Goal: Answer question/provide support

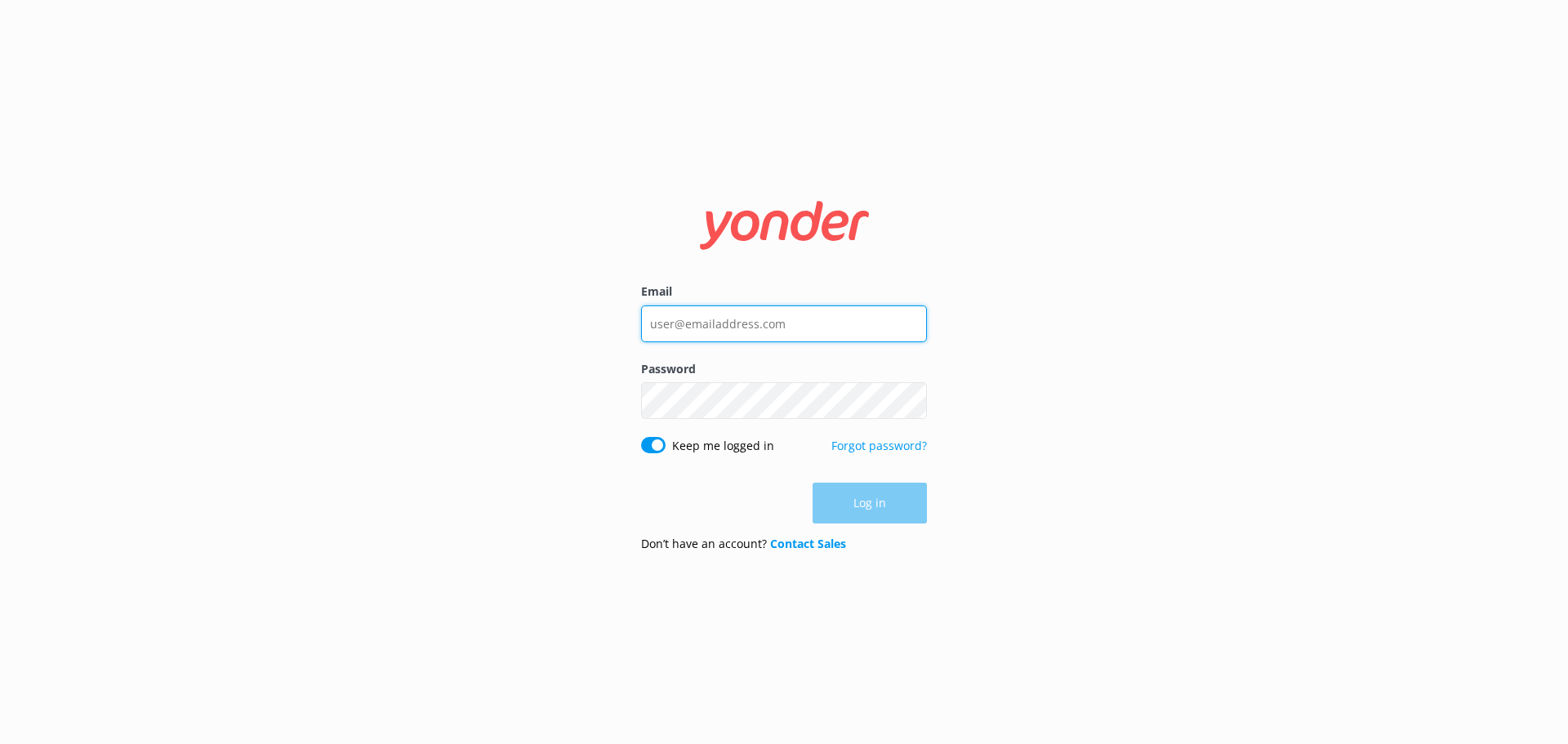
type input "[EMAIL_ADDRESS][DOMAIN_NAME]"
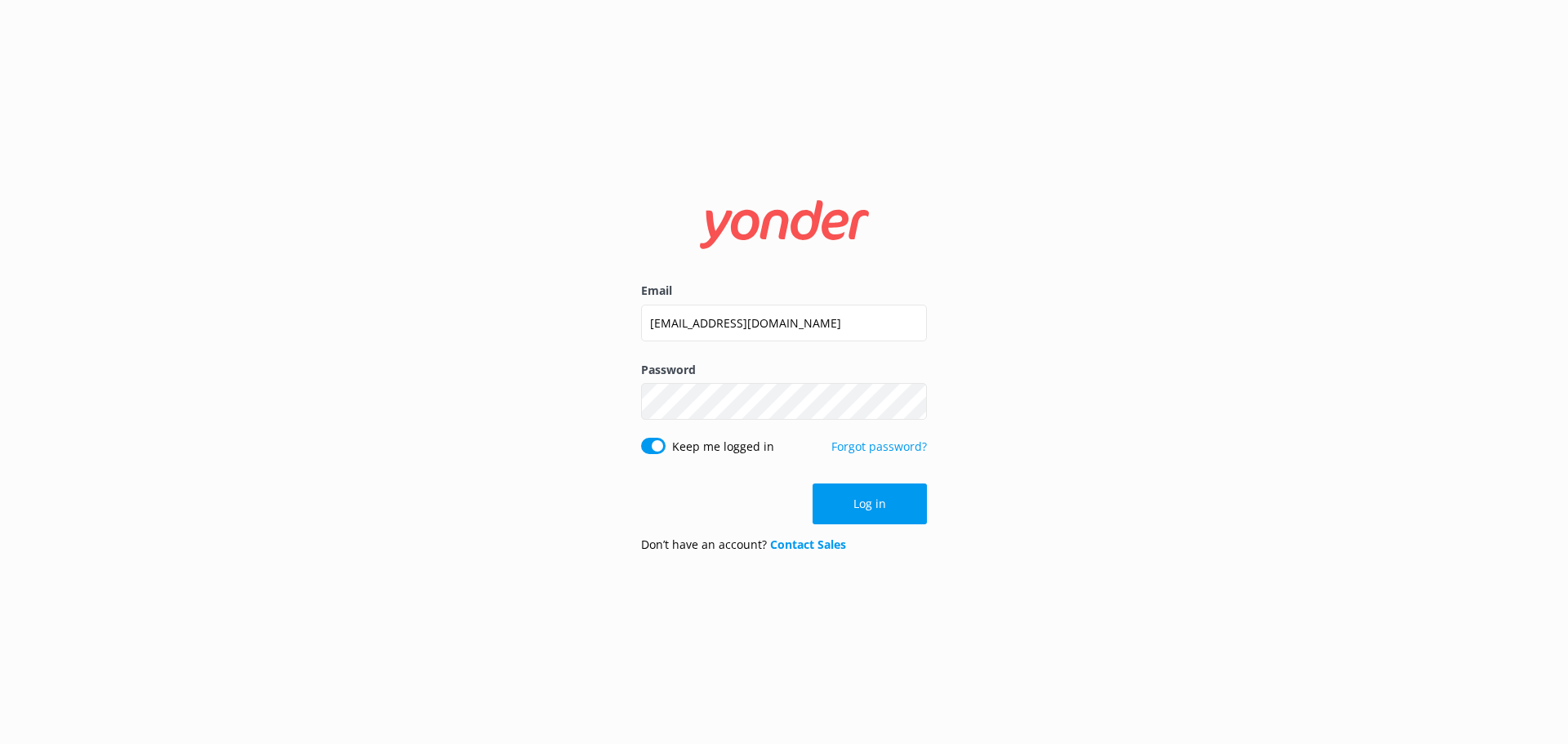
click at [855, 494] on div "Log in" at bounding box center [784, 504] width 286 height 41
click at [854, 497] on button "Log in" at bounding box center [869, 504] width 114 height 41
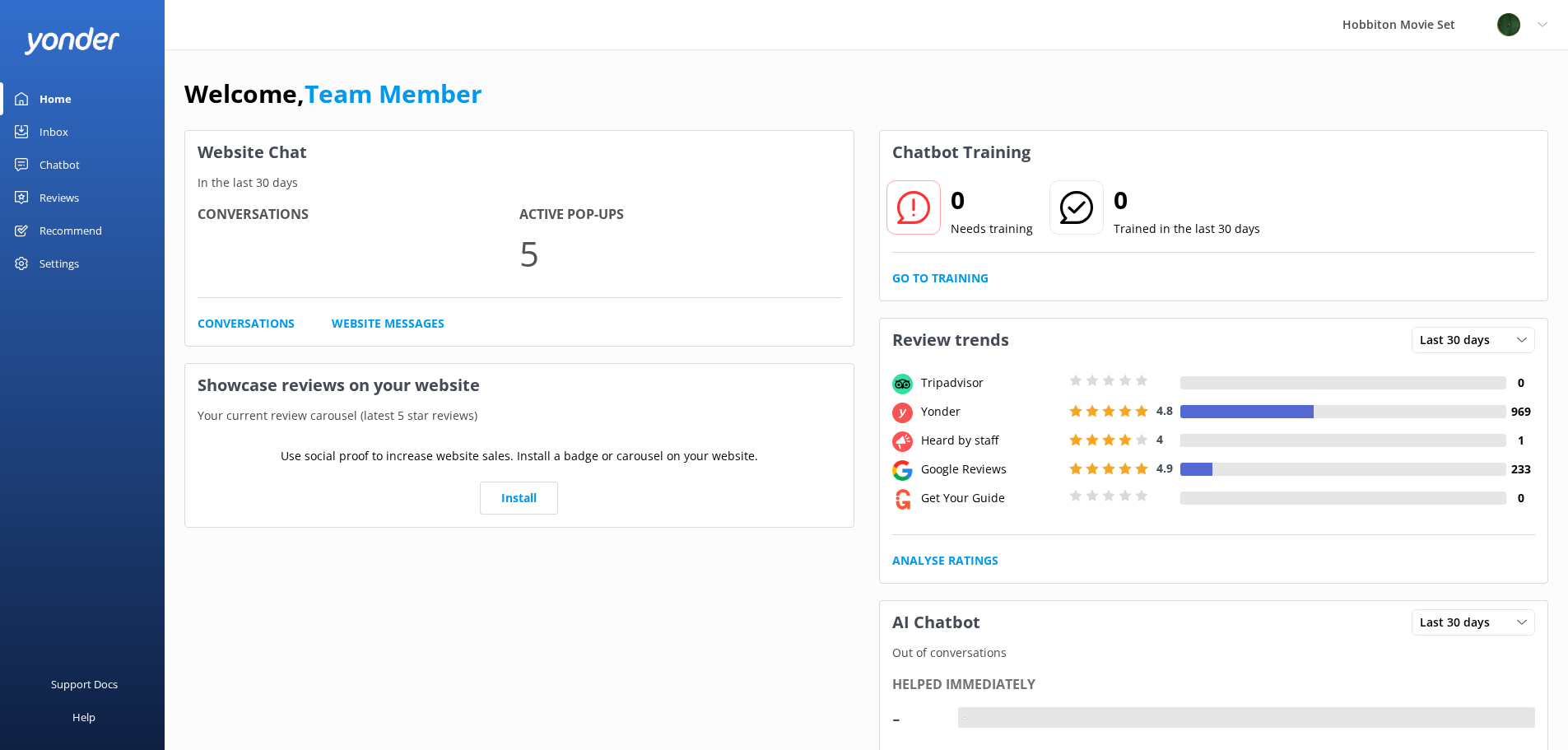
click at [47, 132] on div "Inbox" at bounding box center [54, 132] width 29 height 33
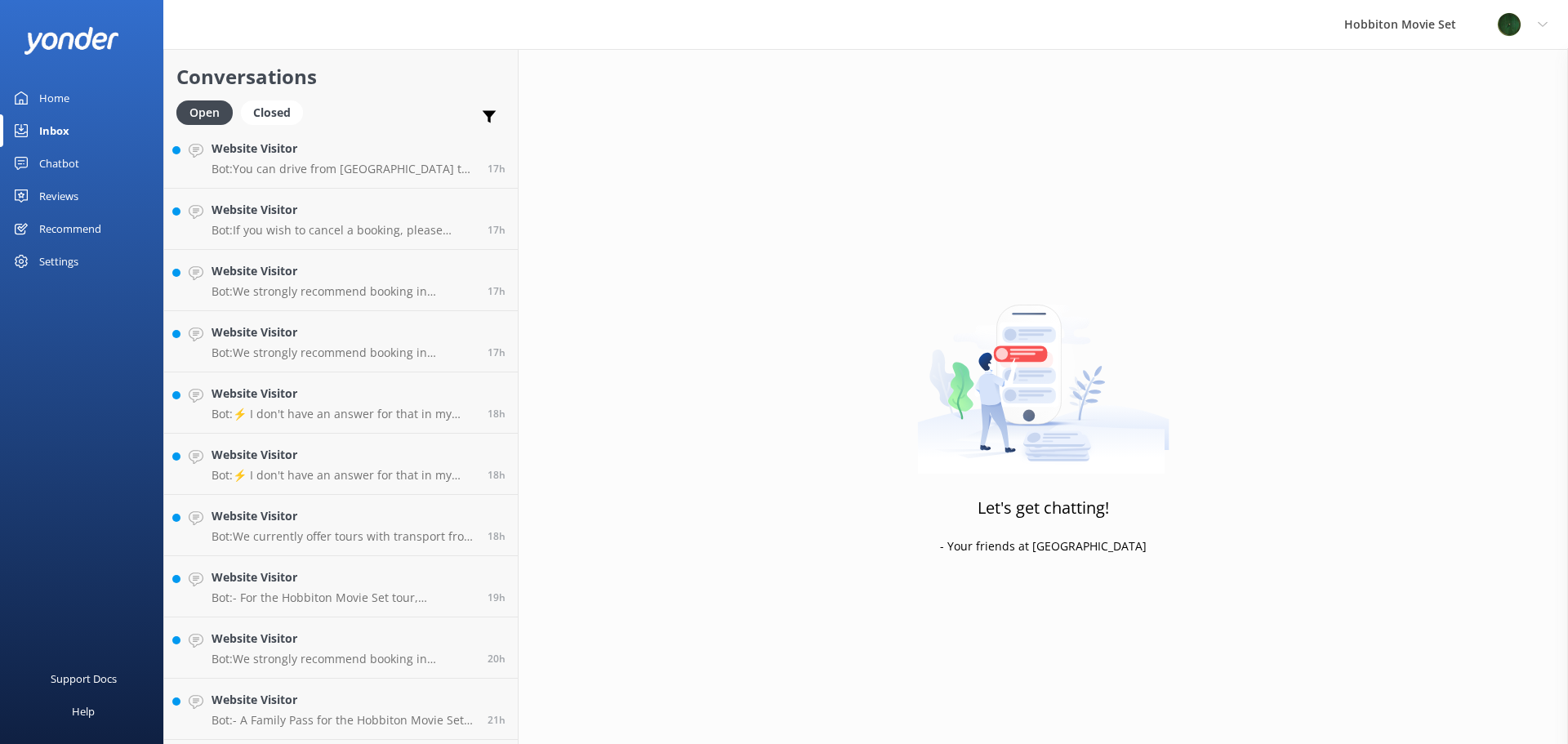
scroll to position [2026, 0]
click at [364, 709] on h4 "Website Visitor" at bounding box center [343, 705] width 264 height 18
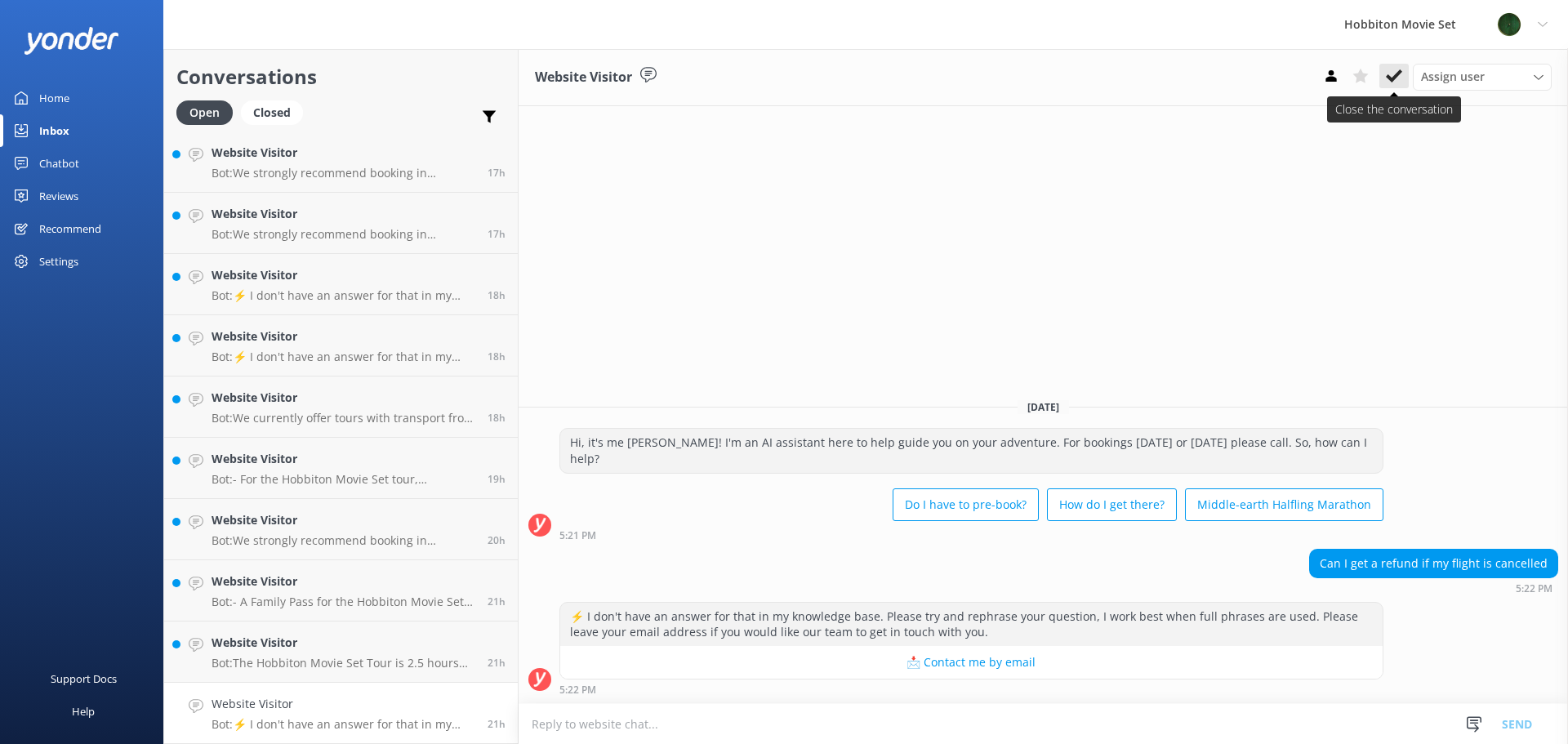
click at [1397, 80] on icon at bounding box center [1394, 76] width 16 height 16
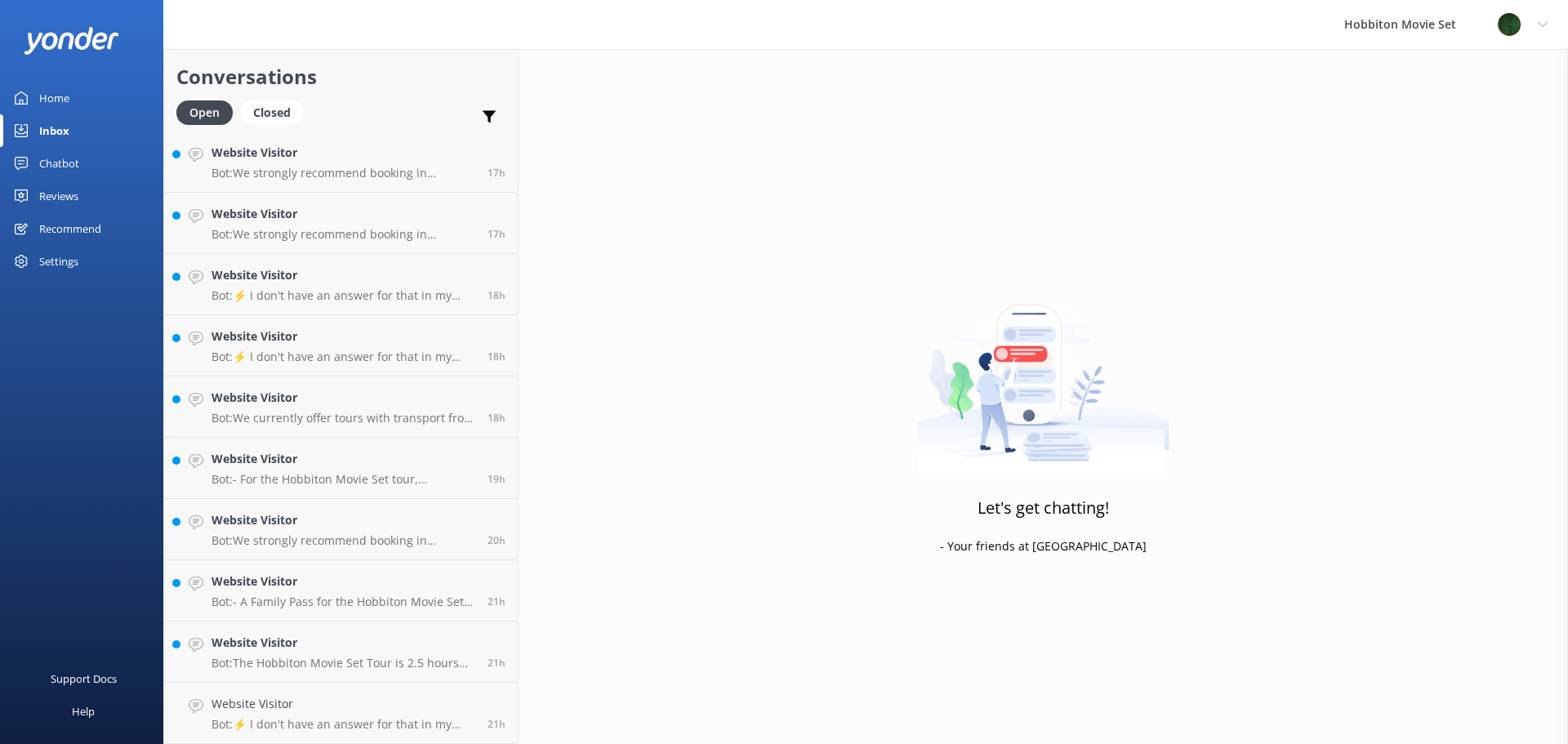
scroll to position [1964, 0]
click at [338, 713] on h4 "Website Visitor" at bounding box center [343, 705] width 264 height 18
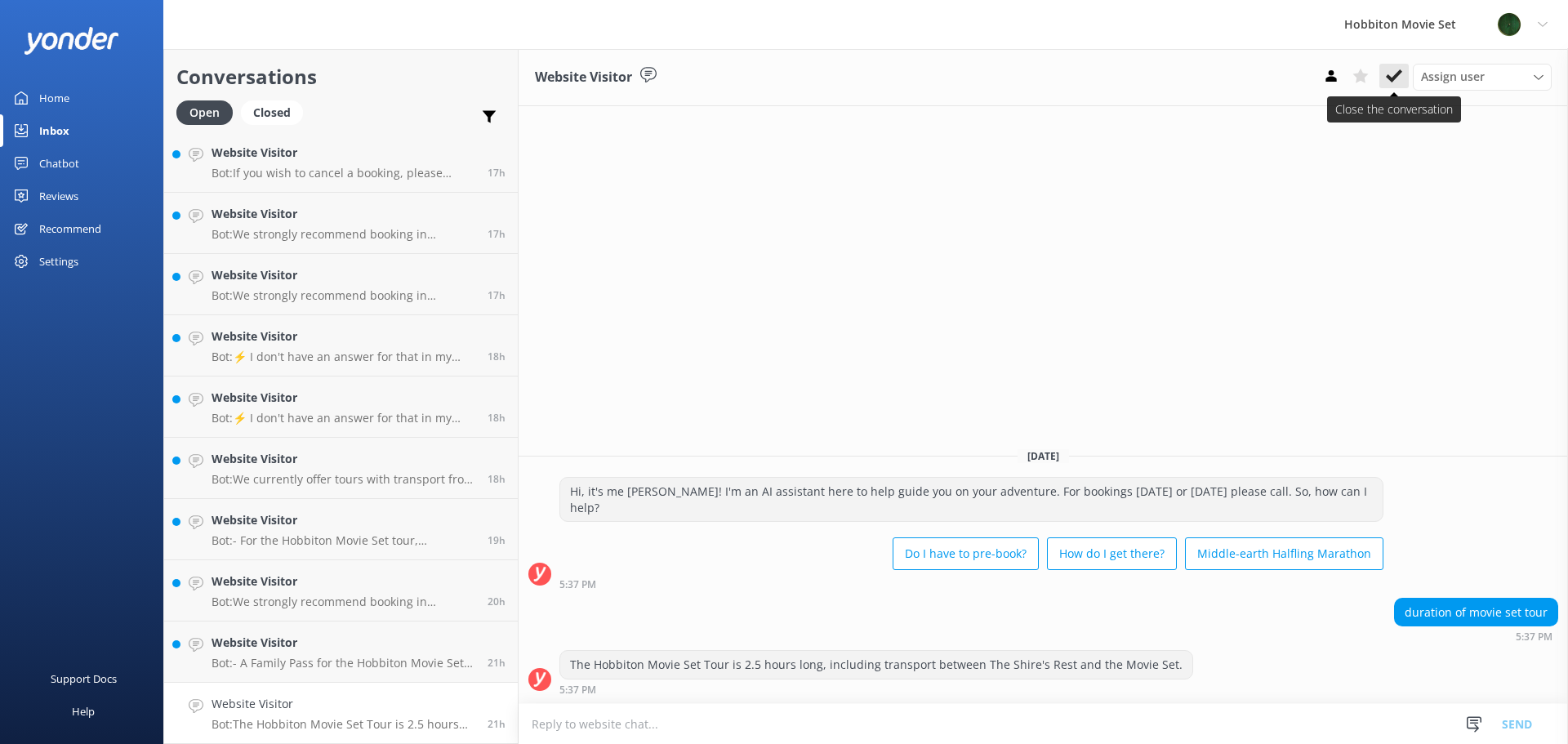
click at [1393, 74] on icon at bounding box center [1394, 76] width 16 height 16
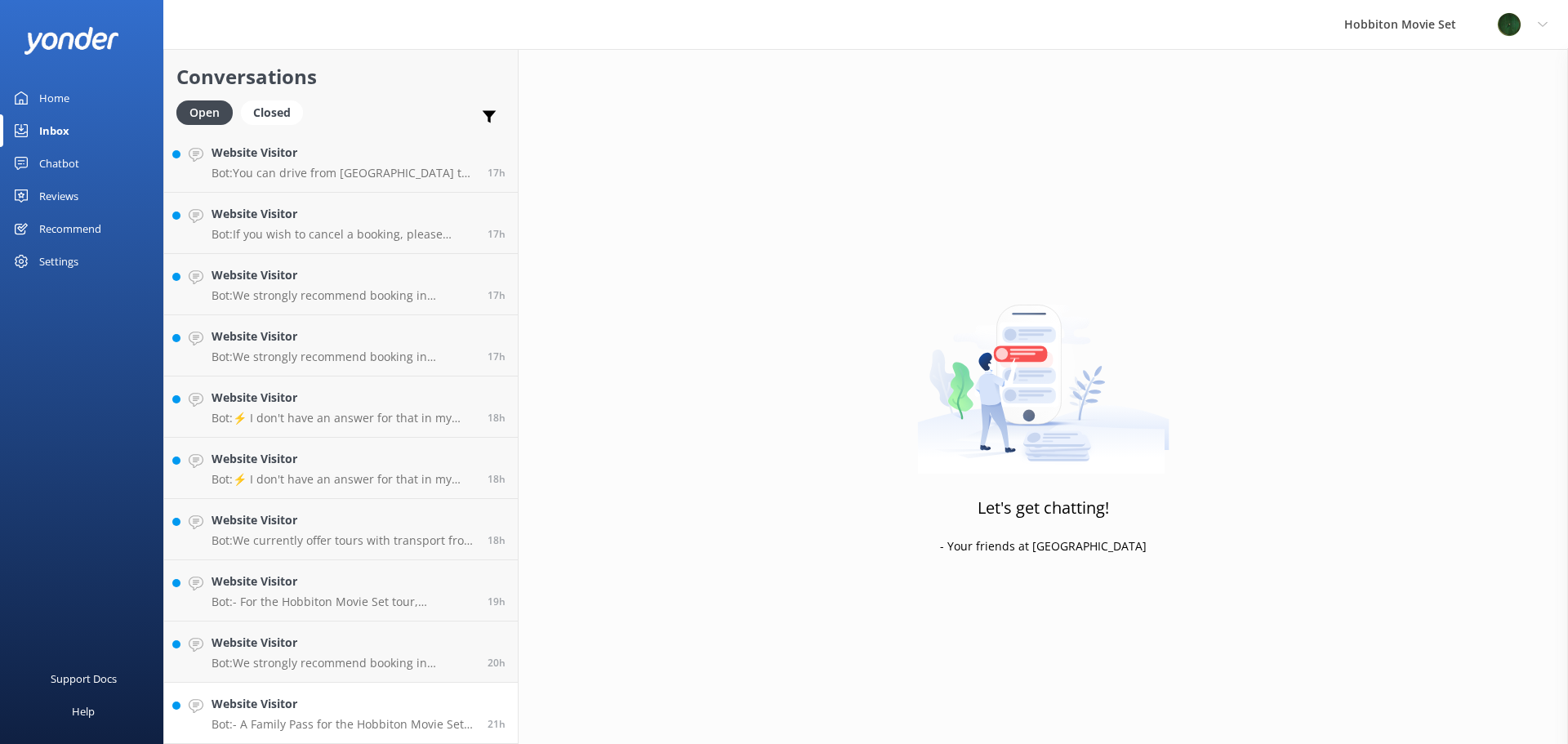
scroll to position [1903, 0]
click at [300, 702] on h4 "Website Visitor" at bounding box center [343, 705] width 264 height 18
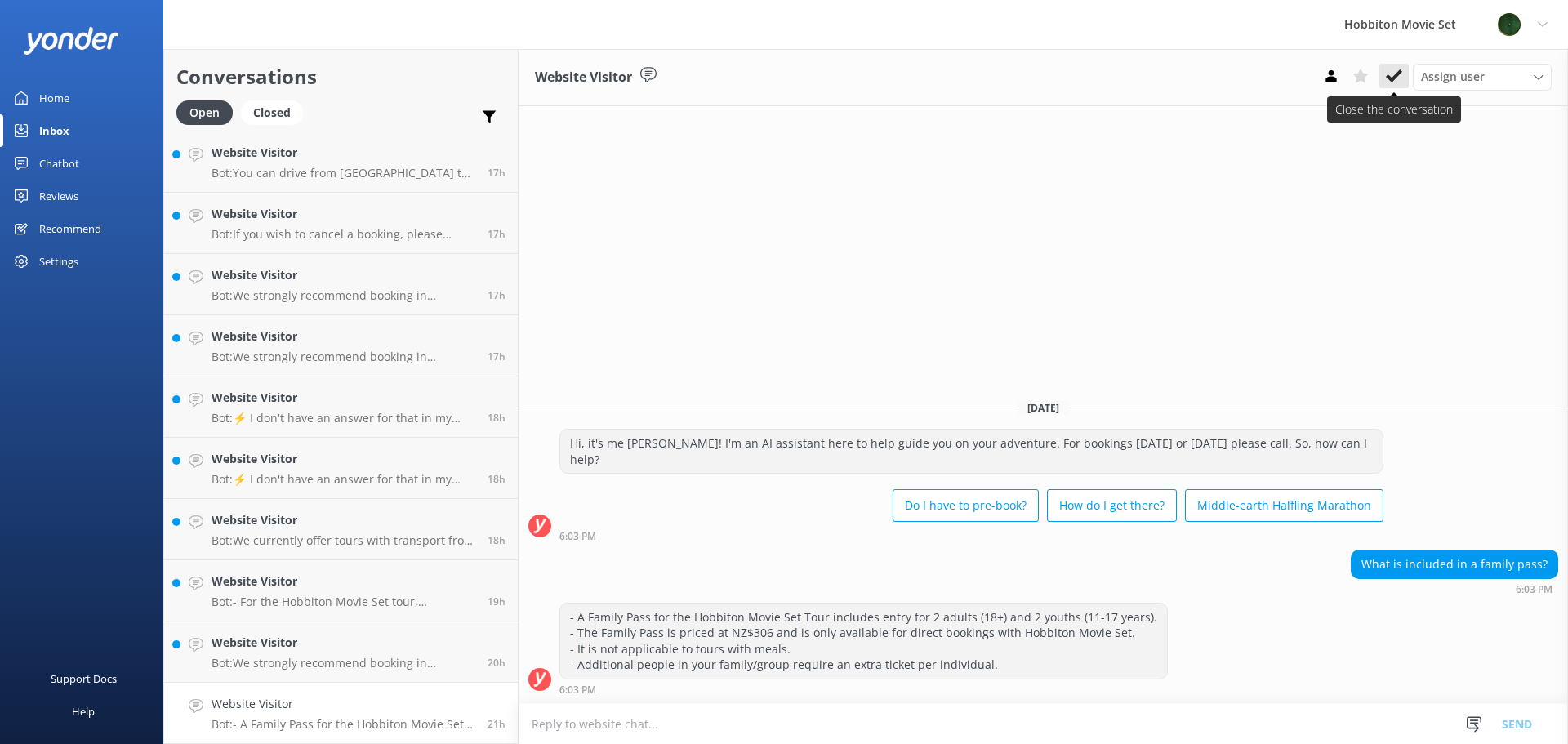
click at [1399, 81] on icon at bounding box center [1394, 76] width 16 height 16
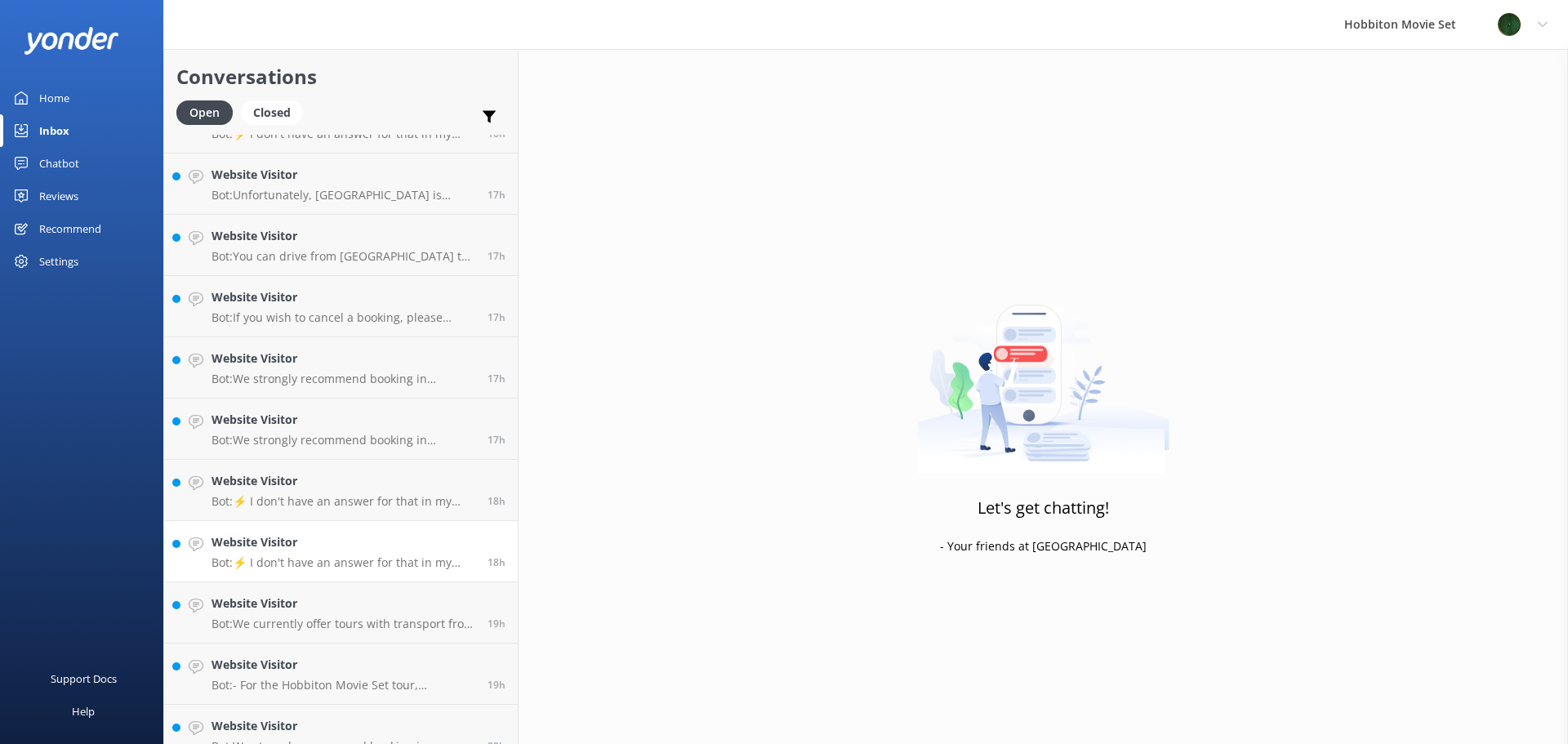
scroll to position [1903, 0]
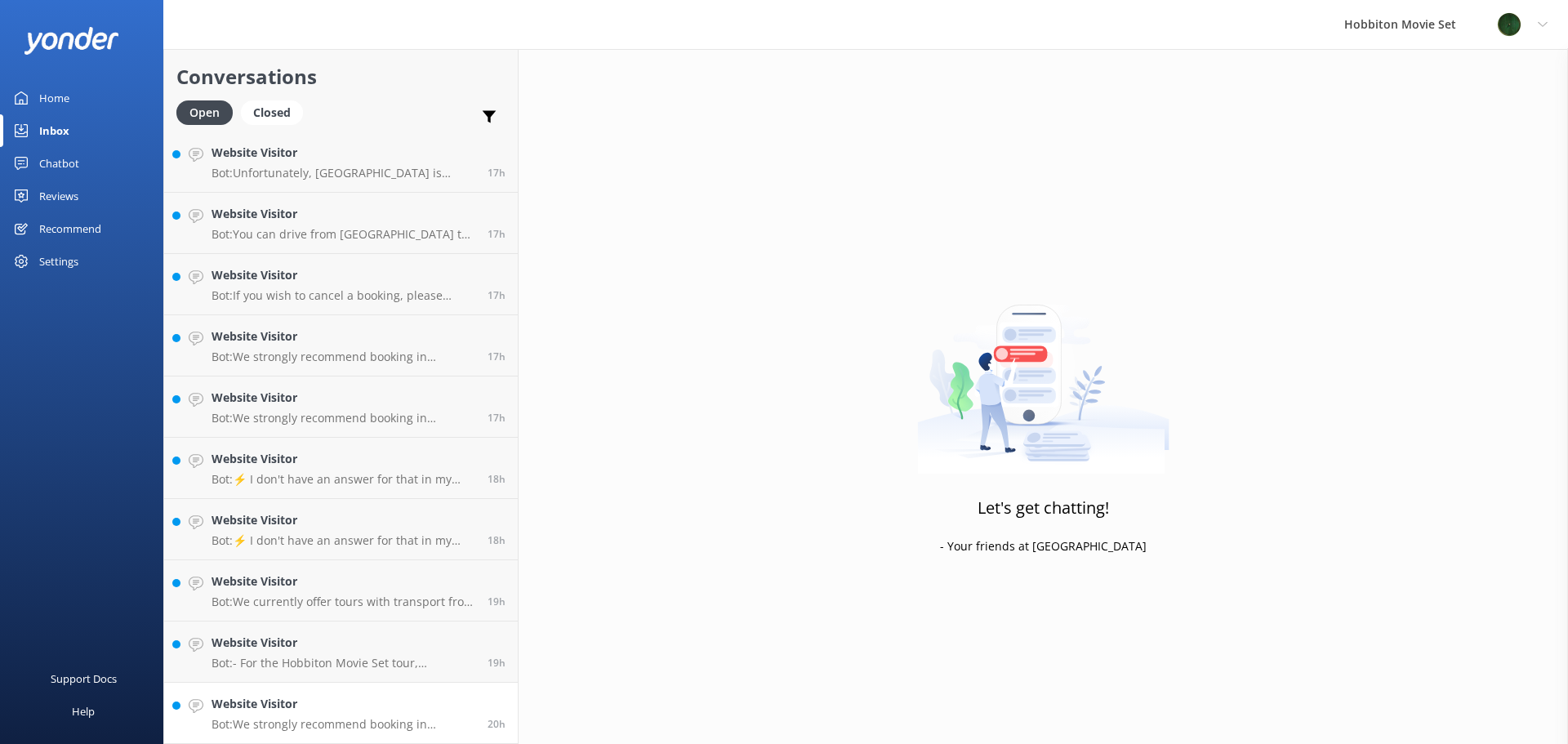
click at [347, 694] on link "Website Visitor Bot: We strongly recommend booking in advance as our tours are …" at bounding box center [341, 714] width 354 height 62
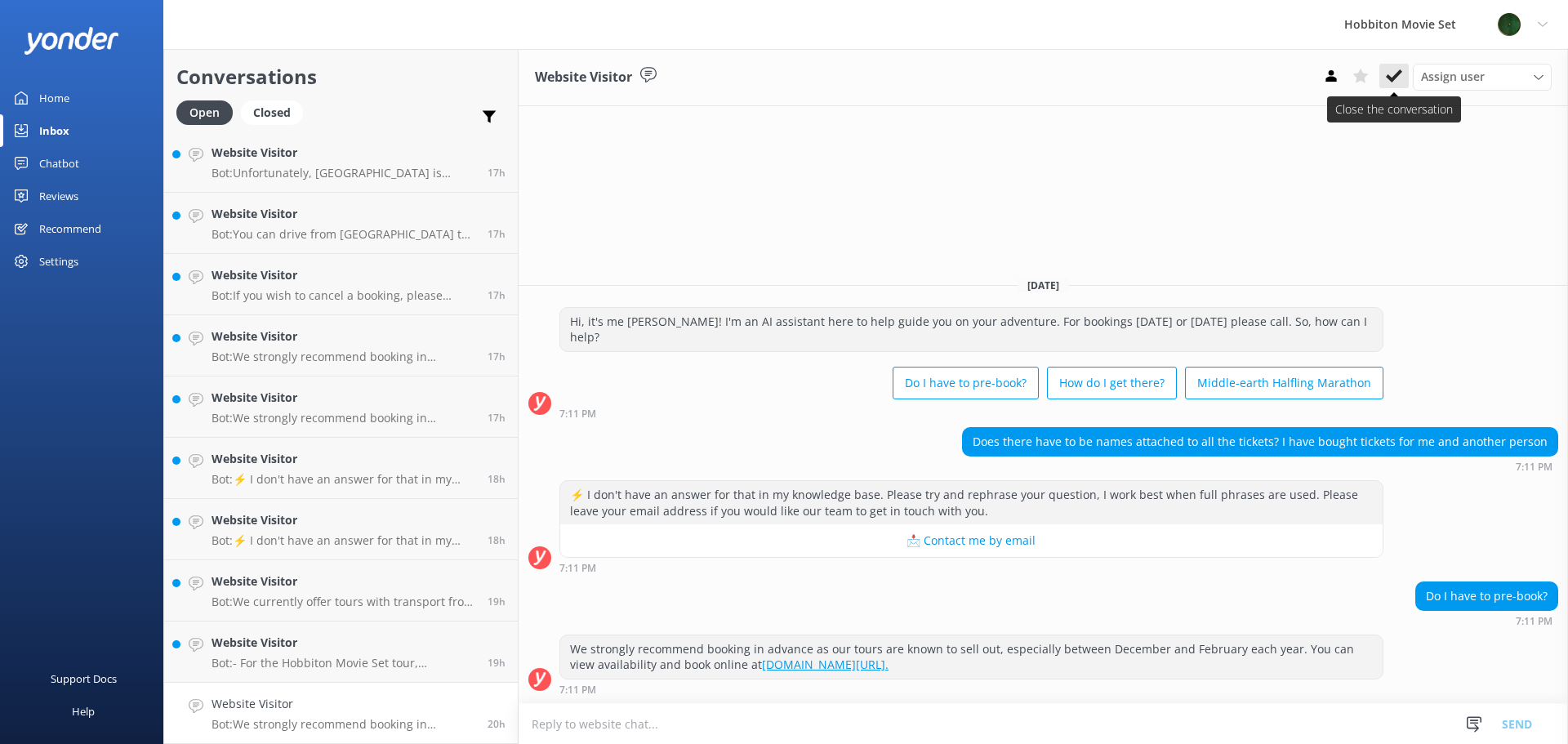
click at [1390, 82] on icon at bounding box center [1394, 76] width 16 height 16
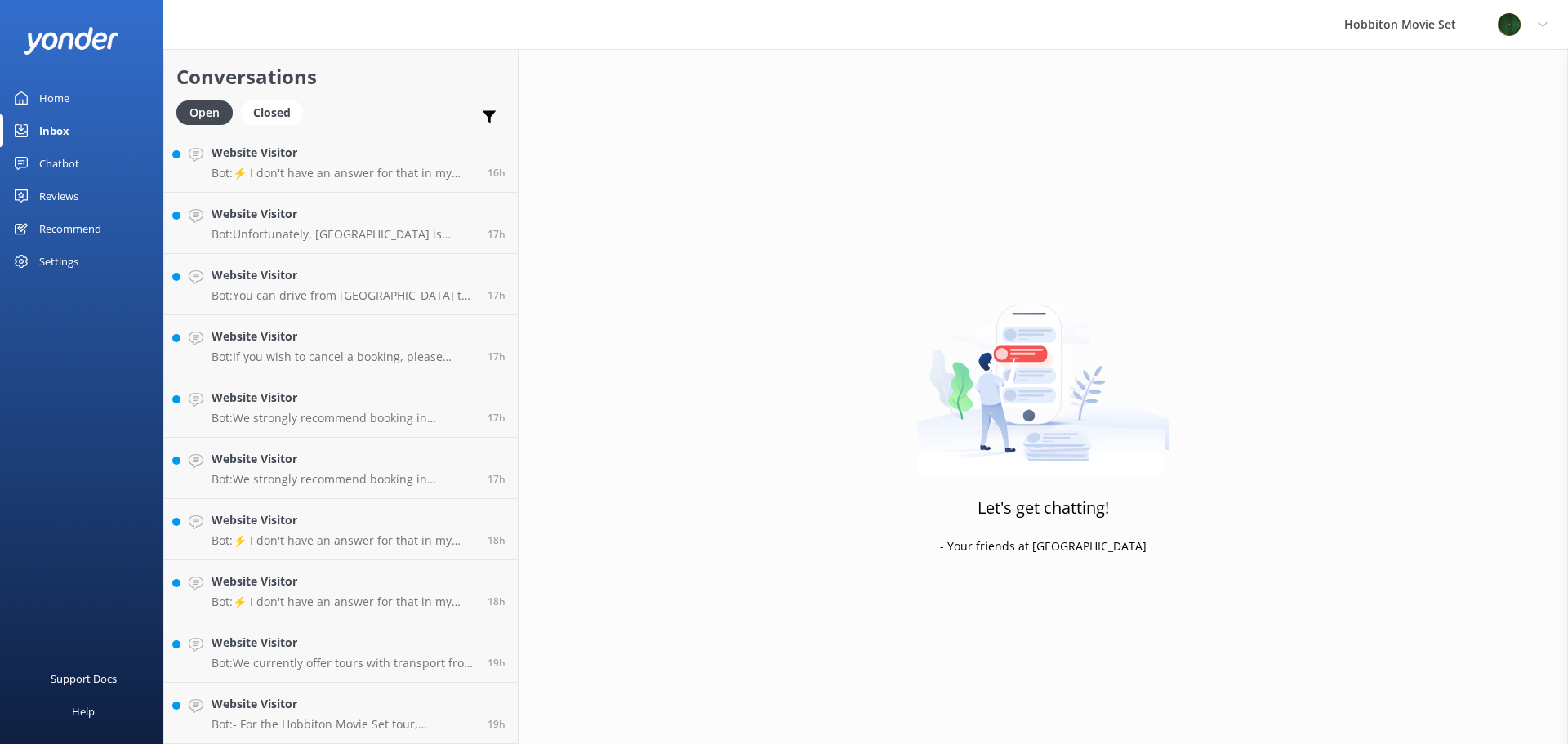
scroll to position [1842, 0]
click at [343, 710] on h4 "Website Visitor" at bounding box center [343, 705] width 264 height 18
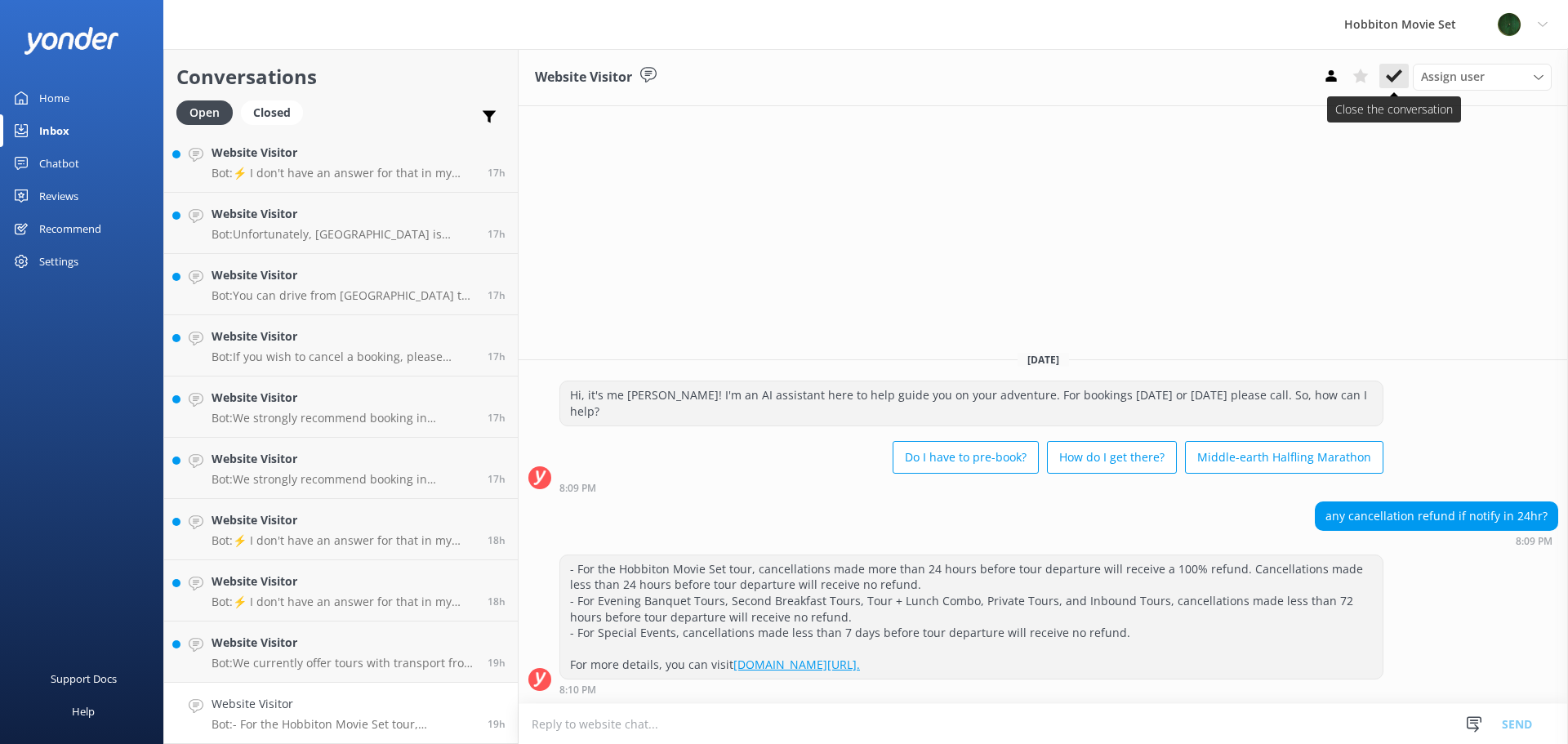
click at [1395, 74] on icon at bounding box center [1394, 76] width 16 height 16
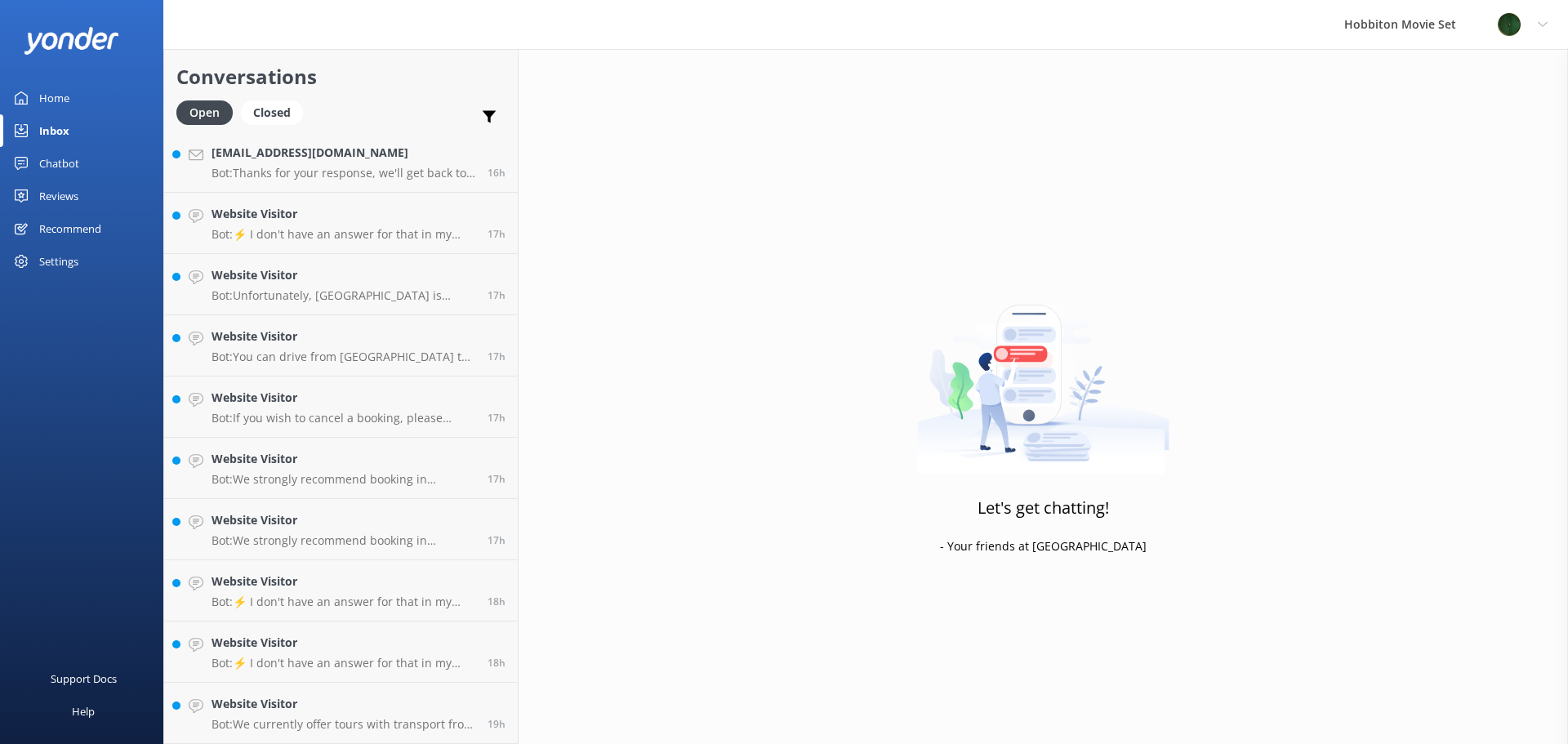
scroll to position [1780, 0]
click at [383, 693] on link "Website Visitor Bot: We currently offer tours with transport from The Shire's R…" at bounding box center [341, 714] width 354 height 62
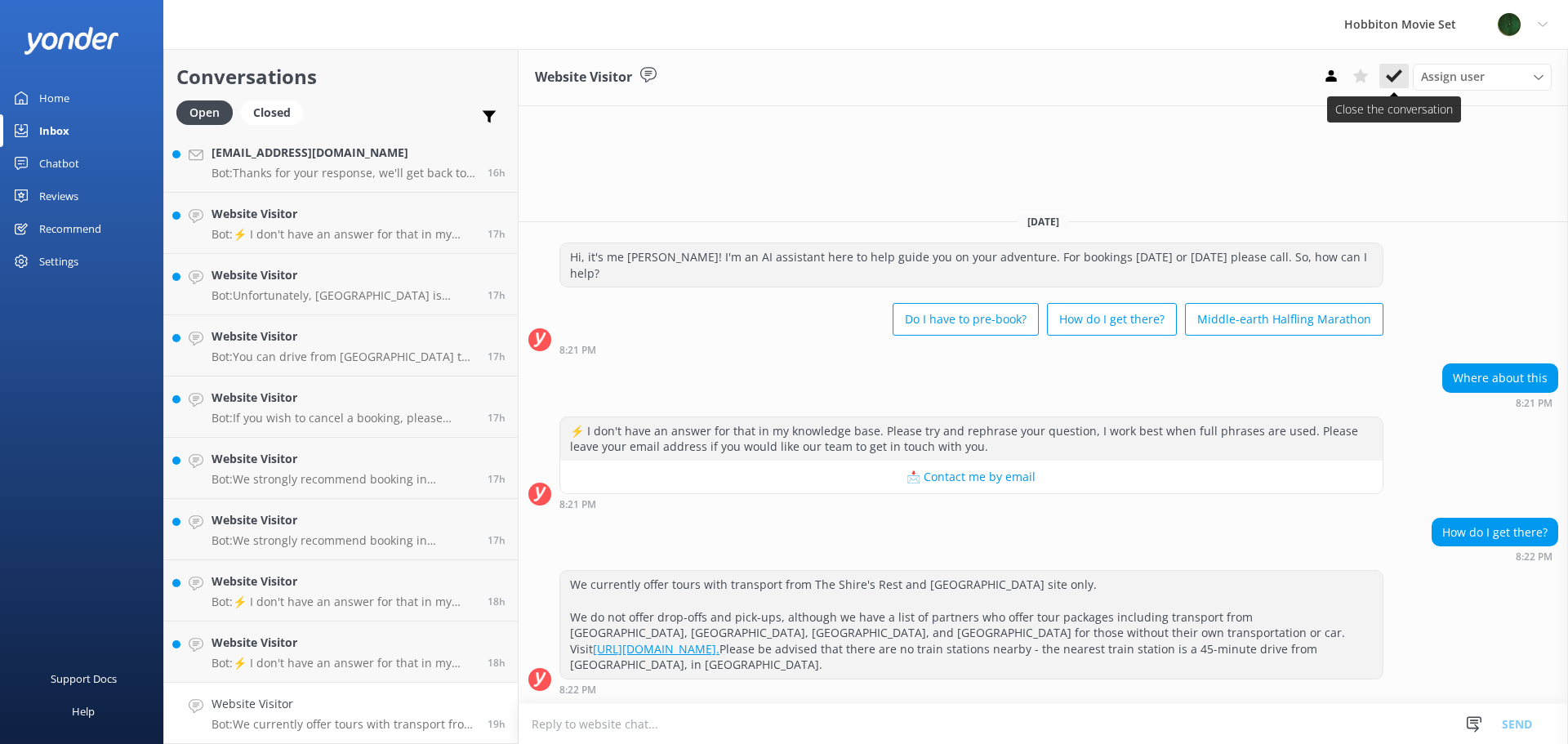
click at [1392, 73] on icon at bounding box center [1394, 76] width 16 height 16
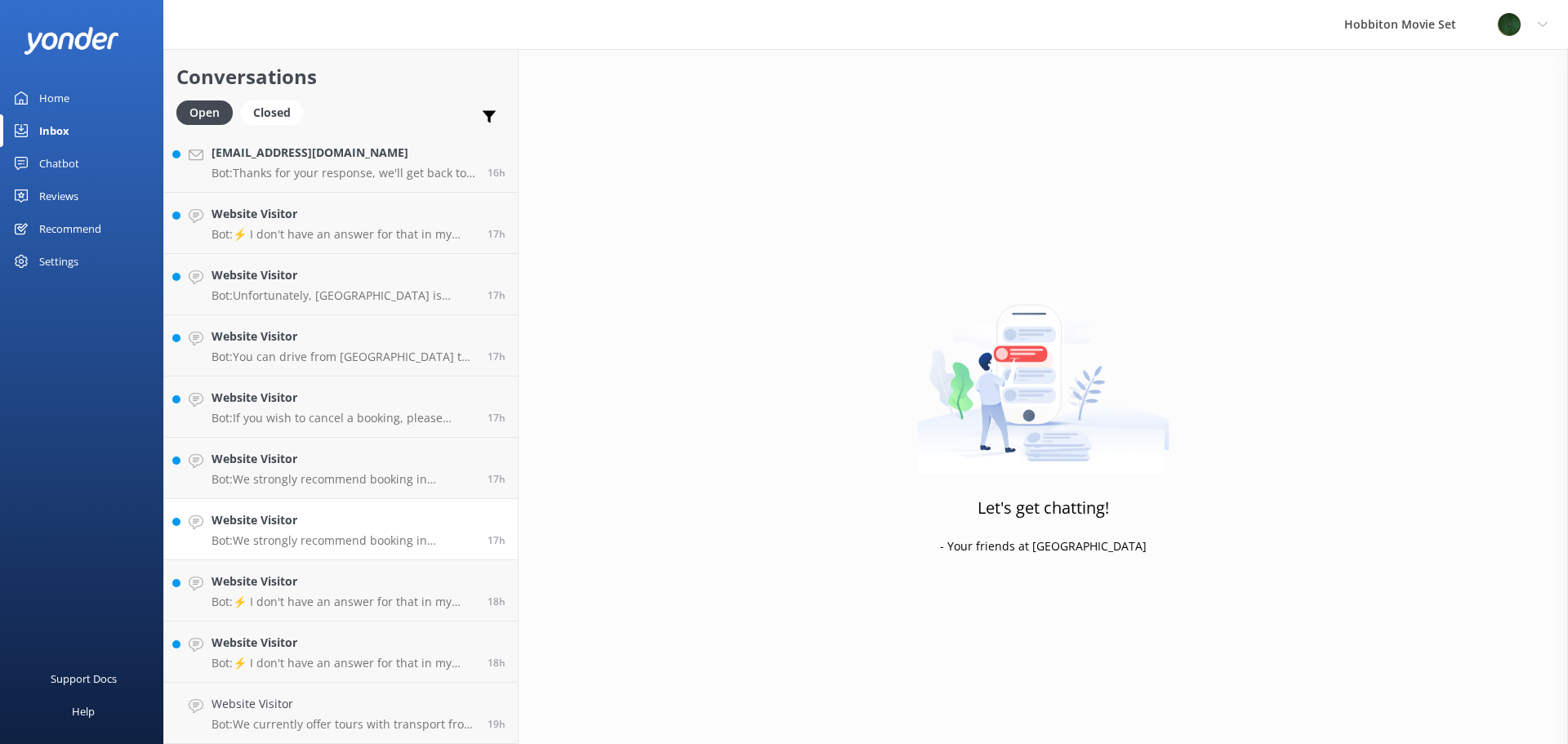
scroll to position [1719, 0]
click at [330, 704] on h4 "Website Visitor" at bounding box center [343, 705] width 264 height 18
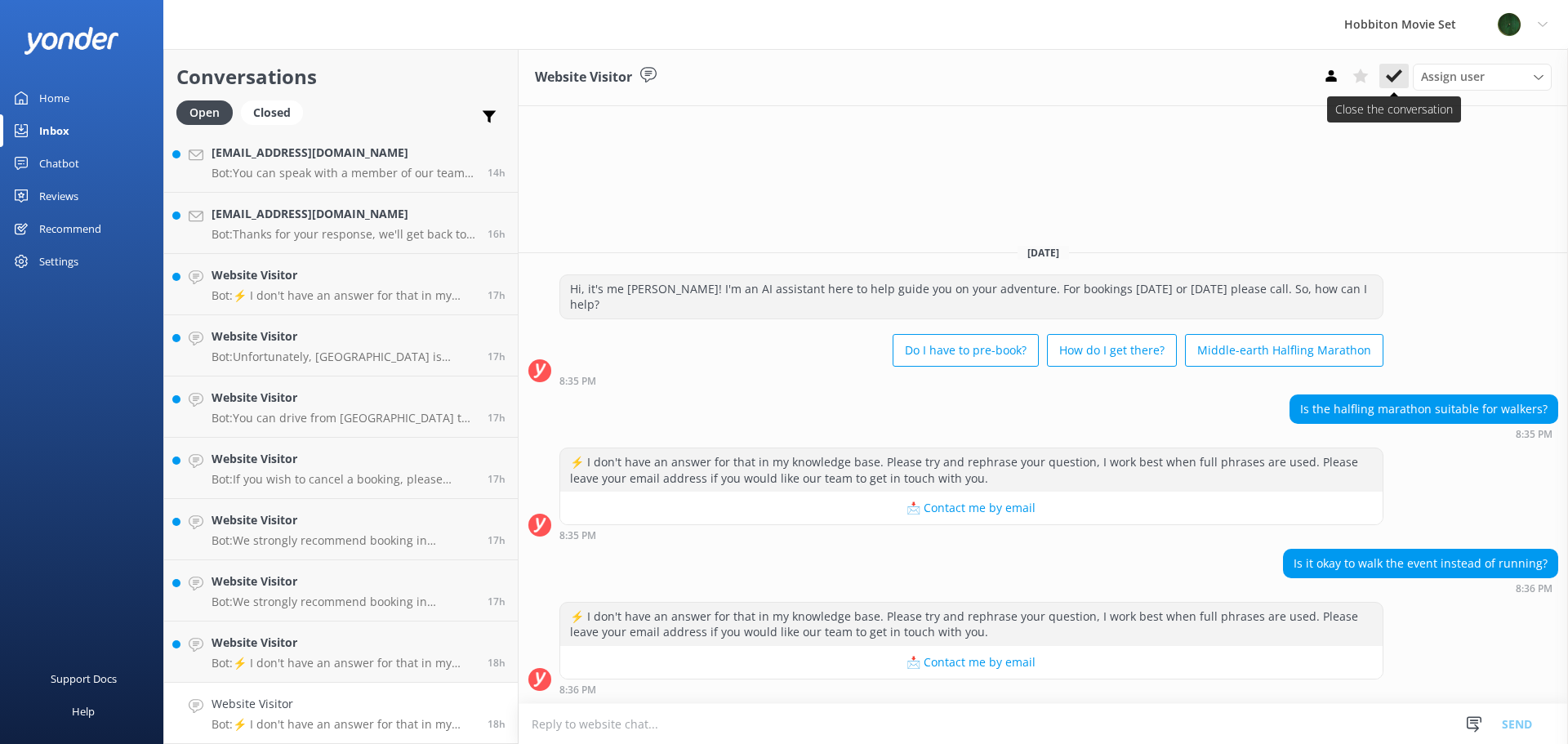
click at [1396, 75] on use at bounding box center [1394, 76] width 16 height 13
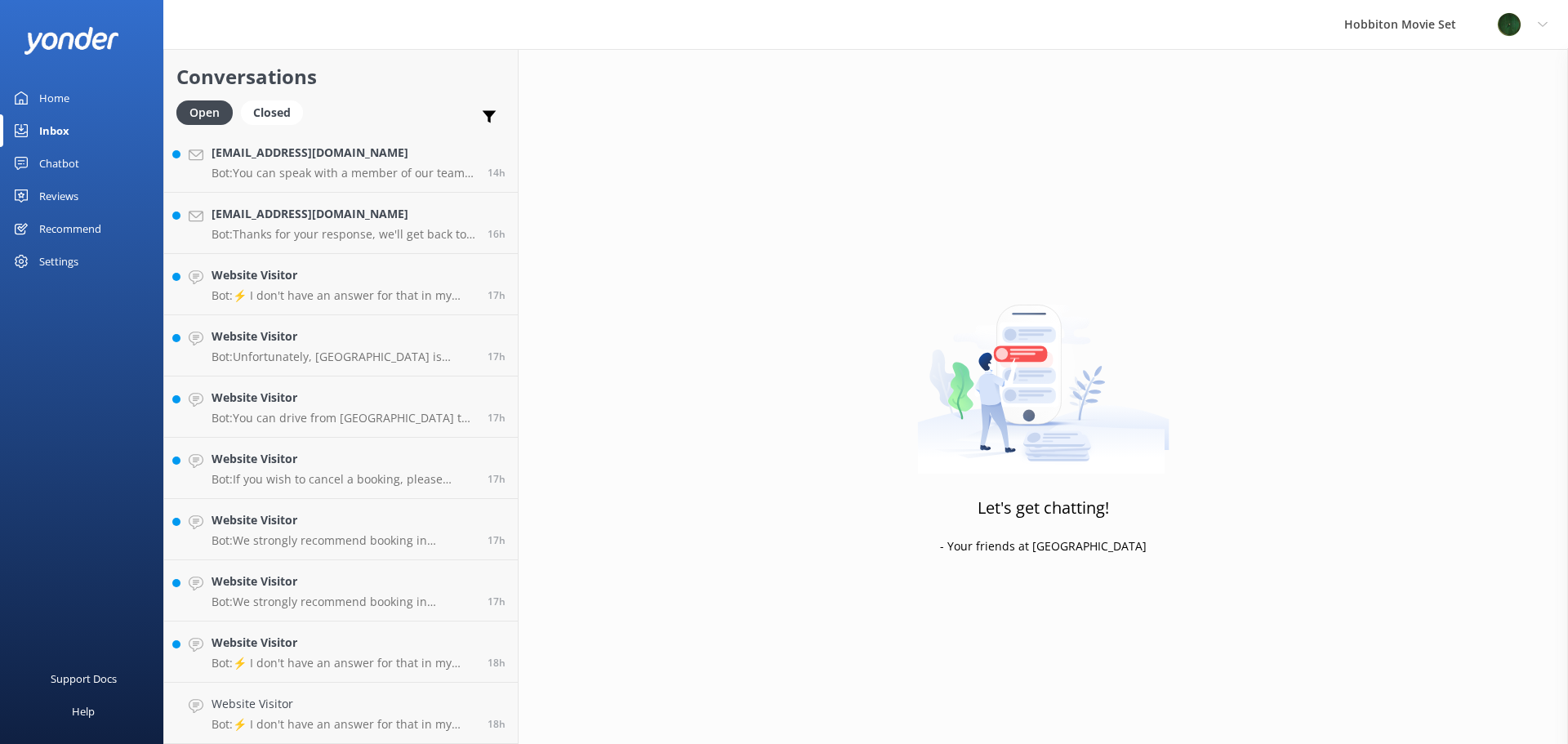
scroll to position [1658, 0]
click at [296, 719] on p "Bot: ⚡ I don't have an answer for that in my knowledge base. Please try and rep…" at bounding box center [343, 725] width 264 height 15
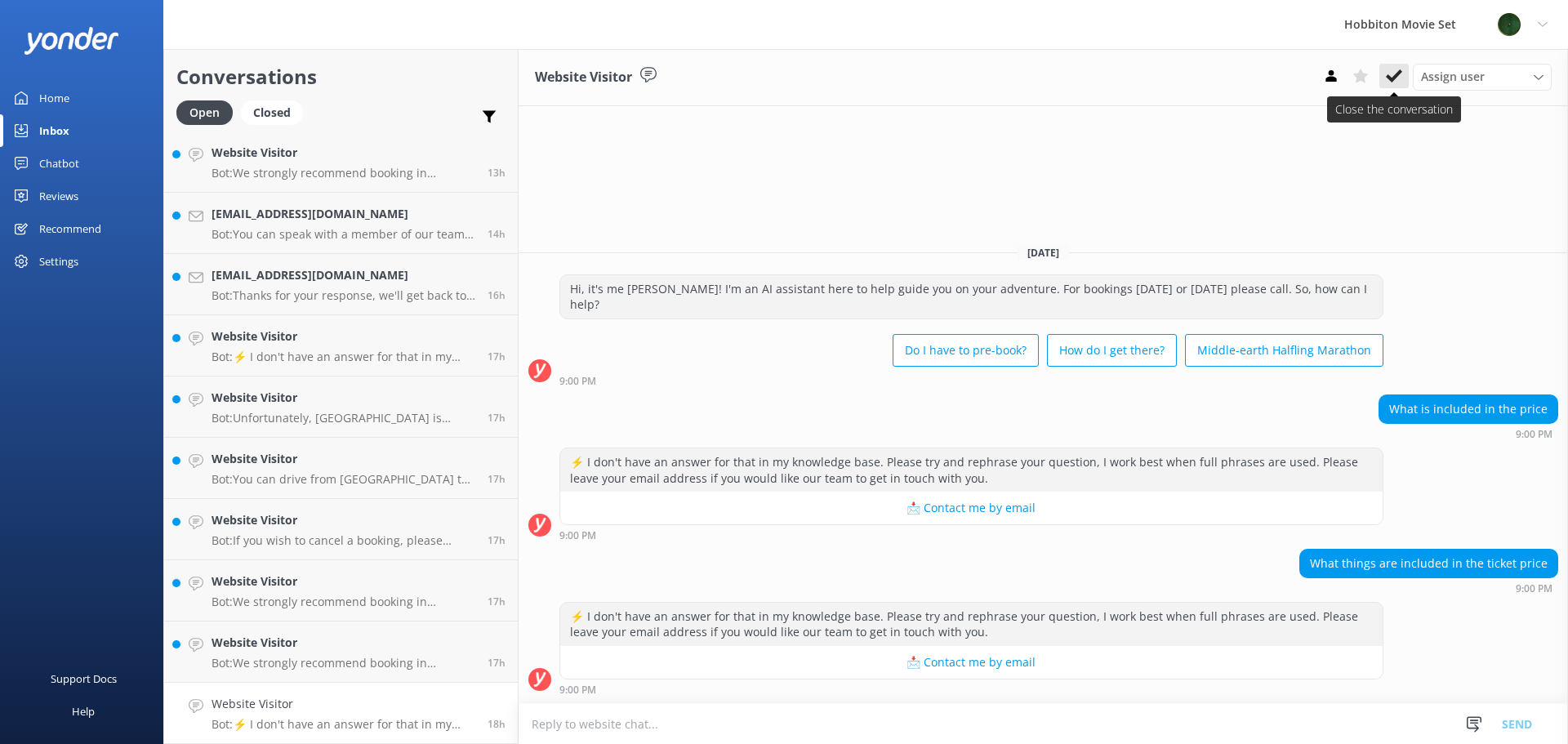
click at [1389, 84] on button at bounding box center [1395, 76] width 30 height 25
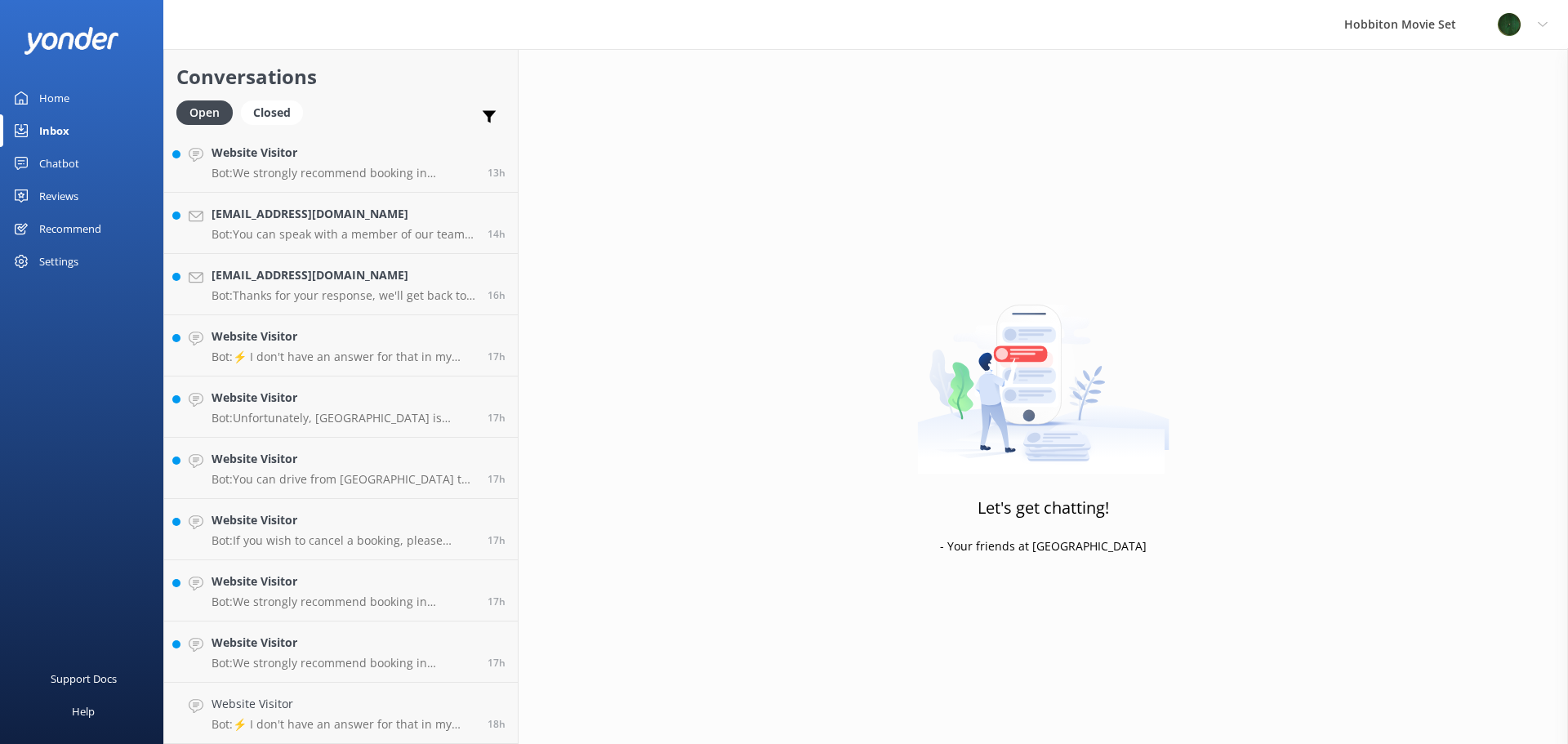
scroll to position [1596, 0]
click at [236, 722] on p "Bot: We strongly recommend booking in advance as our tours are known to sell ou…" at bounding box center [343, 725] width 264 height 15
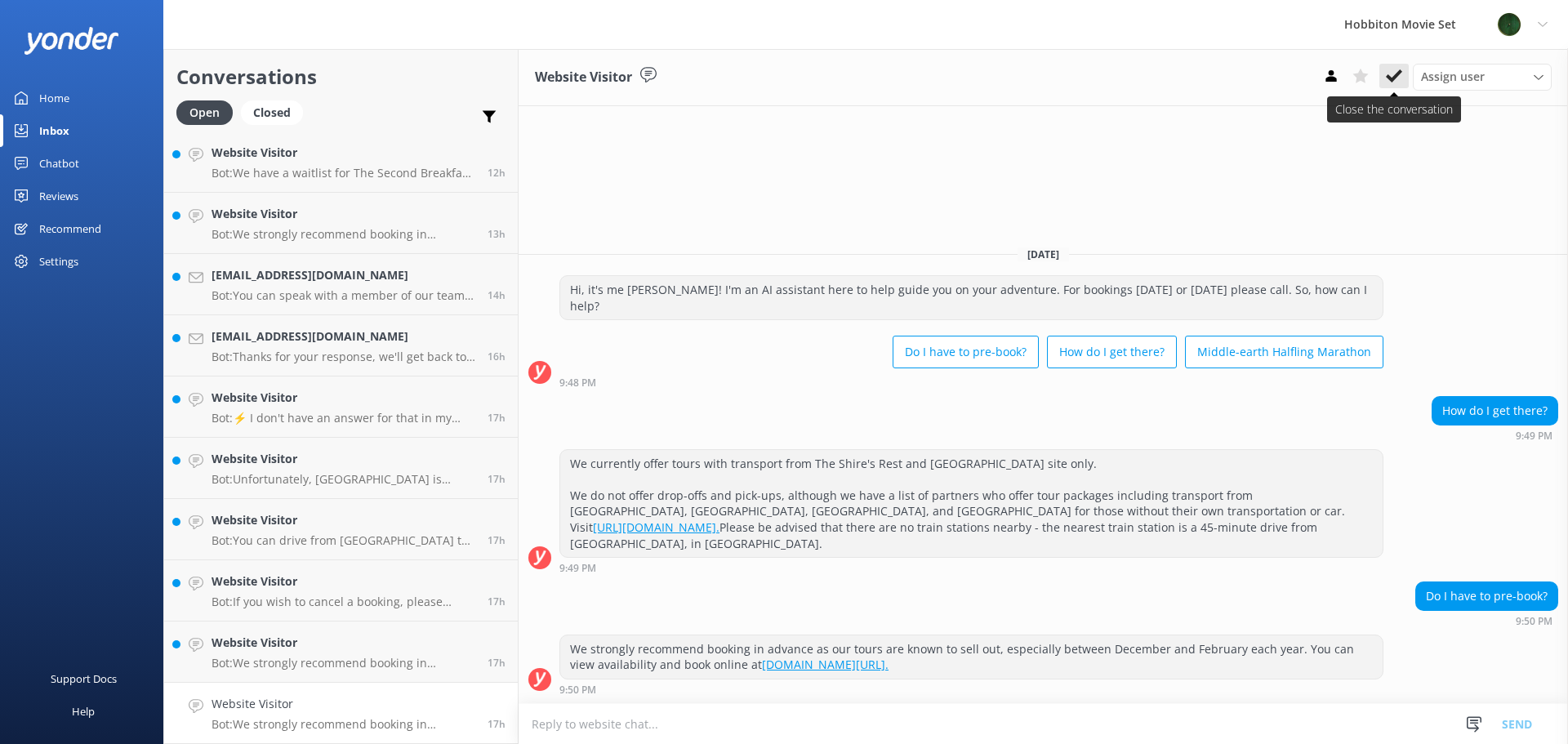
click at [1391, 67] on button at bounding box center [1395, 76] width 30 height 25
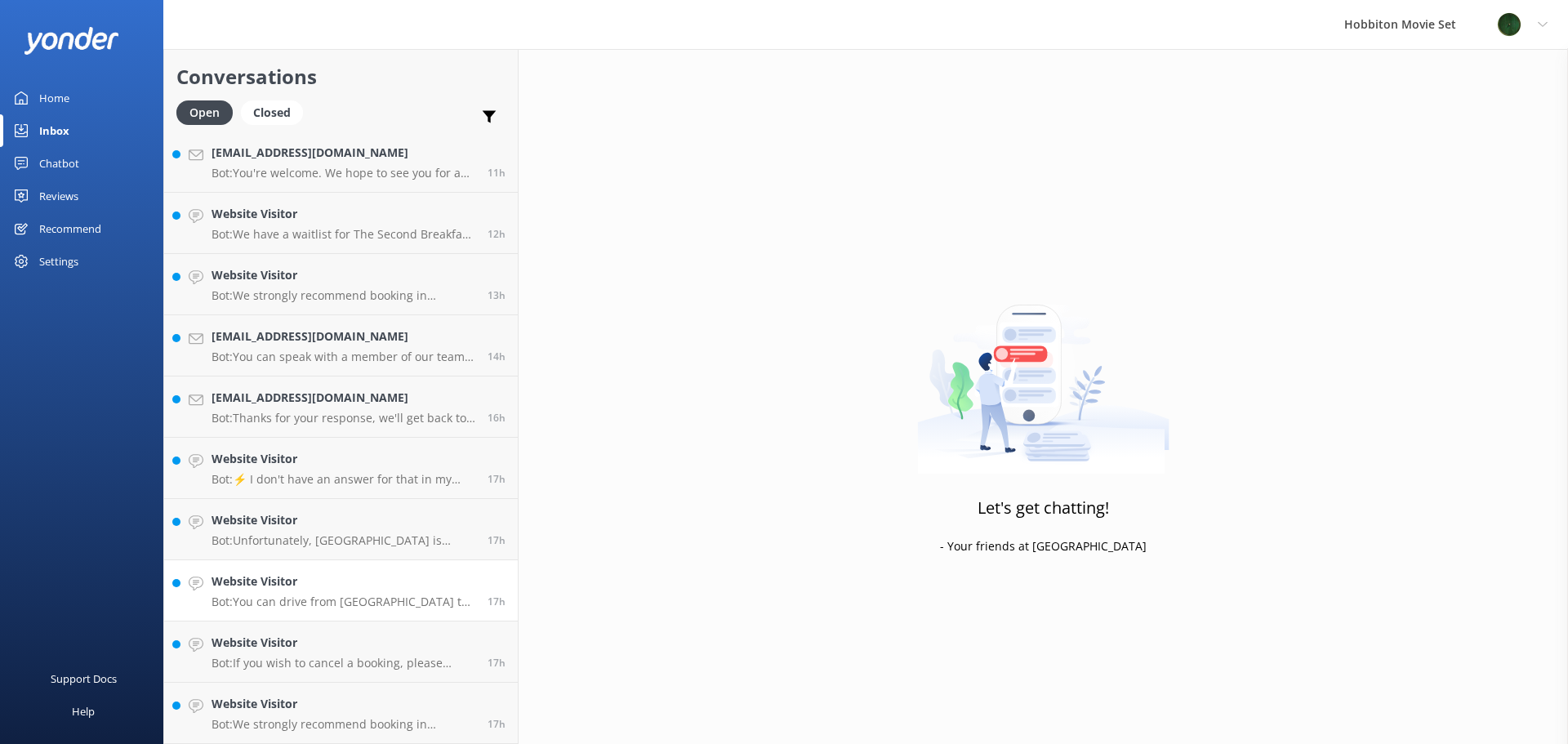
scroll to position [1536, 0]
click at [302, 727] on p "Bot: We strongly recommend booking in advance as our tours are known to sell ou…" at bounding box center [343, 725] width 264 height 15
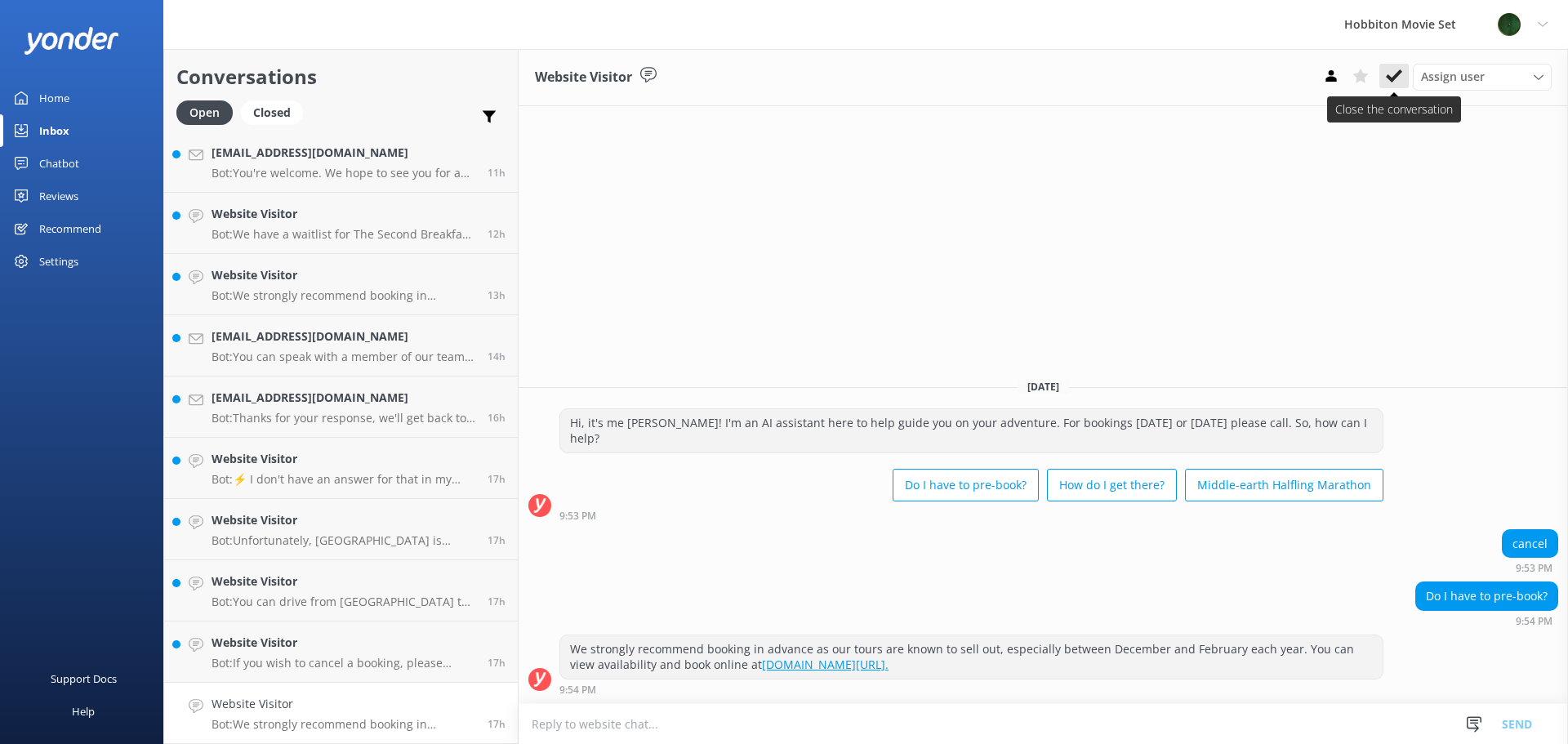
click at [1391, 83] on icon at bounding box center [1394, 76] width 16 height 16
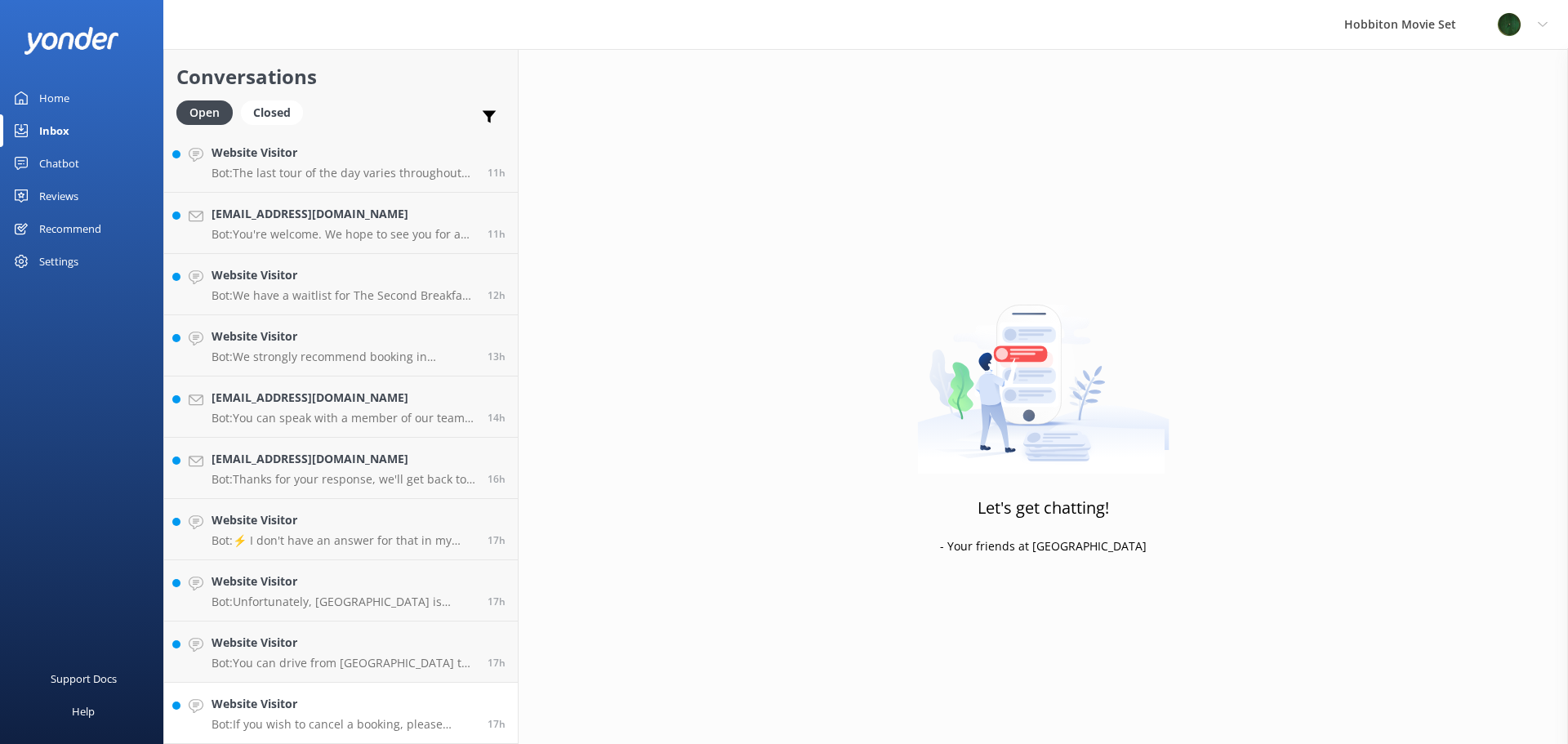
scroll to position [1474, 0]
click at [352, 709] on h4 "Website Visitor" at bounding box center [343, 705] width 264 height 18
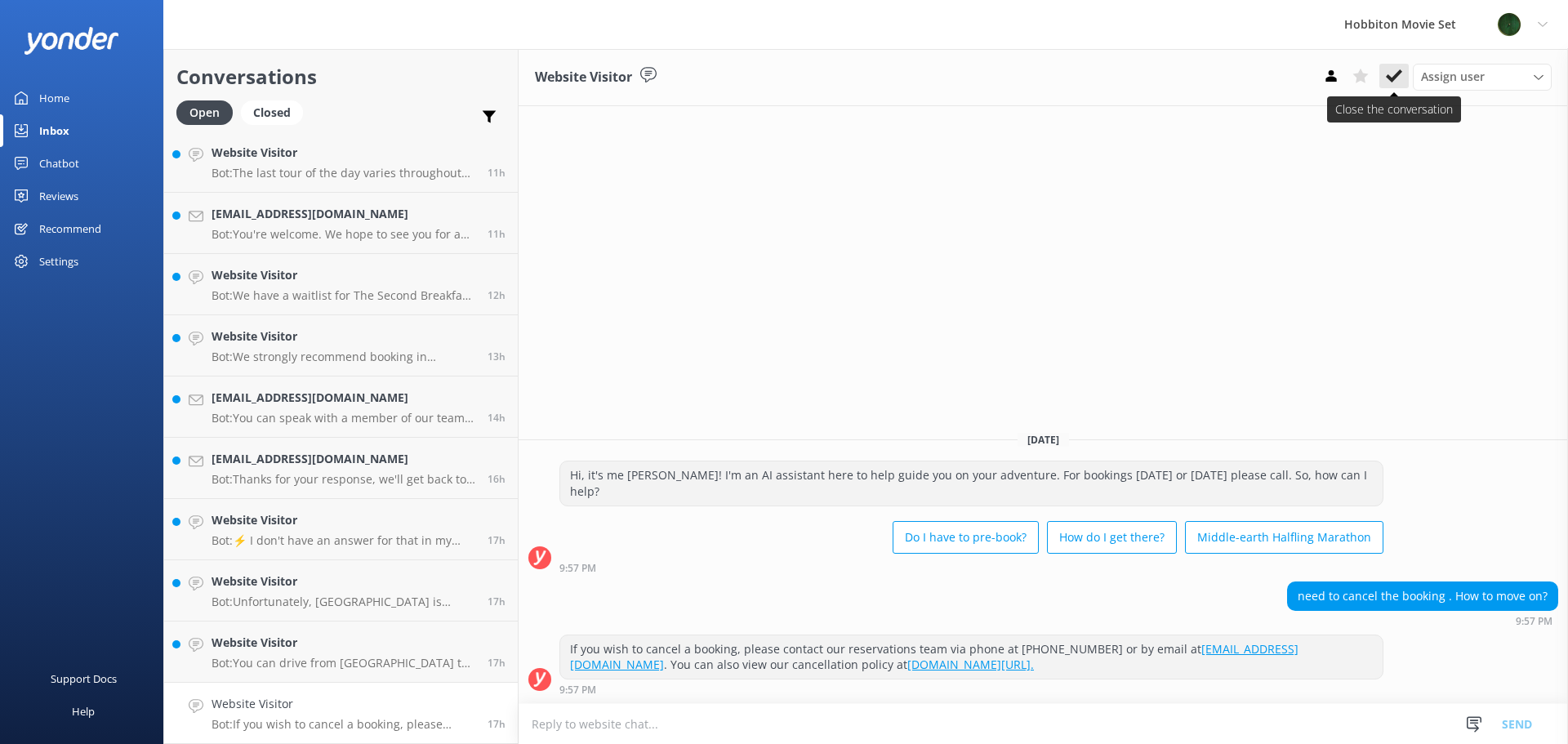
click at [1387, 71] on icon at bounding box center [1394, 76] width 16 height 16
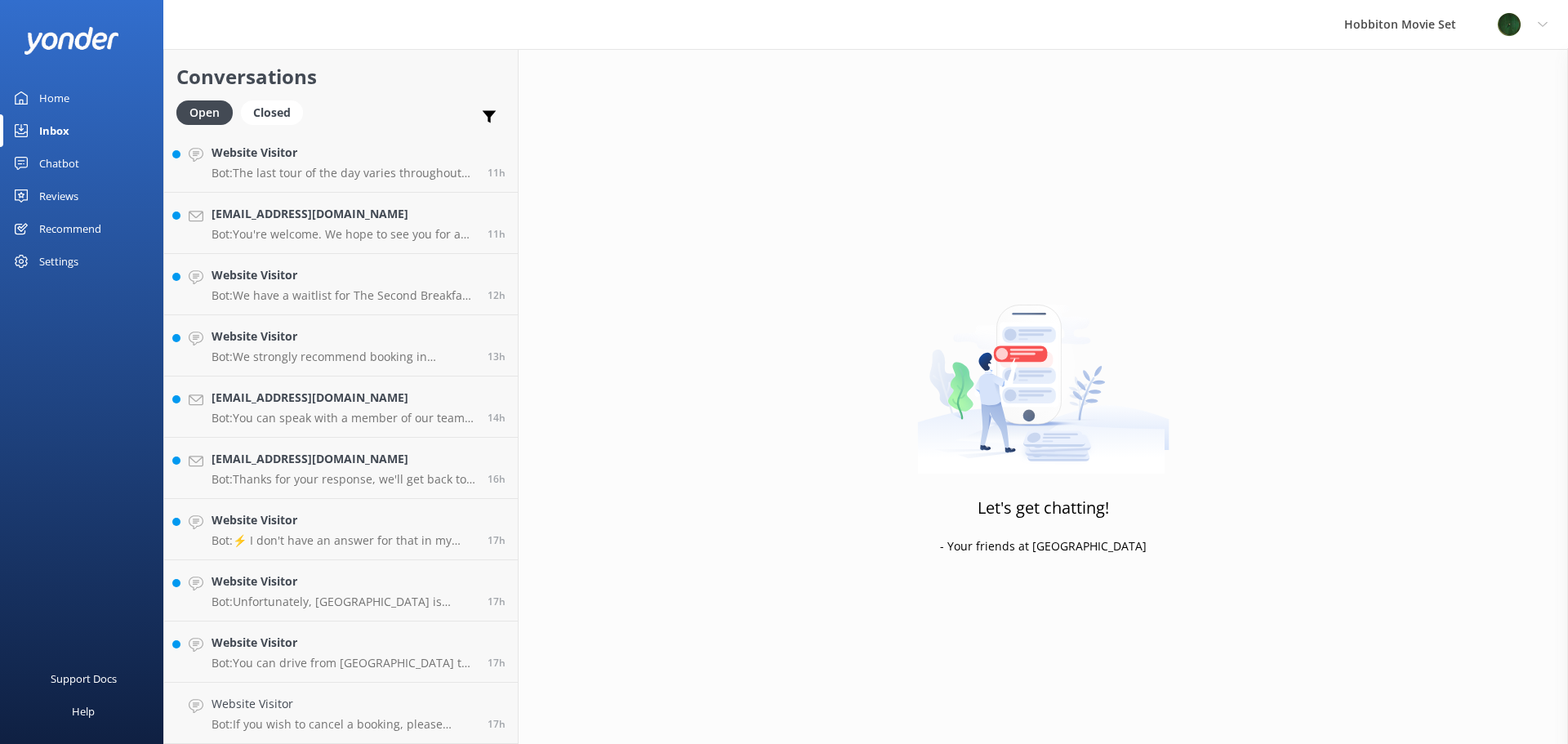
scroll to position [1412, 0]
click at [271, 710] on h4 "Website Visitor" at bounding box center [343, 705] width 264 height 18
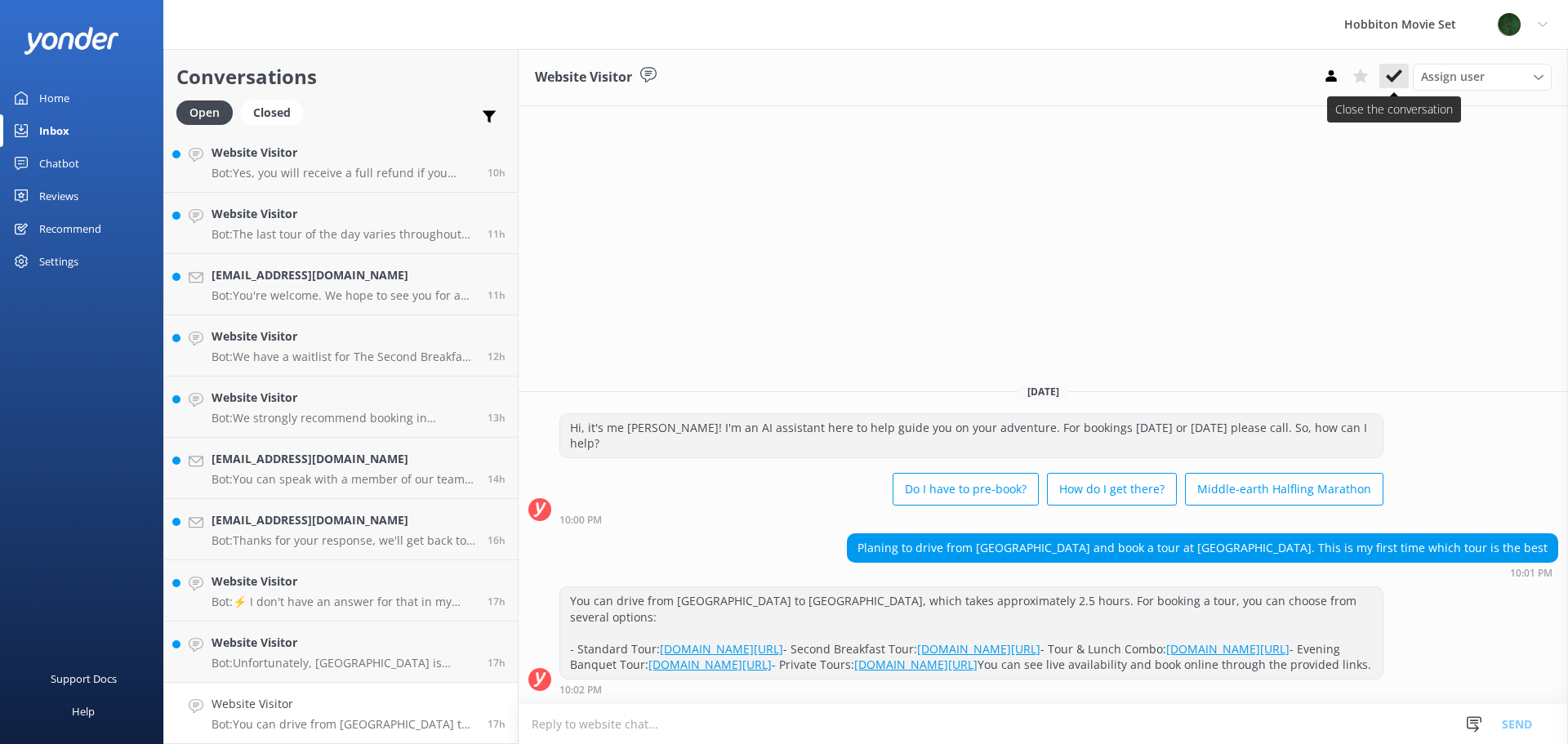
click at [1387, 79] on icon at bounding box center [1394, 76] width 16 height 16
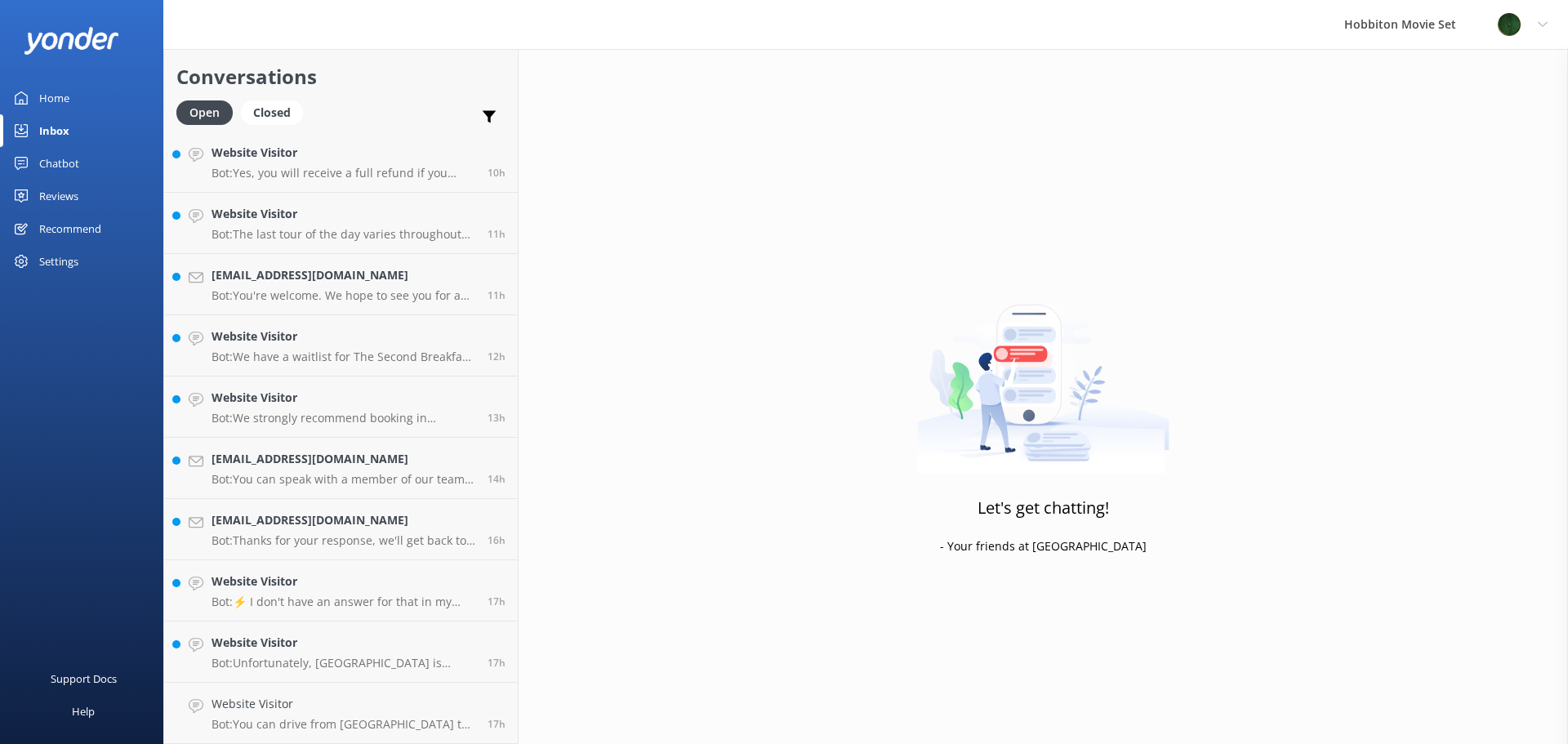
scroll to position [1352, 0]
click at [314, 714] on h4 "Website Visitor" at bounding box center [343, 705] width 264 height 18
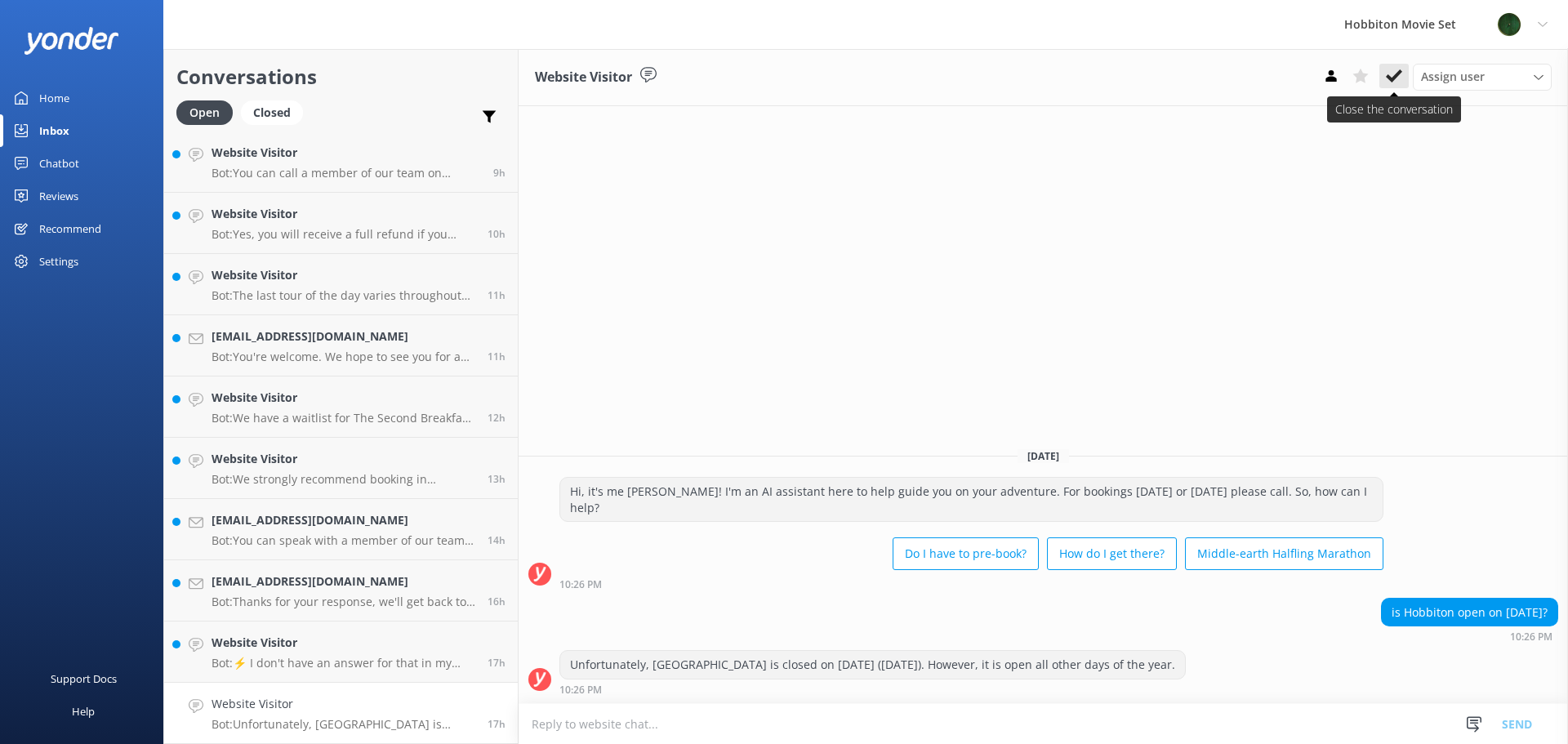
click at [1400, 80] on icon at bounding box center [1394, 76] width 16 height 16
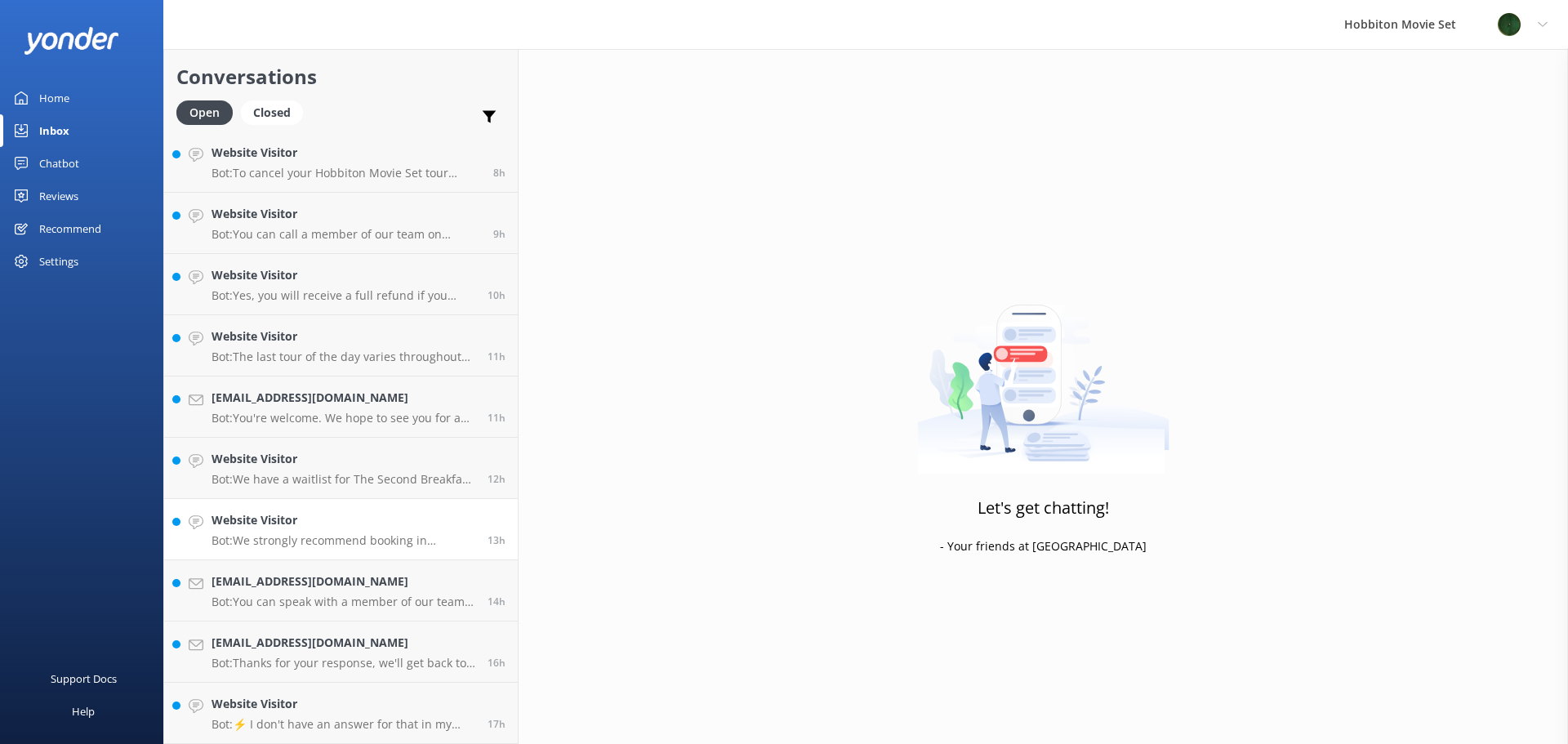
scroll to position [1290, 0]
click at [344, 714] on h4 "Website Visitor" at bounding box center [343, 705] width 264 height 18
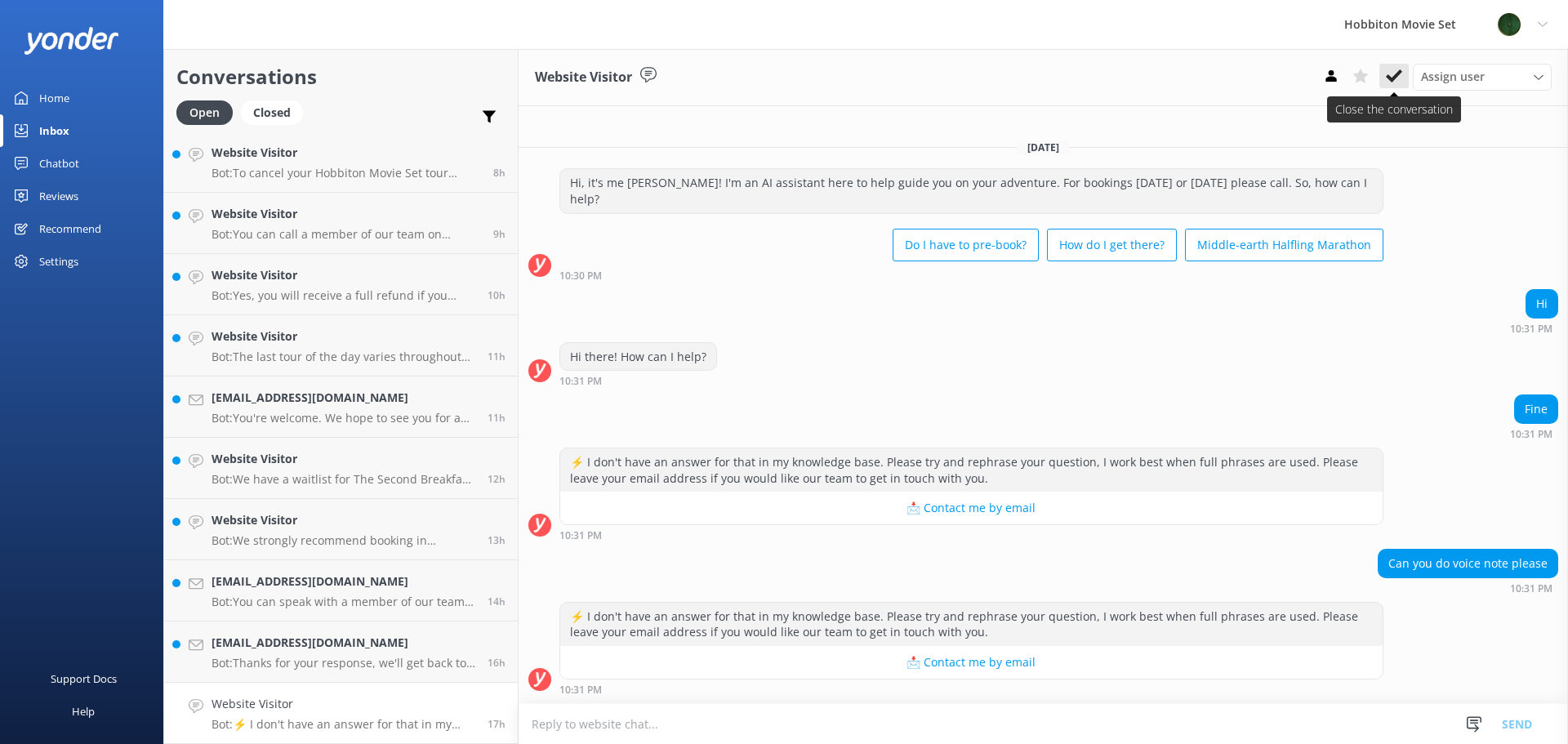
click at [1392, 74] on icon at bounding box center [1394, 76] width 16 height 16
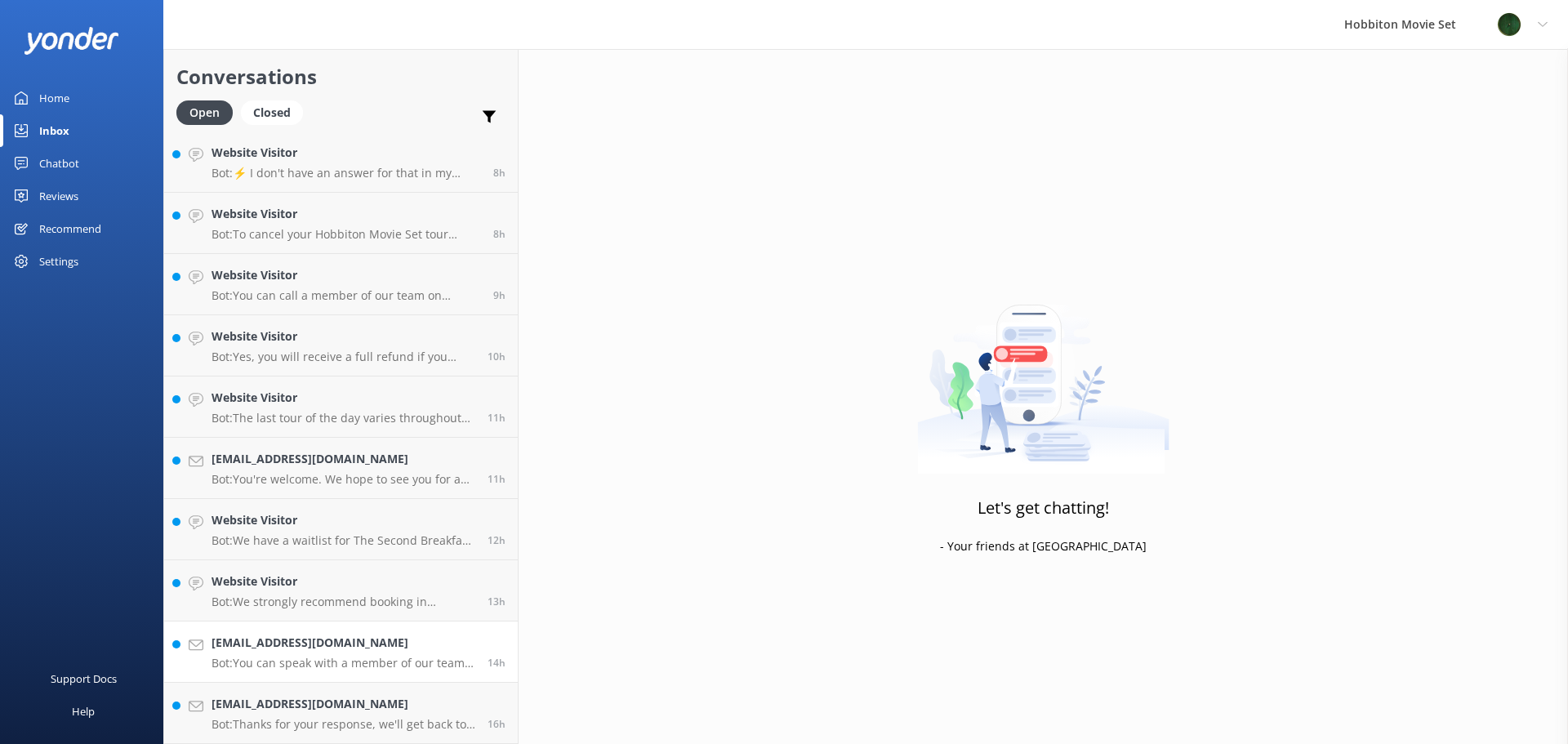
scroll to position [1229, 0]
click at [309, 718] on p "Bot: Thanks for your response, we'll get back to you as soon as we can during o…" at bounding box center [343, 725] width 264 height 15
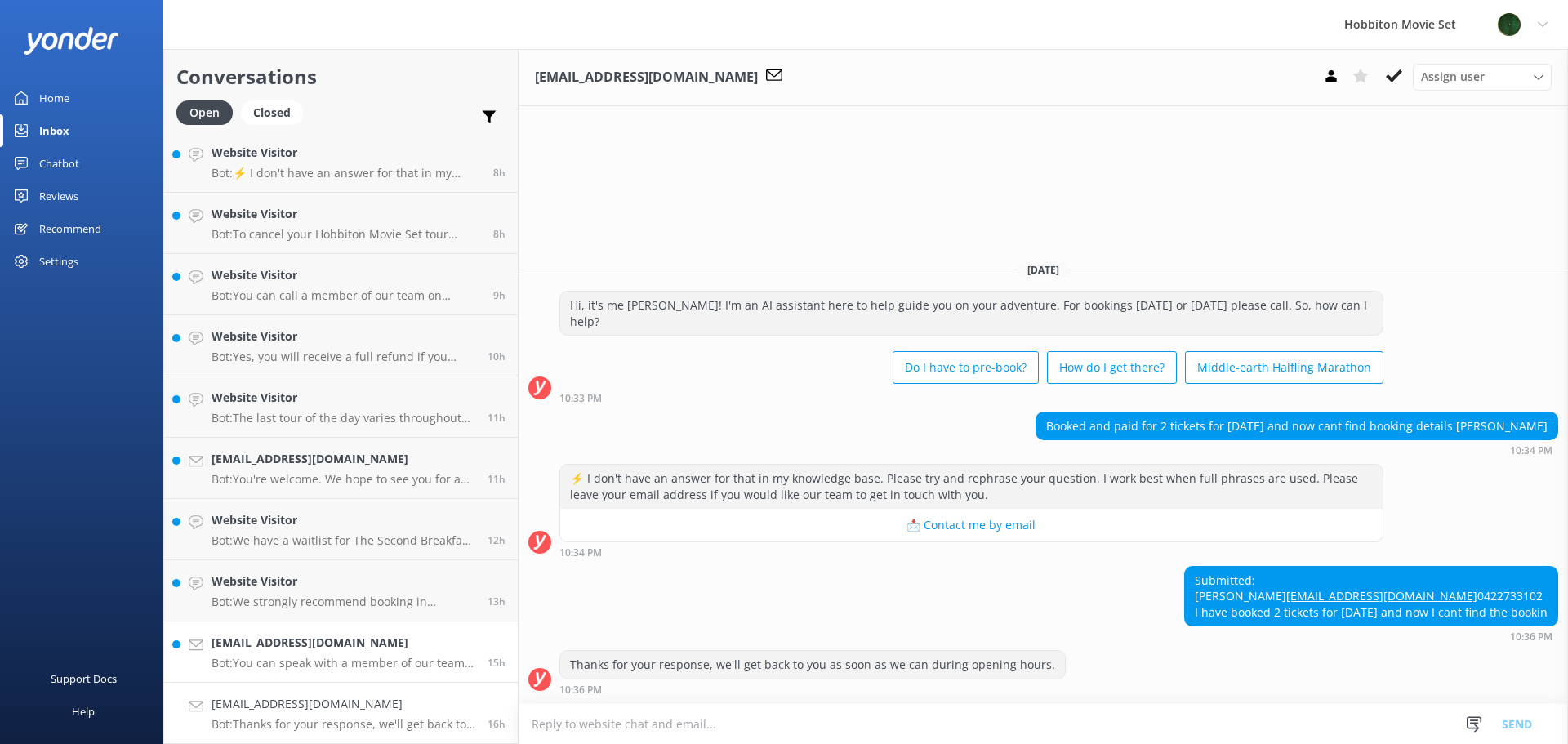
click at [309, 673] on link "[EMAIL_ADDRESS][DOMAIN_NAME] Bot: You can speak with a member of our team by ca…" at bounding box center [341, 652] width 354 height 62
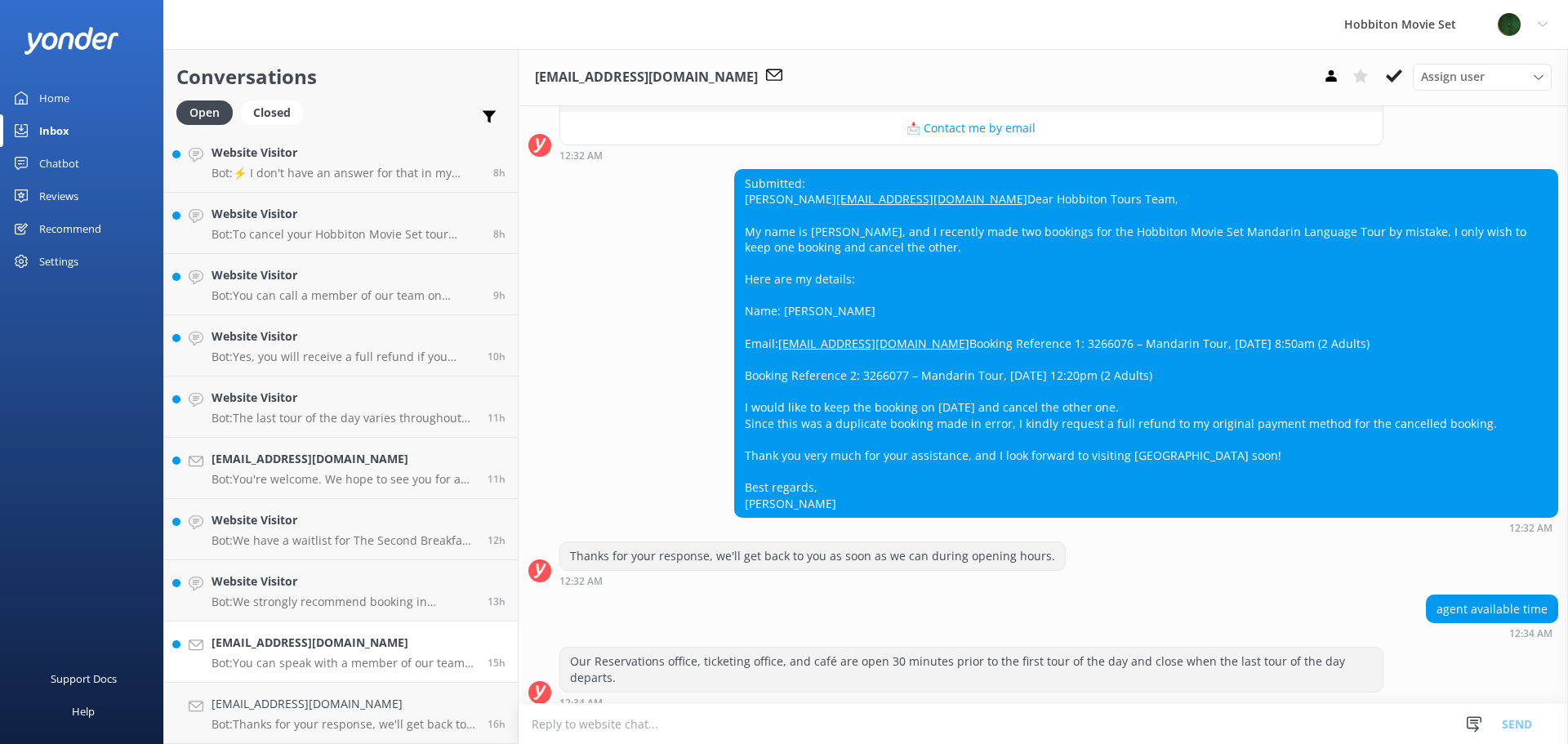
scroll to position [527, 0]
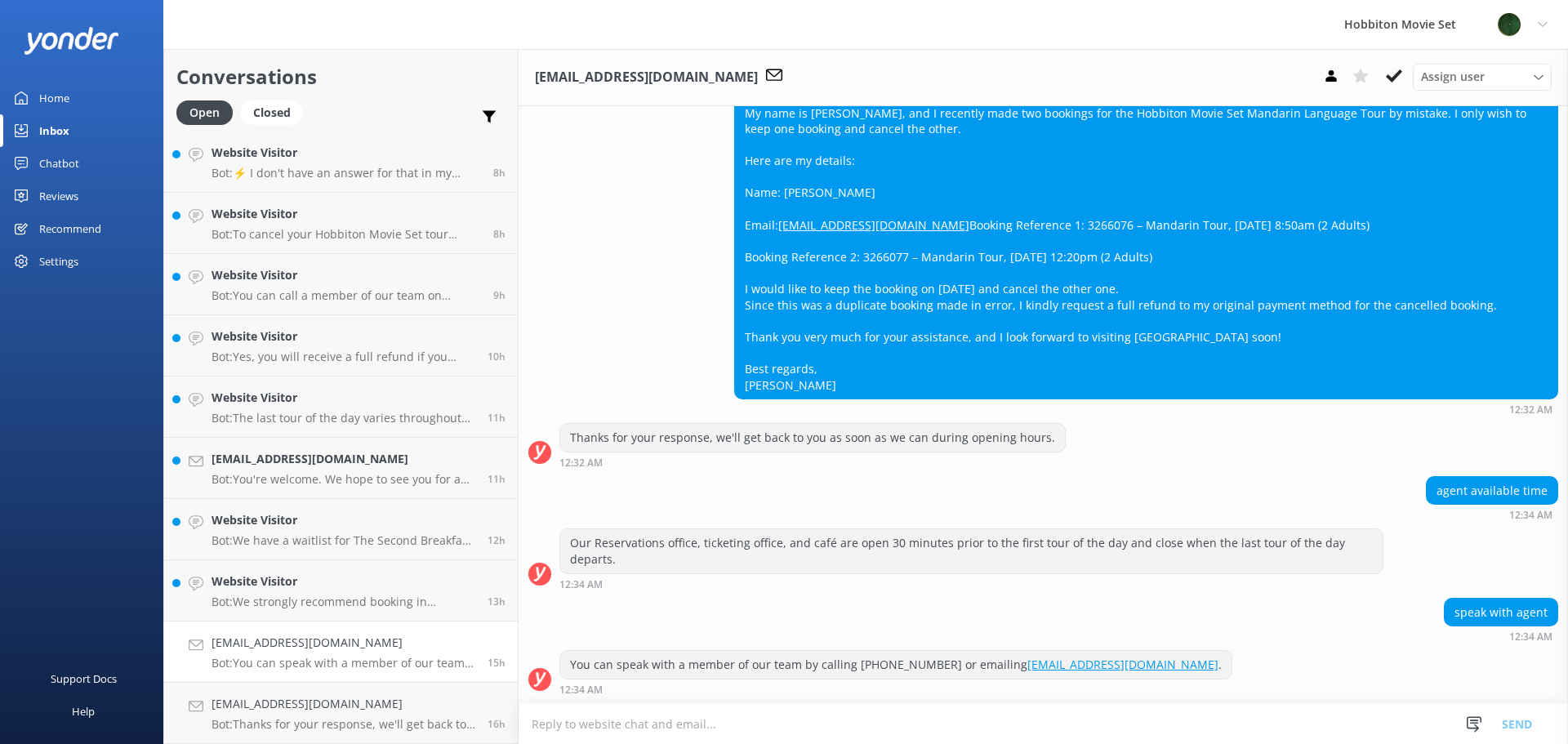
click at [853, 237] on div "Submitted: [PERSON_NAME] [PERSON_NAME][EMAIL_ADDRESS][DOMAIN_NAME] Dear Hobbito…" at bounding box center [1146, 225] width 823 height 347
copy div "3266076"
click at [282, 667] on p "Bot: You can speak with a member of our team by calling [PHONE_NUMBER] or email…" at bounding box center [343, 664] width 264 height 15
click at [313, 603] on p "Bot: We strongly recommend booking in advance as our tours are known to sell ou…" at bounding box center [343, 602] width 264 height 15
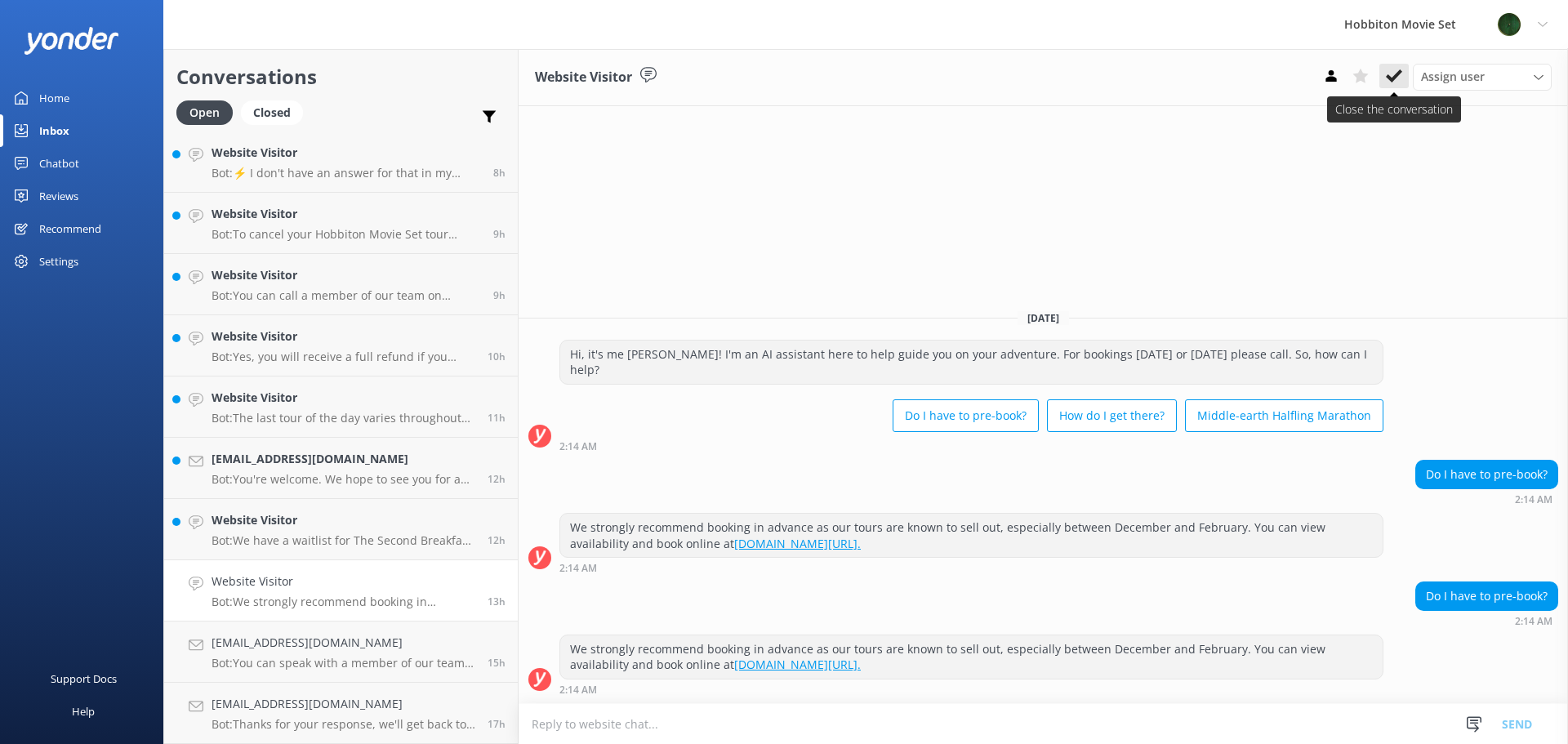
click at [1400, 80] on icon at bounding box center [1394, 76] width 16 height 16
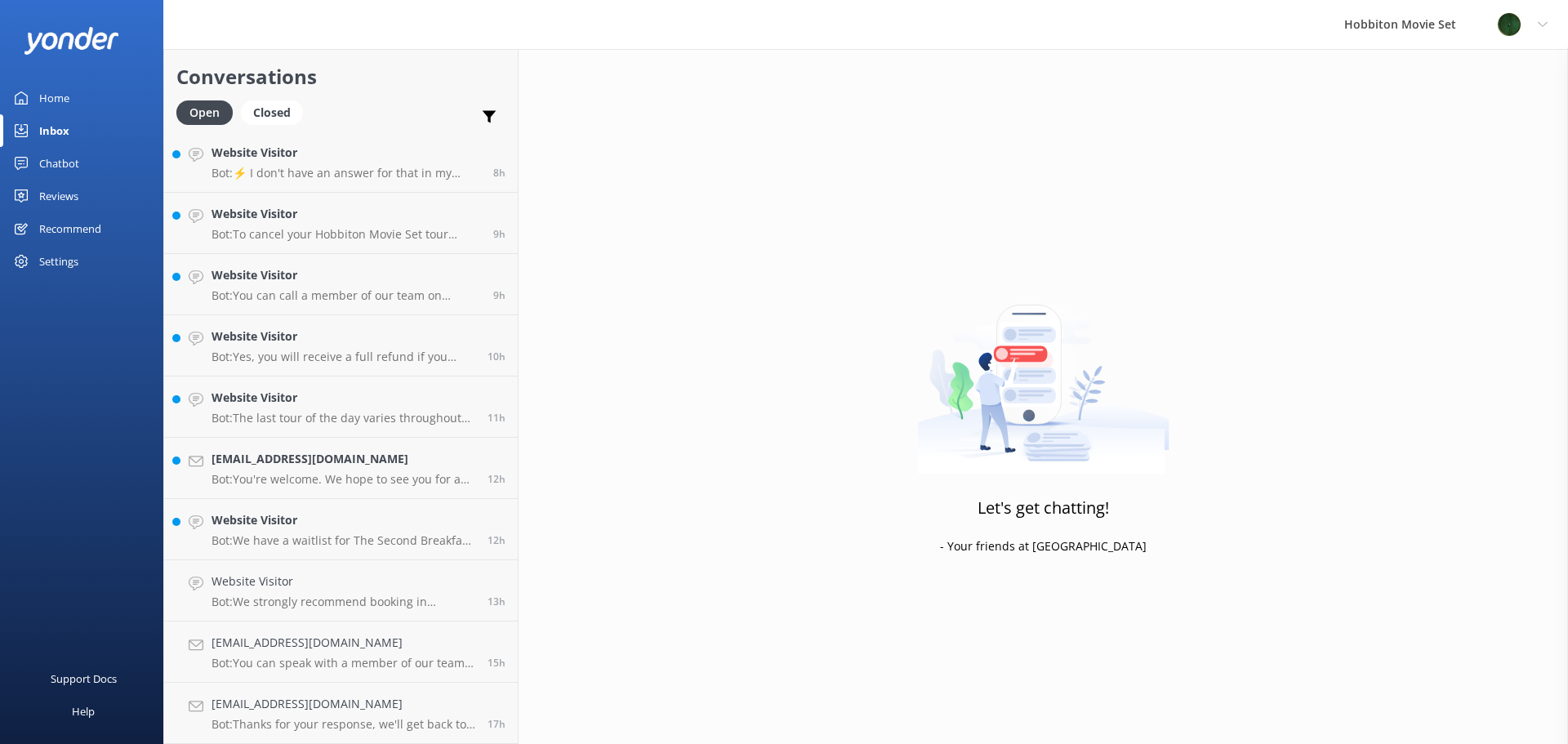
scroll to position [1168, 0]
click at [296, 609] on p "Bot: We have a waitlist for The Second Breakfast Tours, Behind The Scenes Tours…" at bounding box center [343, 602] width 264 height 15
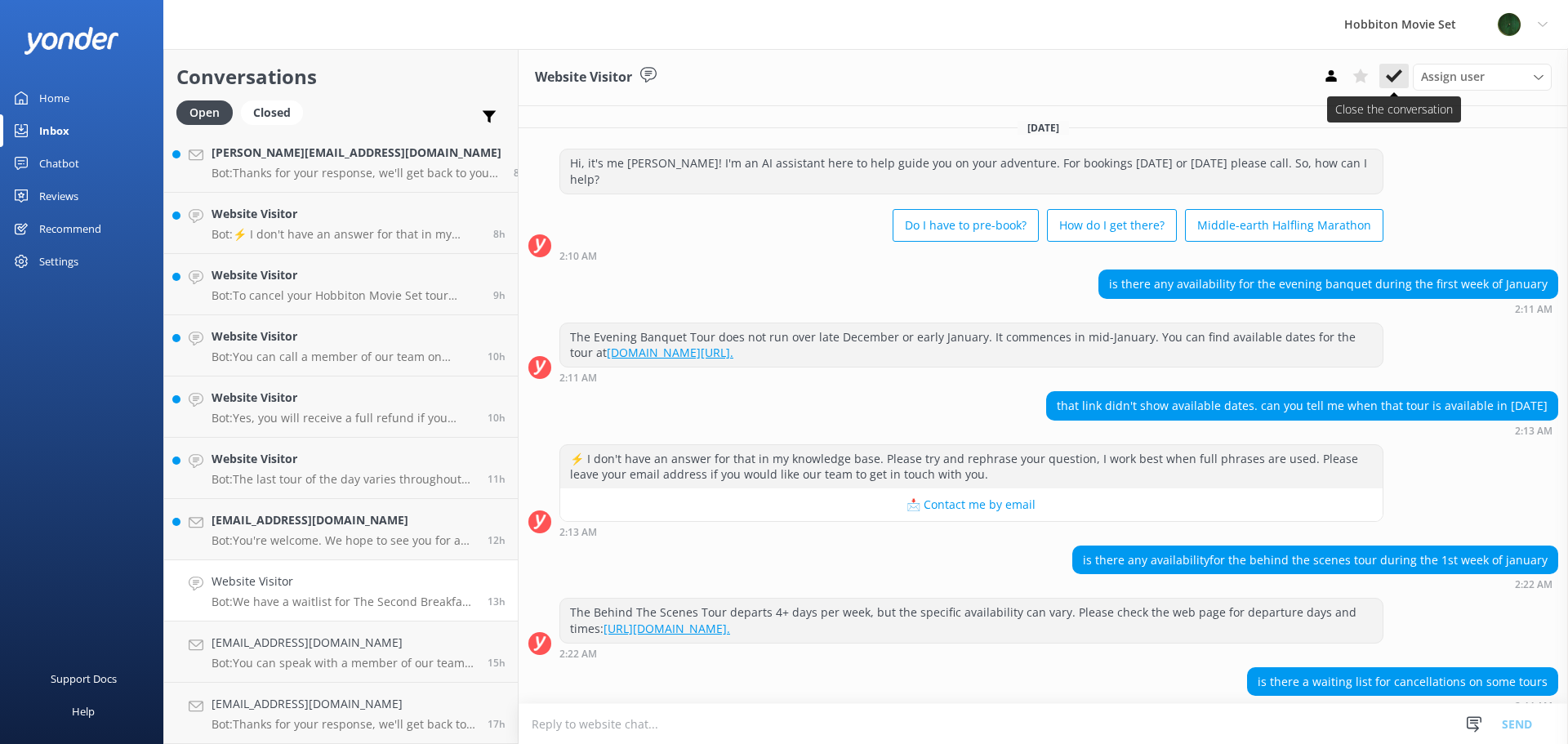
click at [1399, 75] on use at bounding box center [1394, 76] width 16 height 13
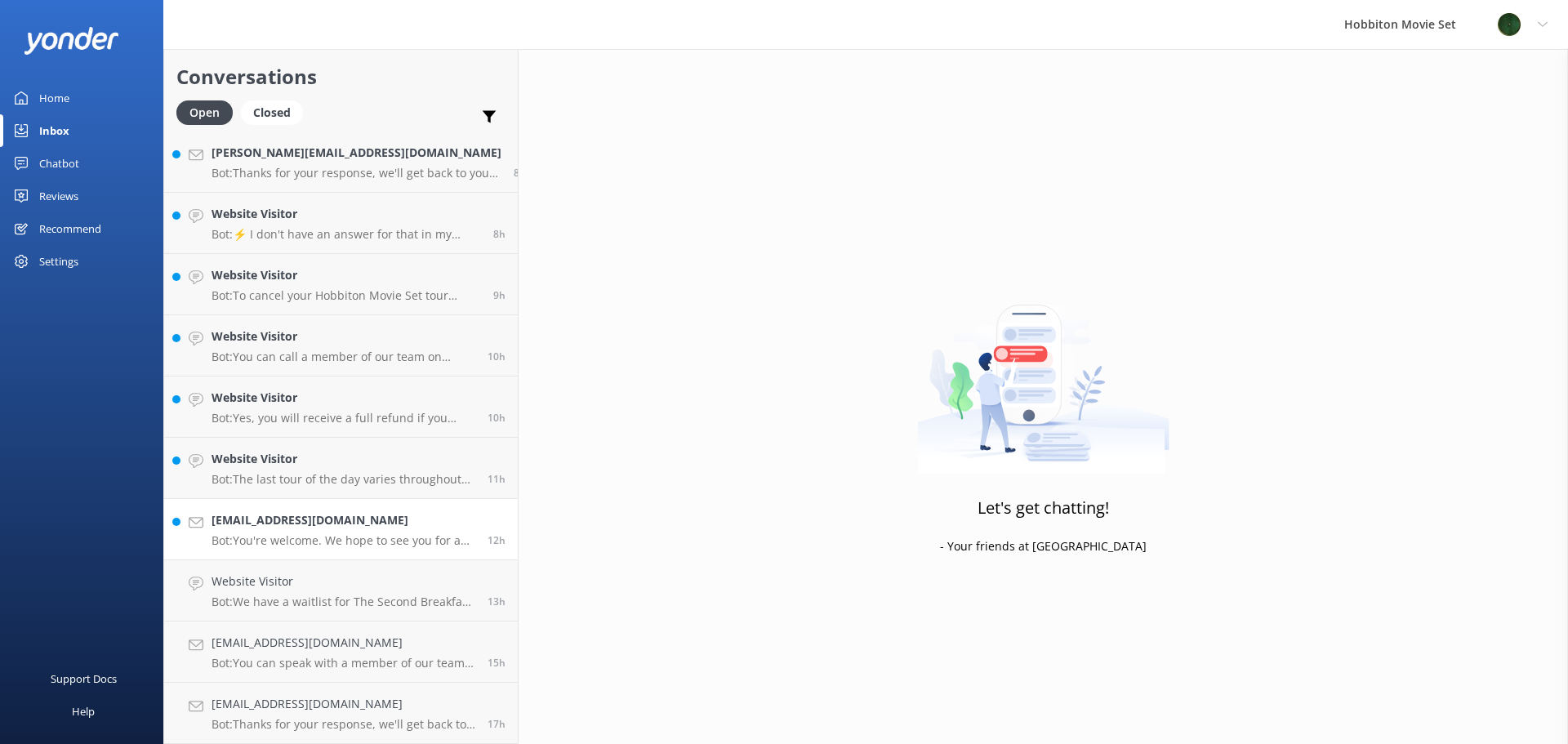
scroll to position [1106, 0]
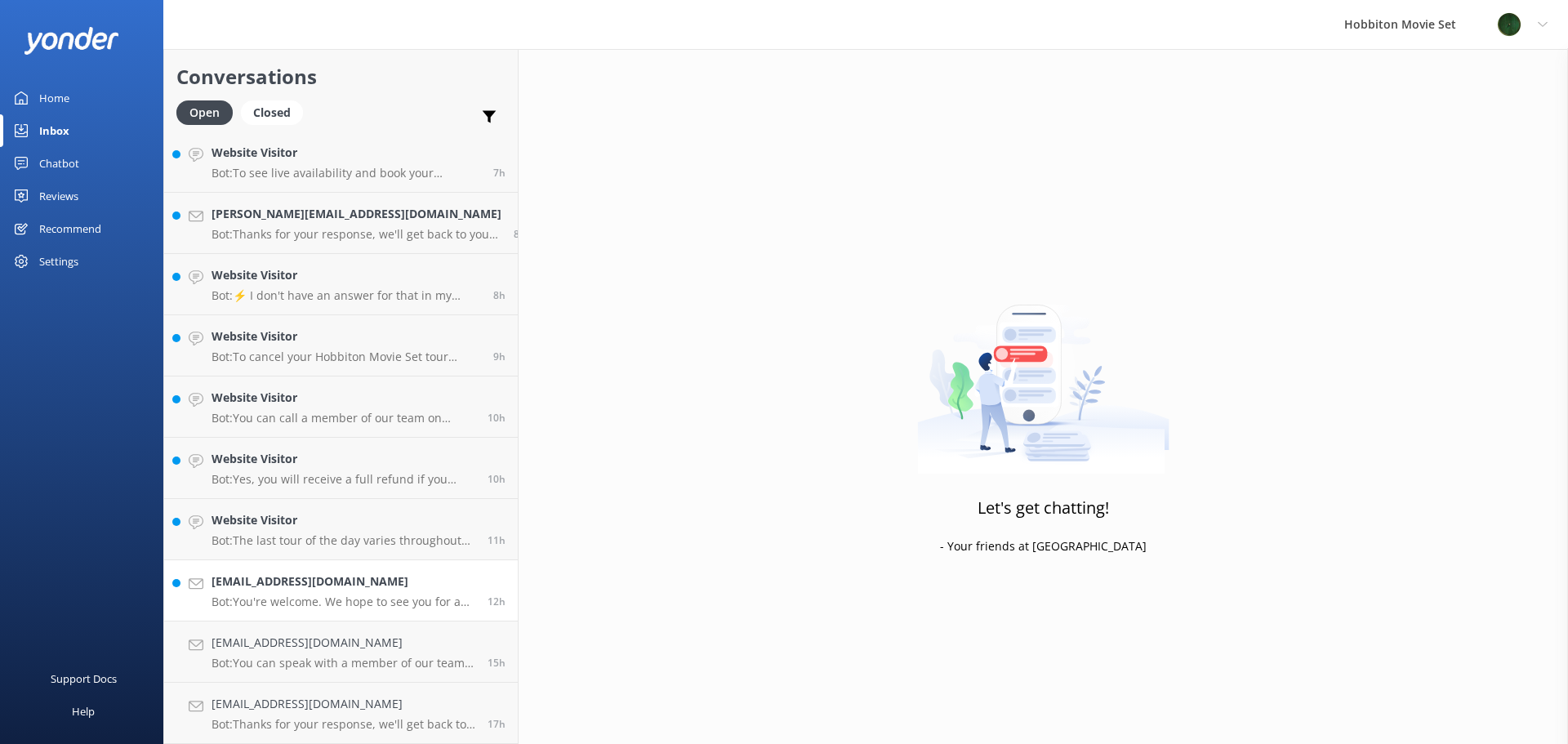
click at [332, 607] on p "Bot: You're welcome. We hope to see you for an adventure soon!" at bounding box center [343, 602] width 264 height 15
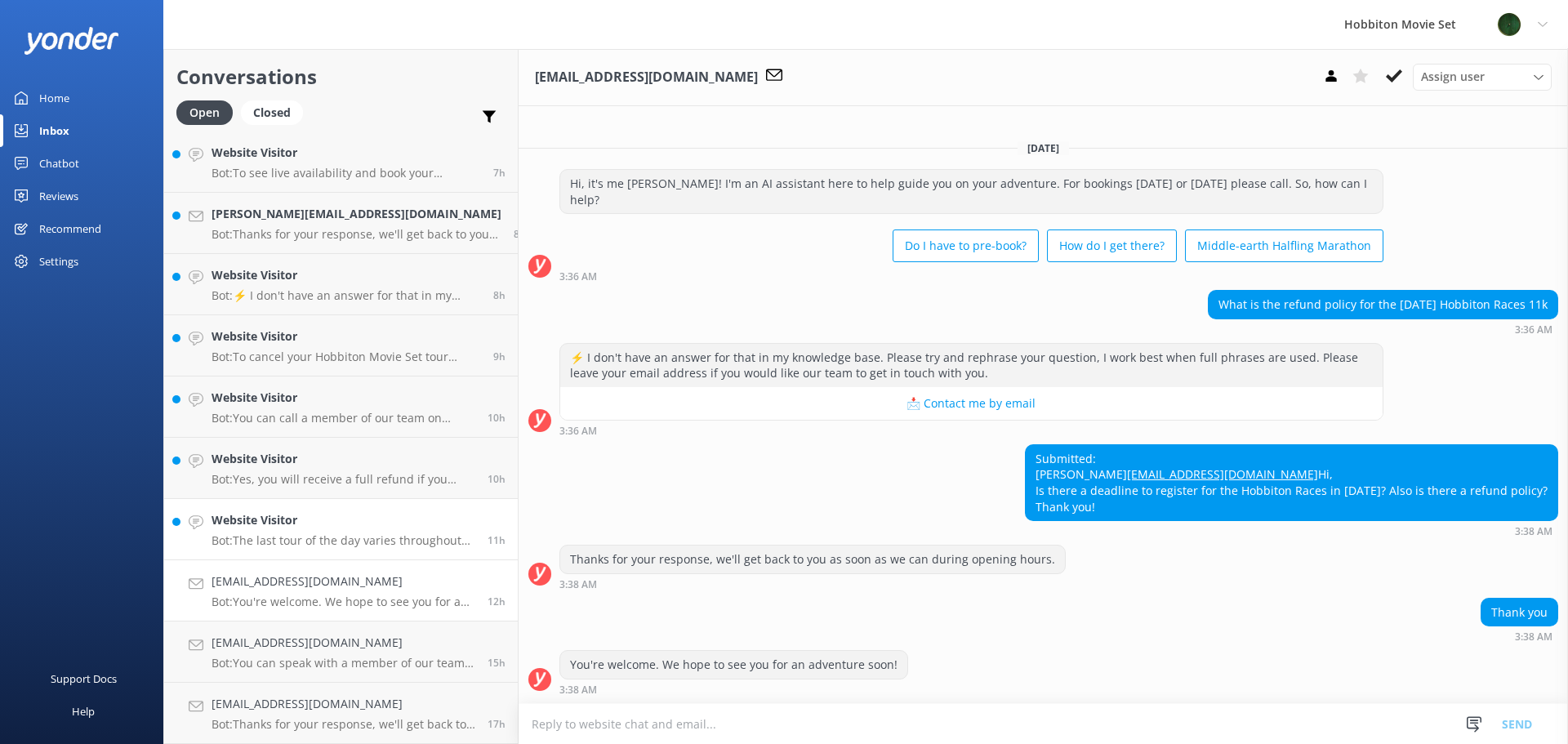
click at [239, 539] on p "Bot: The last tour of the day varies throughout the year due to daylight hours.…" at bounding box center [343, 541] width 264 height 15
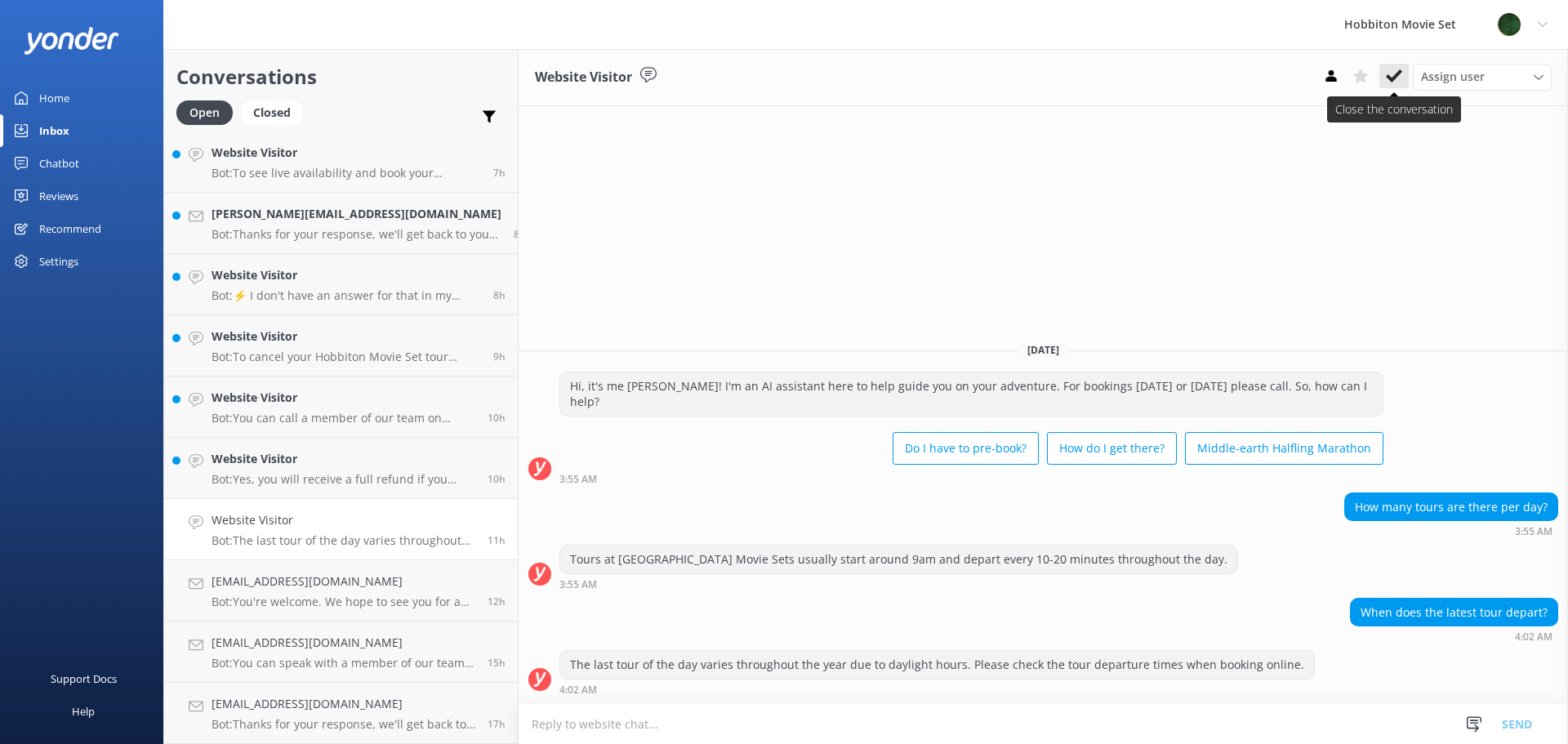
click at [1389, 81] on icon at bounding box center [1394, 76] width 16 height 16
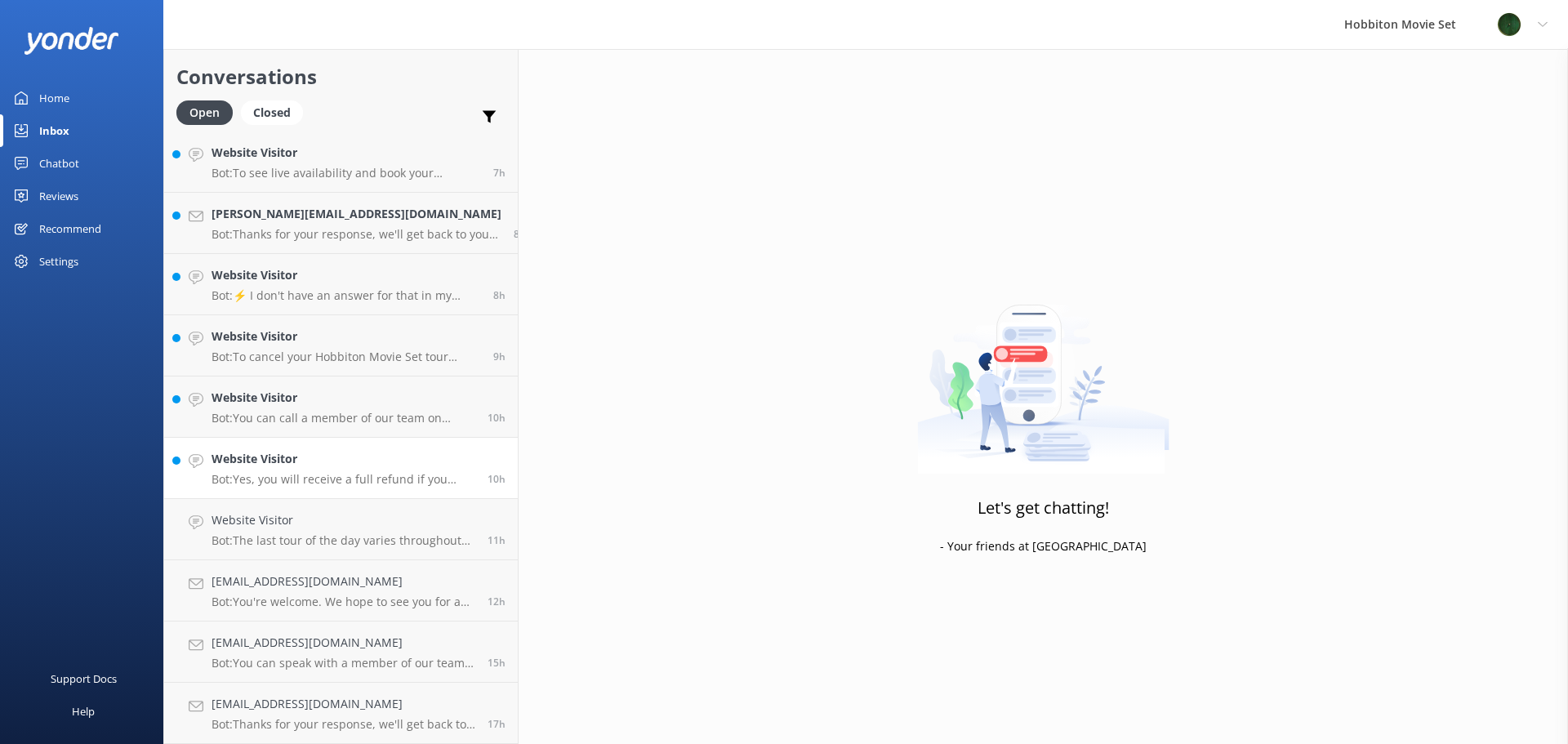
scroll to position [1045, 0]
click at [346, 526] on h4 "Website Visitor" at bounding box center [343, 521] width 264 height 18
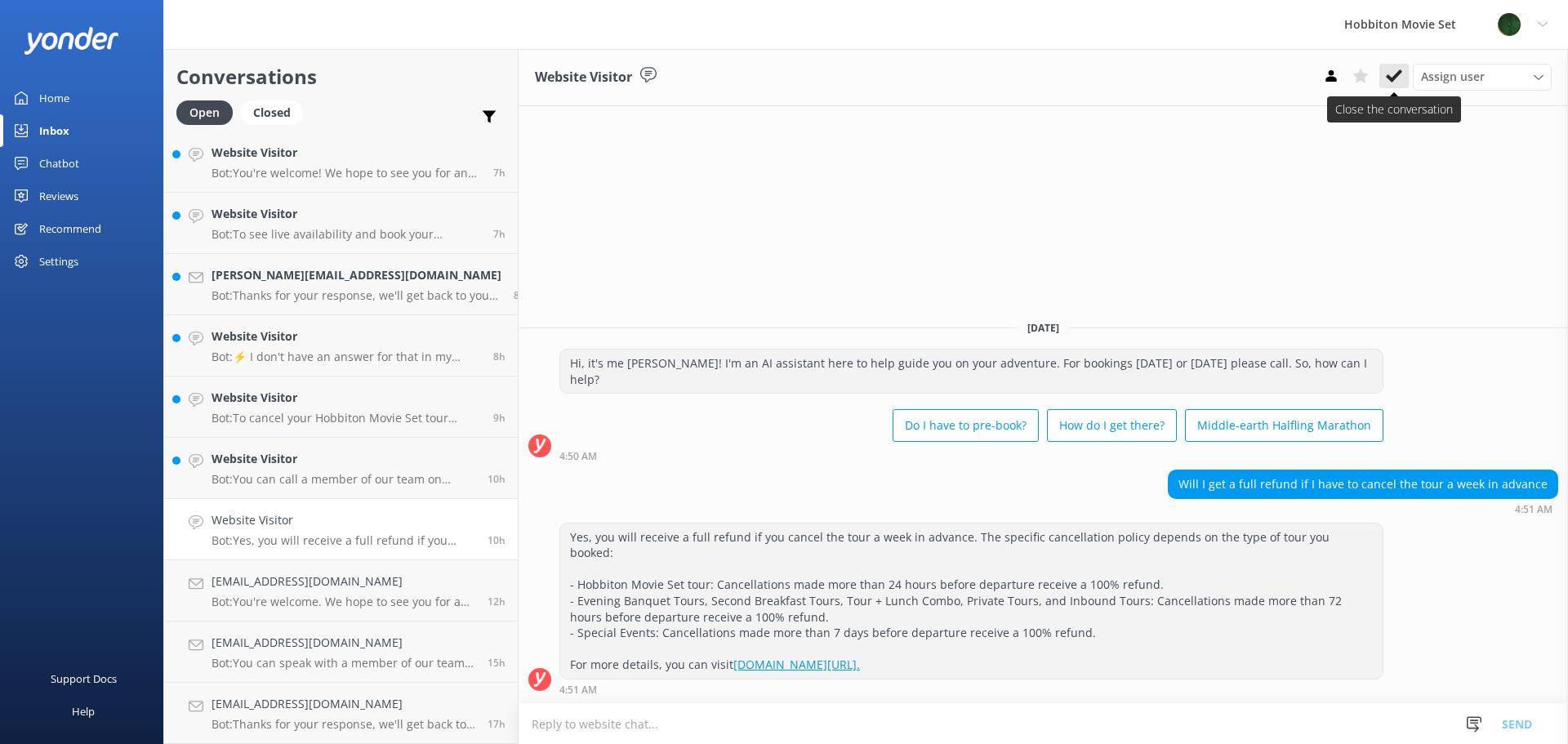
click at [1393, 81] on icon at bounding box center [1394, 76] width 16 height 16
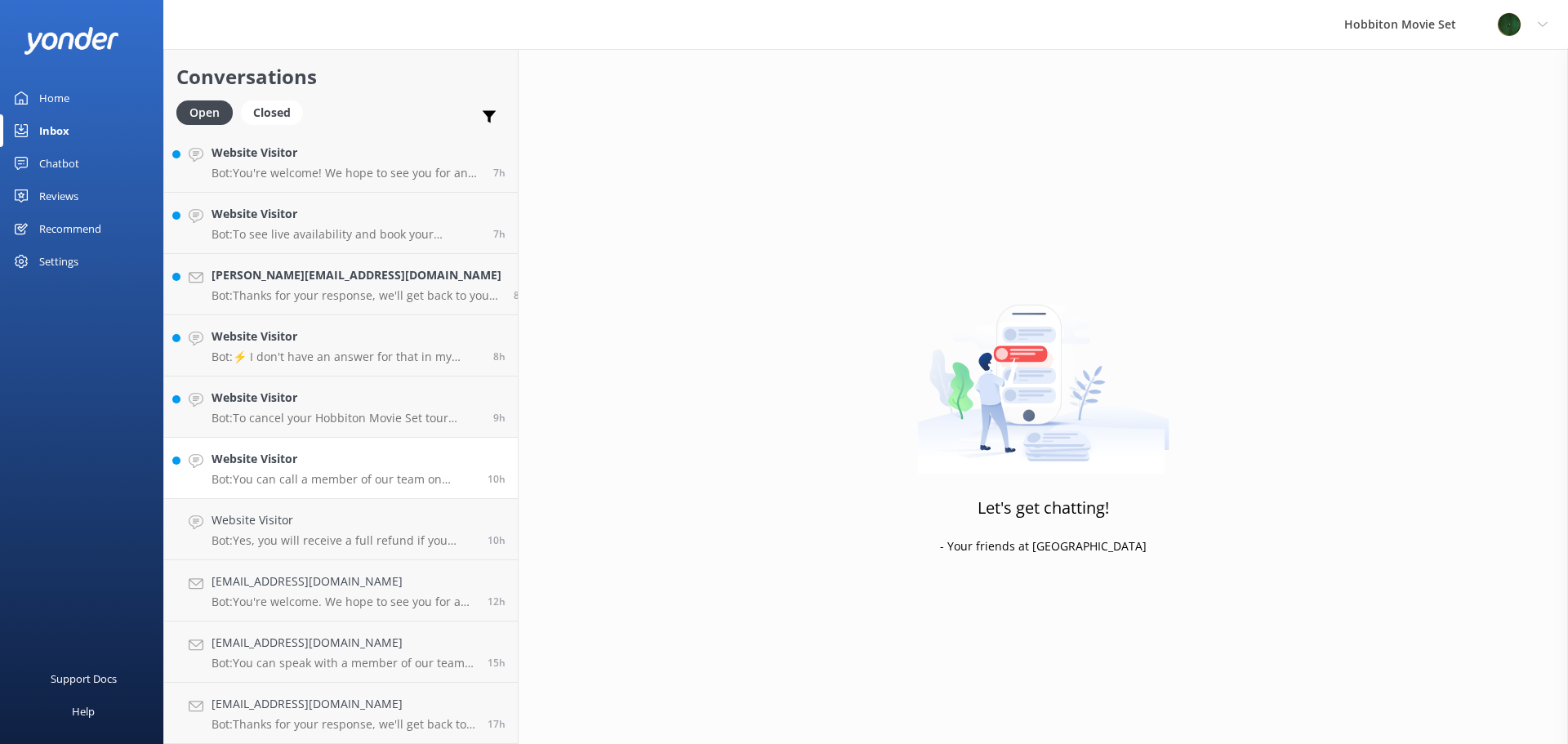
scroll to position [984, 0]
click at [305, 526] on h4 "Website Visitor" at bounding box center [343, 521] width 264 height 18
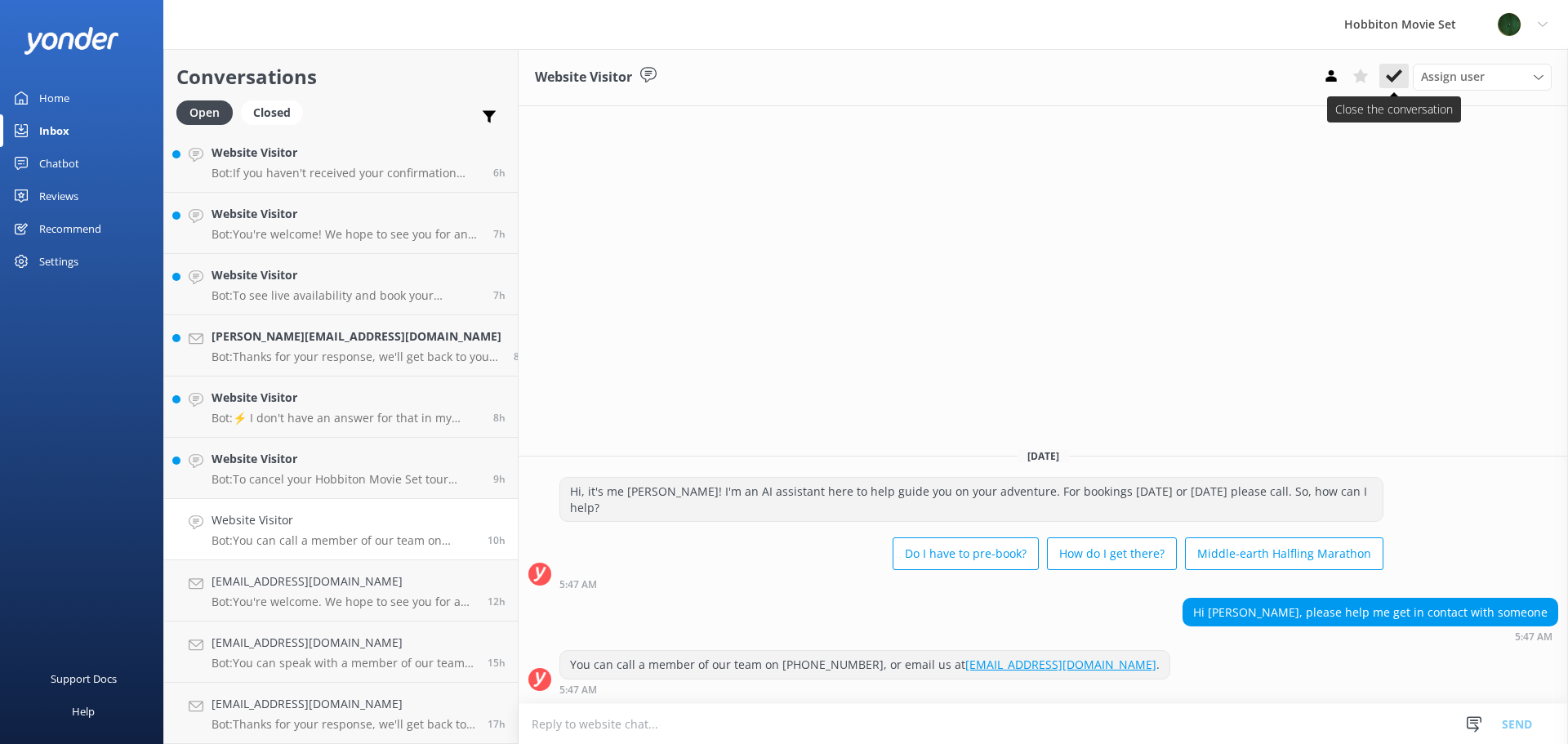
click at [1397, 72] on icon at bounding box center [1394, 76] width 16 height 16
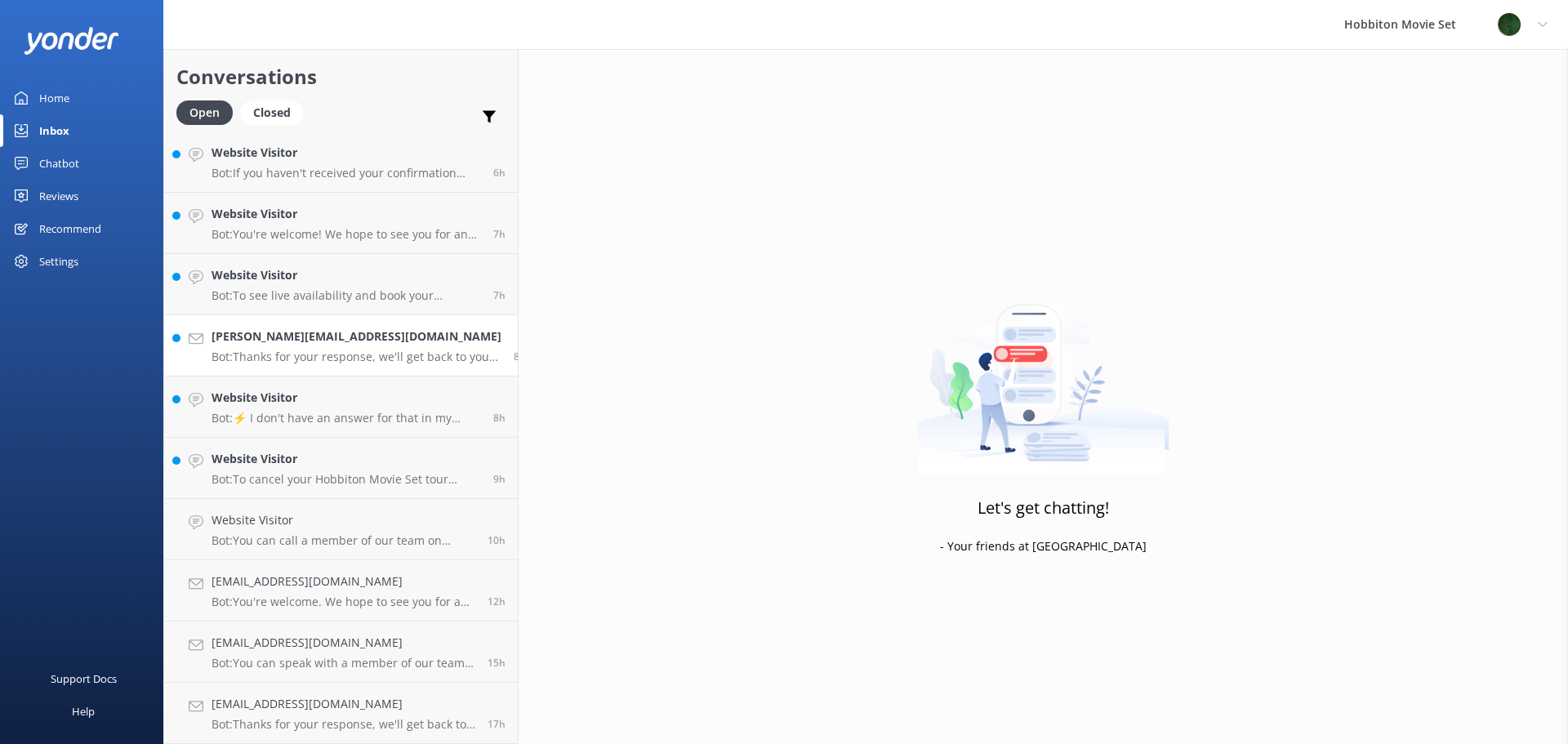
scroll to position [922, 0]
click at [301, 526] on h4 "Website Visitor" at bounding box center [346, 521] width 269 height 18
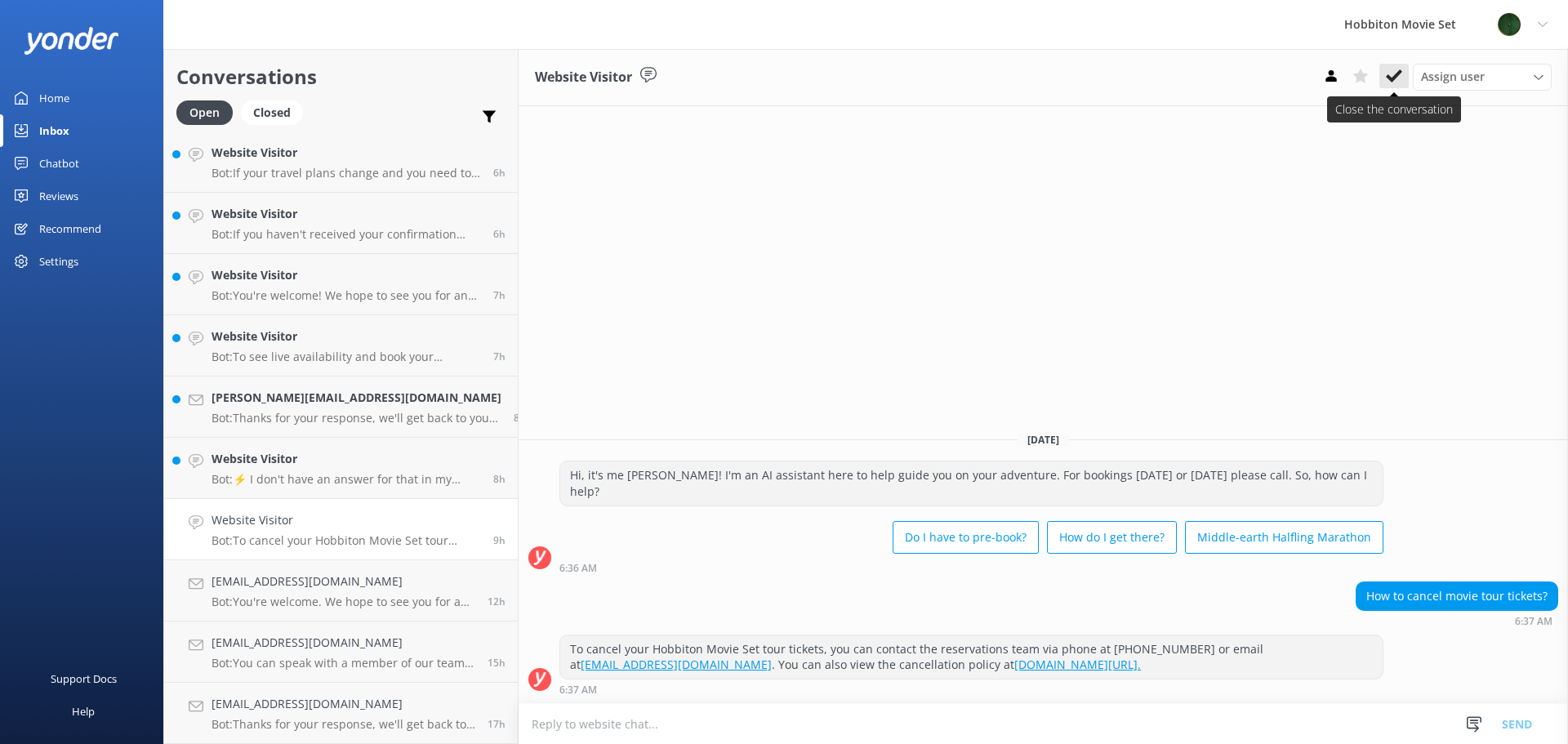
click at [1389, 72] on icon at bounding box center [1394, 76] width 16 height 16
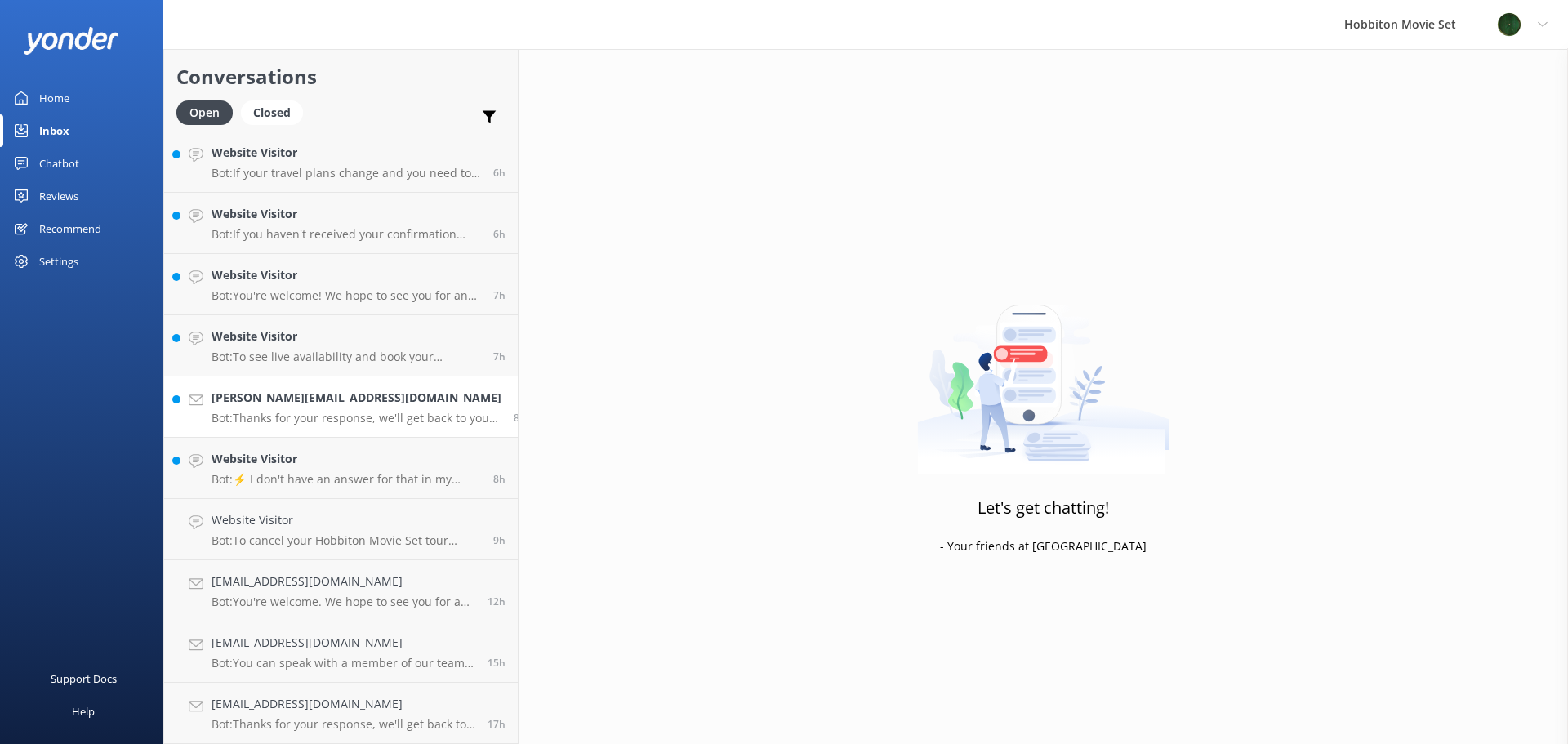
scroll to position [861, 0]
click at [337, 525] on h4 "Website Visitor" at bounding box center [346, 521] width 269 height 18
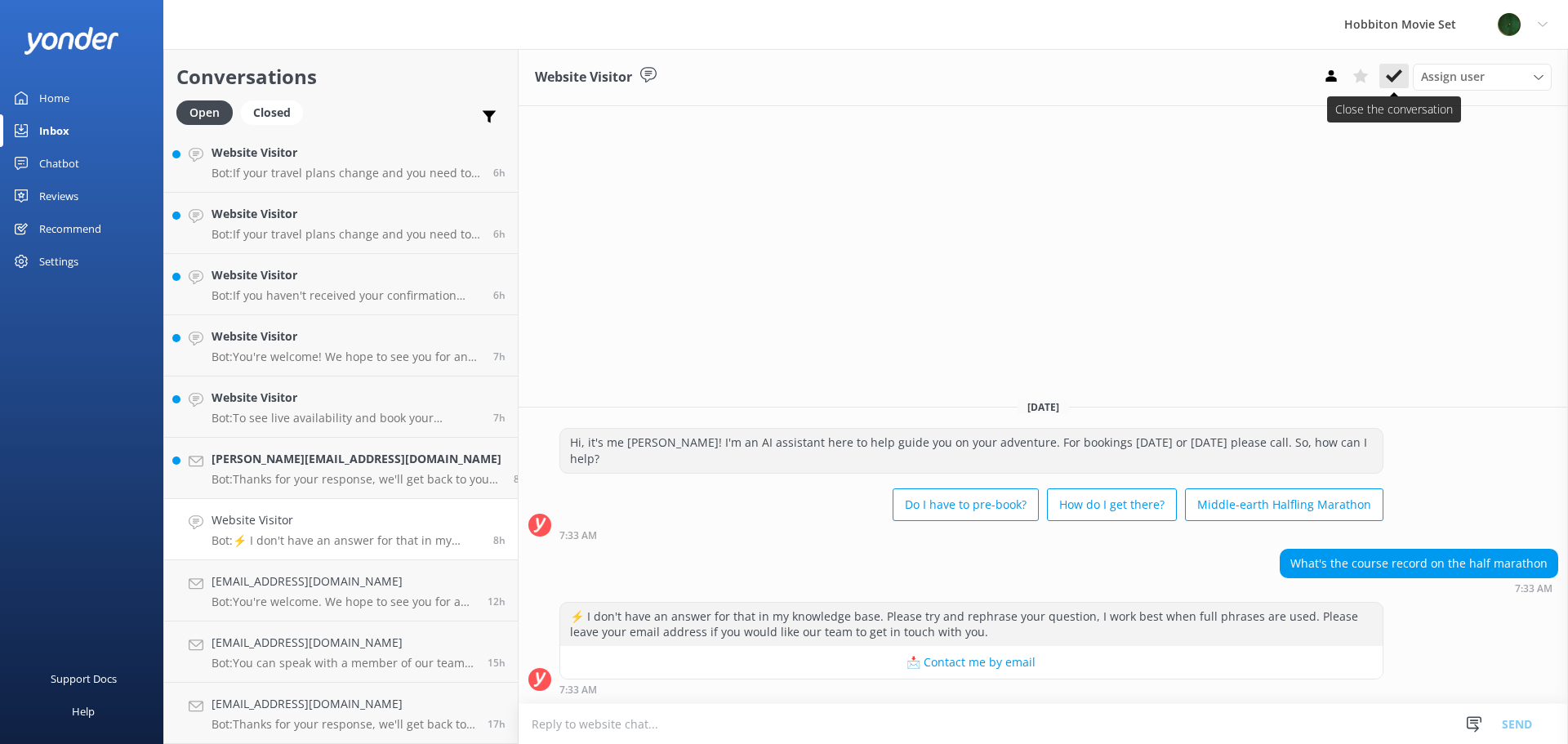
click at [1393, 80] on use at bounding box center [1394, 76] width 16 height 13
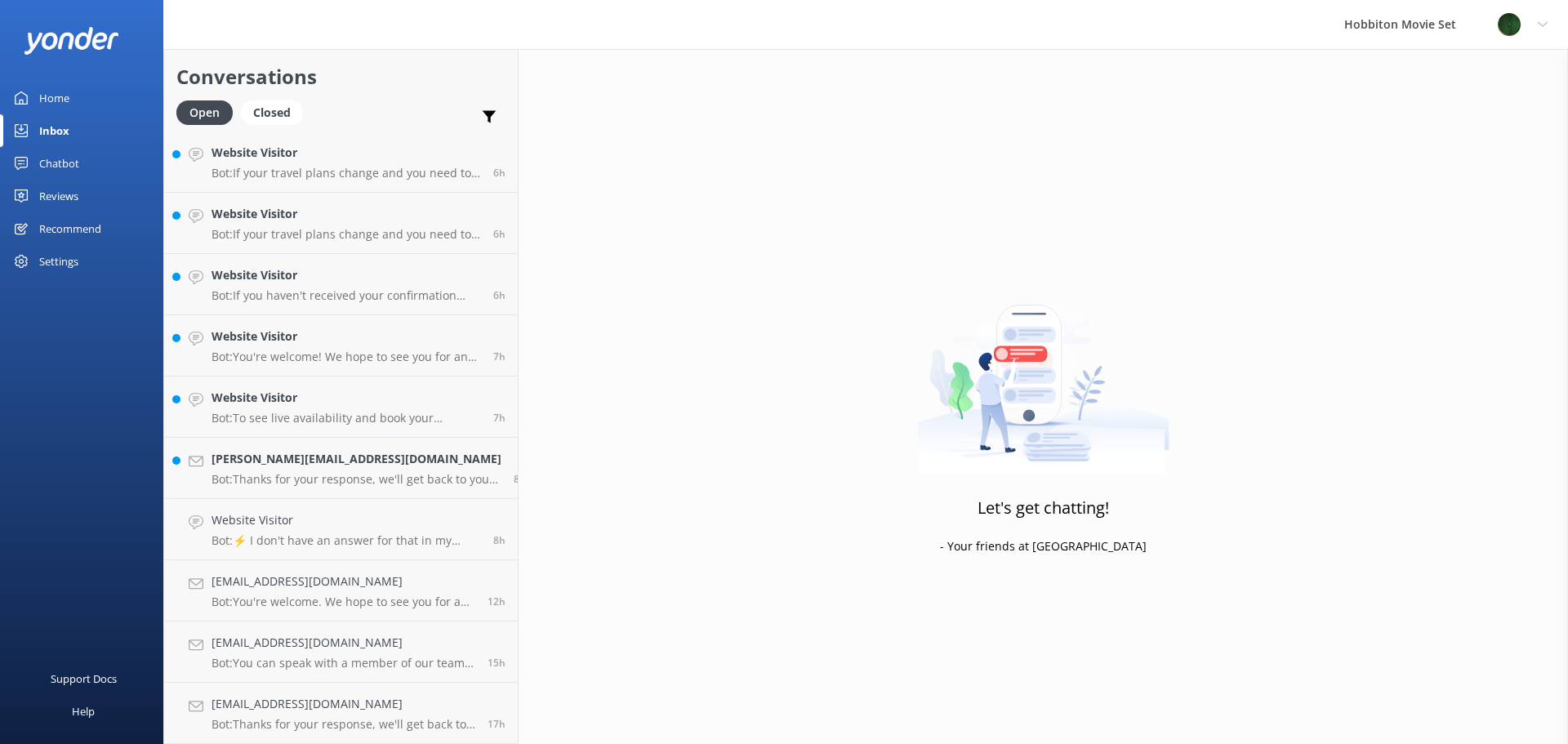
scroll to position [800, 0]
click at [273, 530] on div "[PERSON_NAME][EMAIL_ADDRESS][DOMAIN_NAME] Bot: Thanks for your response, we'll …" at bounding box center [356, 530] width 290 height 36
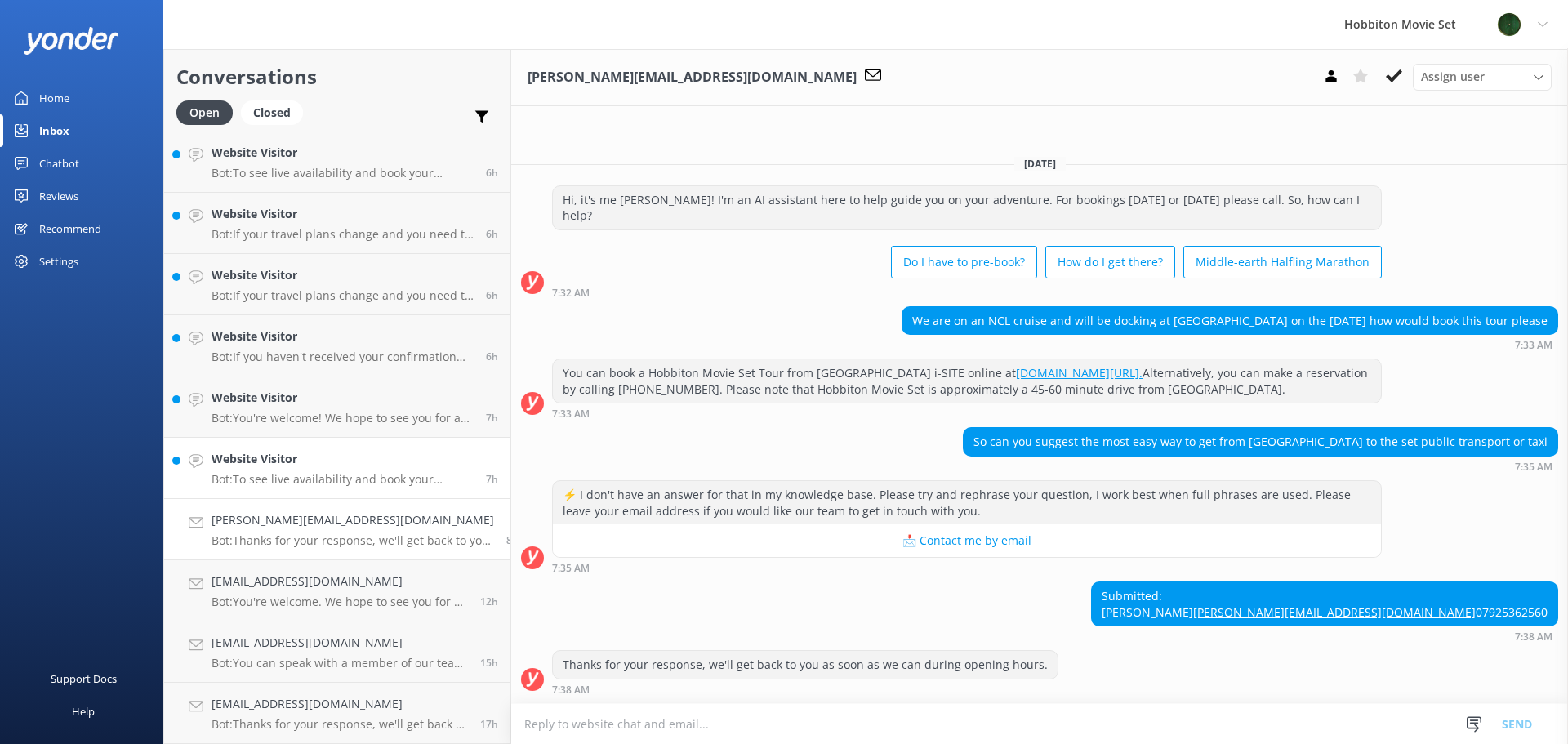
click at [321, 457] on h4 "Website Visitor" at bounding box center [342, 459] width 262 height 18
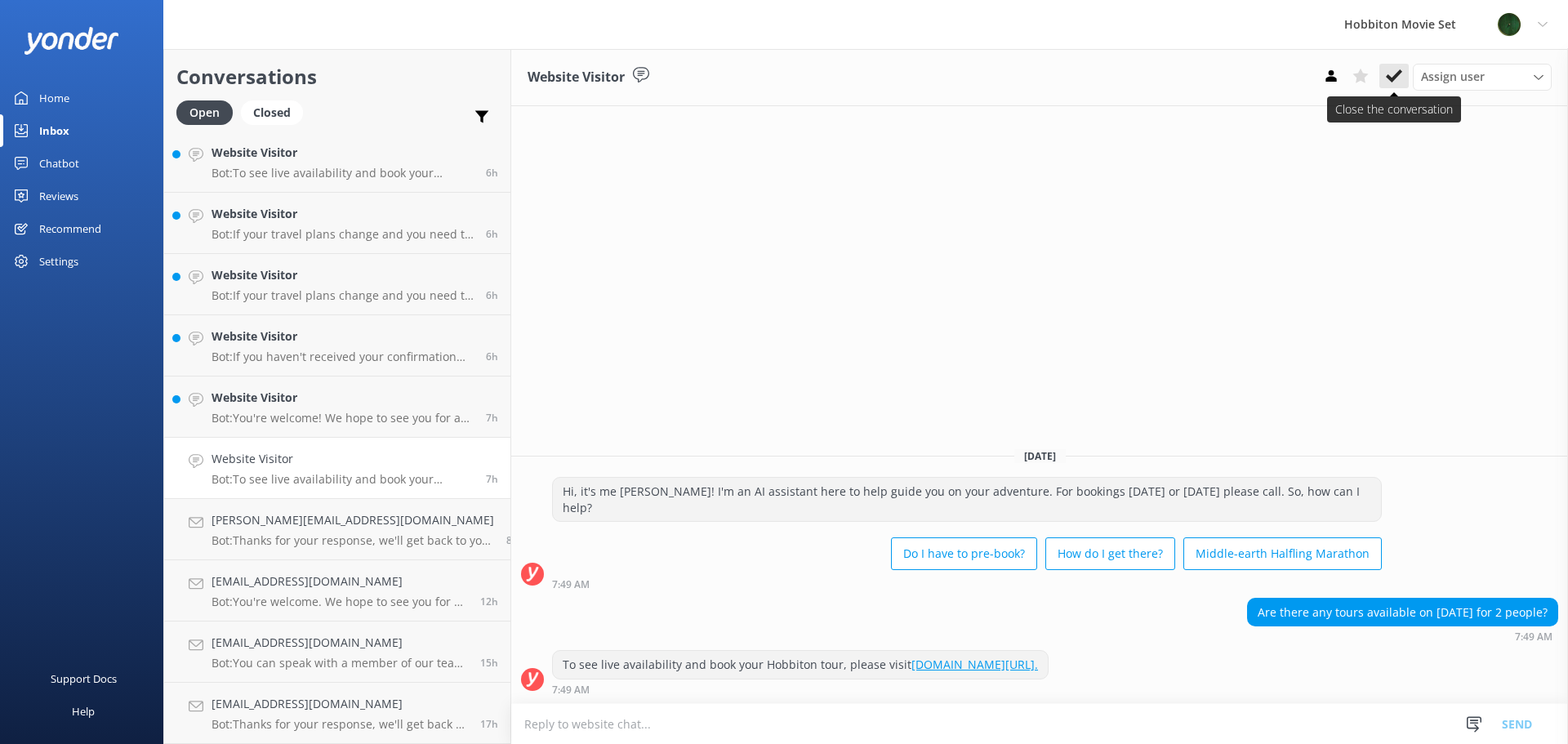
click at [1386, 73] on icon at bounding box center [1394, 76] width 16 height 16
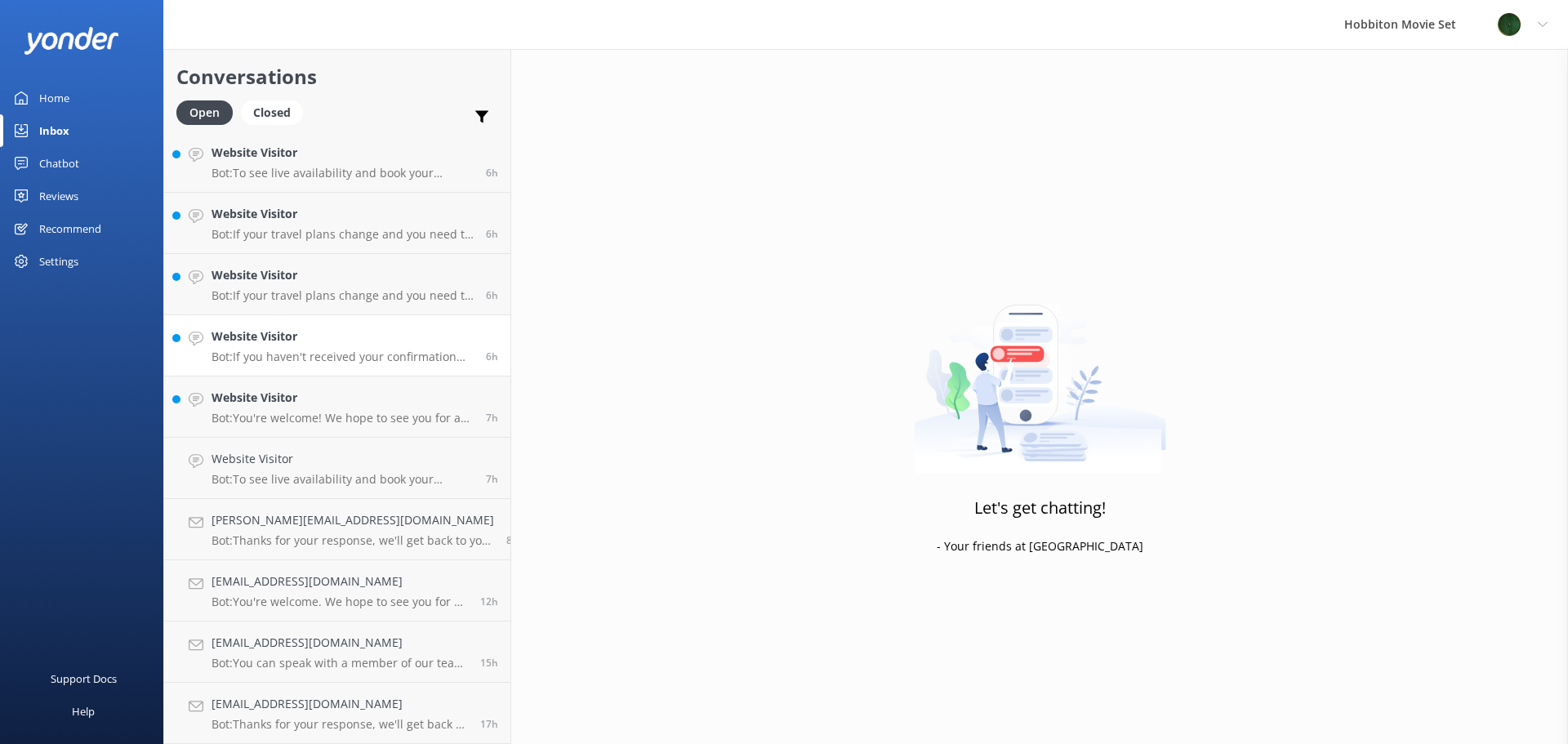
scroll to position [738, 0]
click at [286, 480] on p "Bot: You're welcome! We hope to see you for an adventure soon!" at bounding box center [342, 480] width 262 height 15
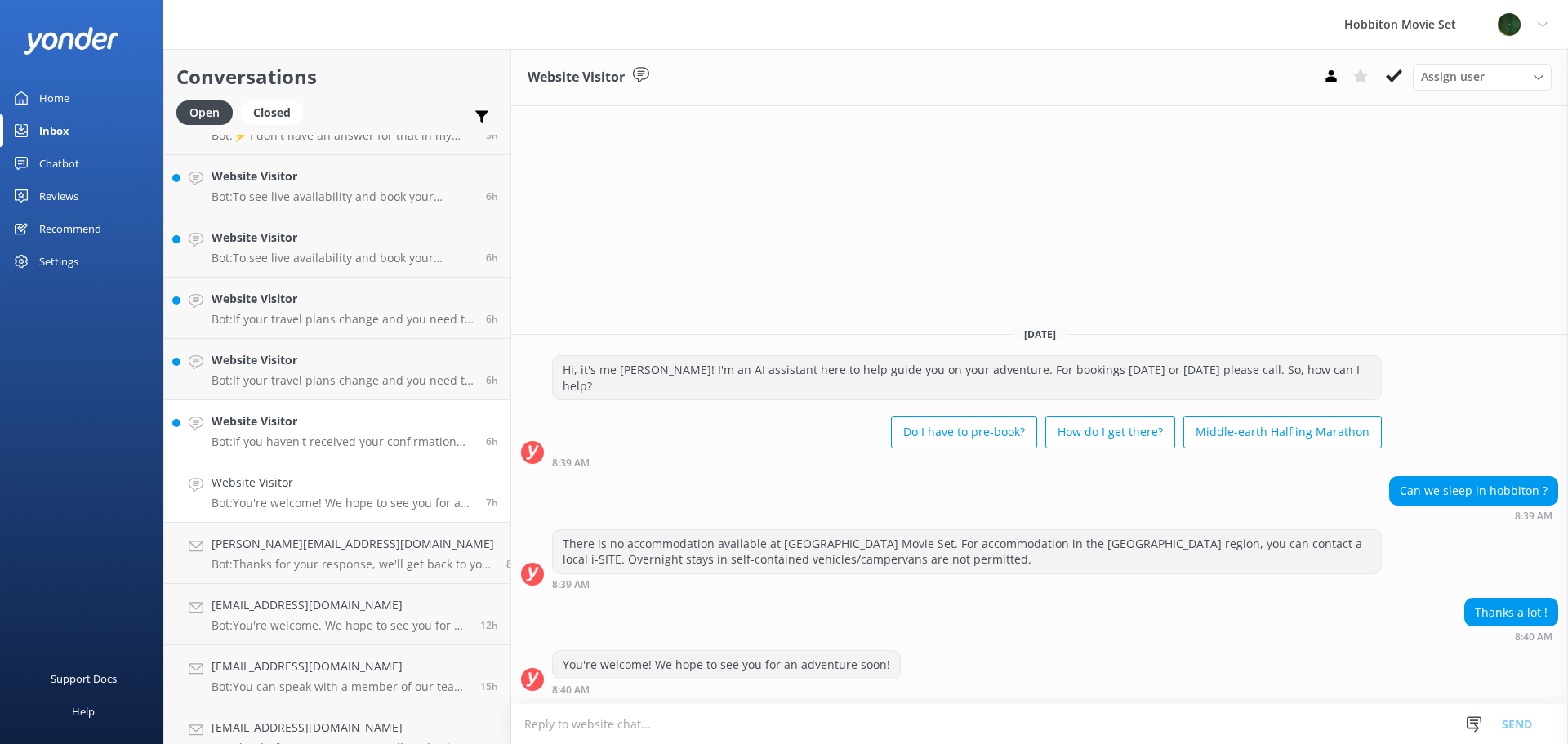
scroll to position [738, 0]
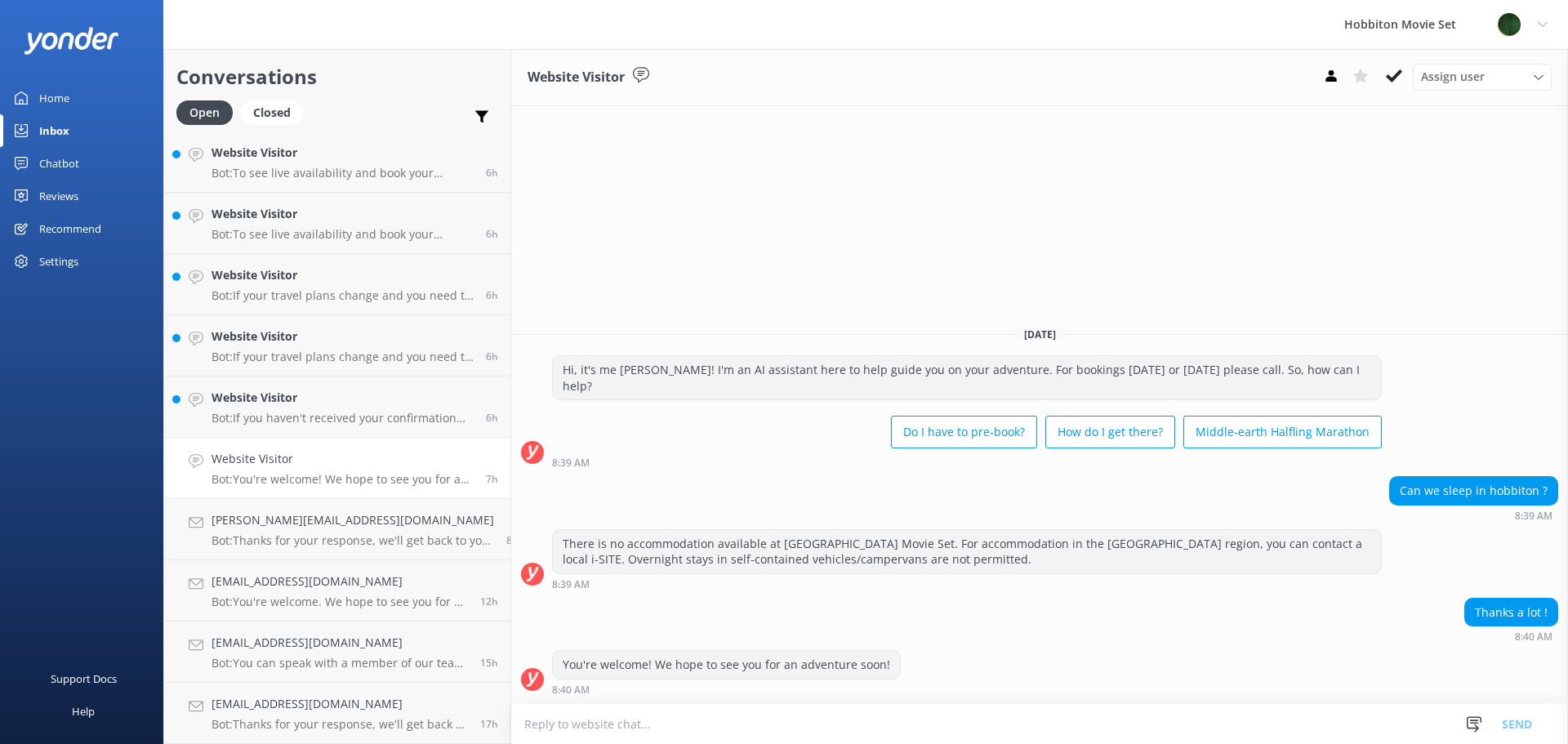
click at [319, 457] on h4 "Website Visitor" at bounding box center [342, 459] width 262 height 18
click at [1401, 72] on use at bounding box center [1394, 76] width 16 height 13
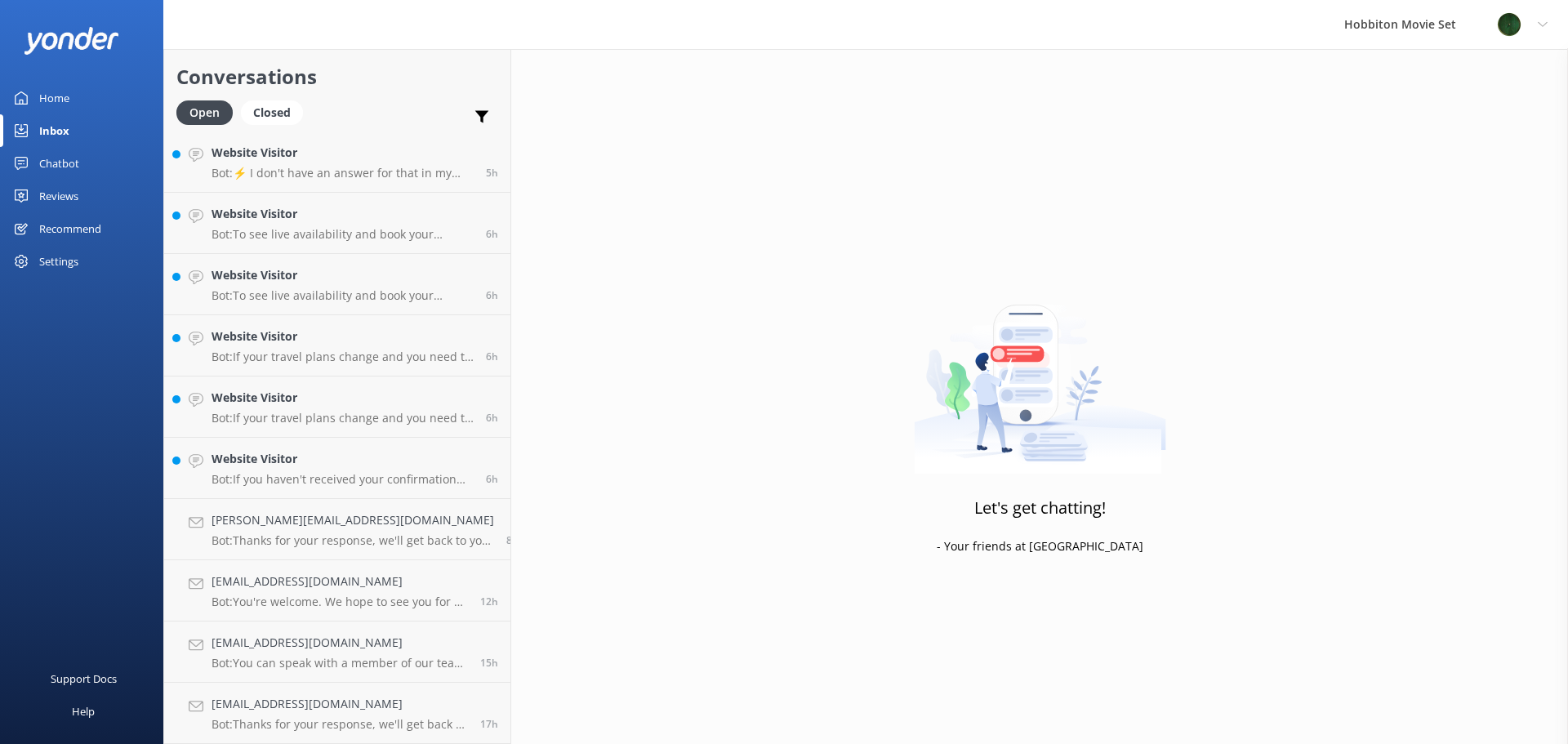
scroll to position [677, 0]
click at [395, 471] on div "Website Visitor Bot: If you haven't received your confirmation email, please ch…" at bounding box center [342, 468] width 262 height 36
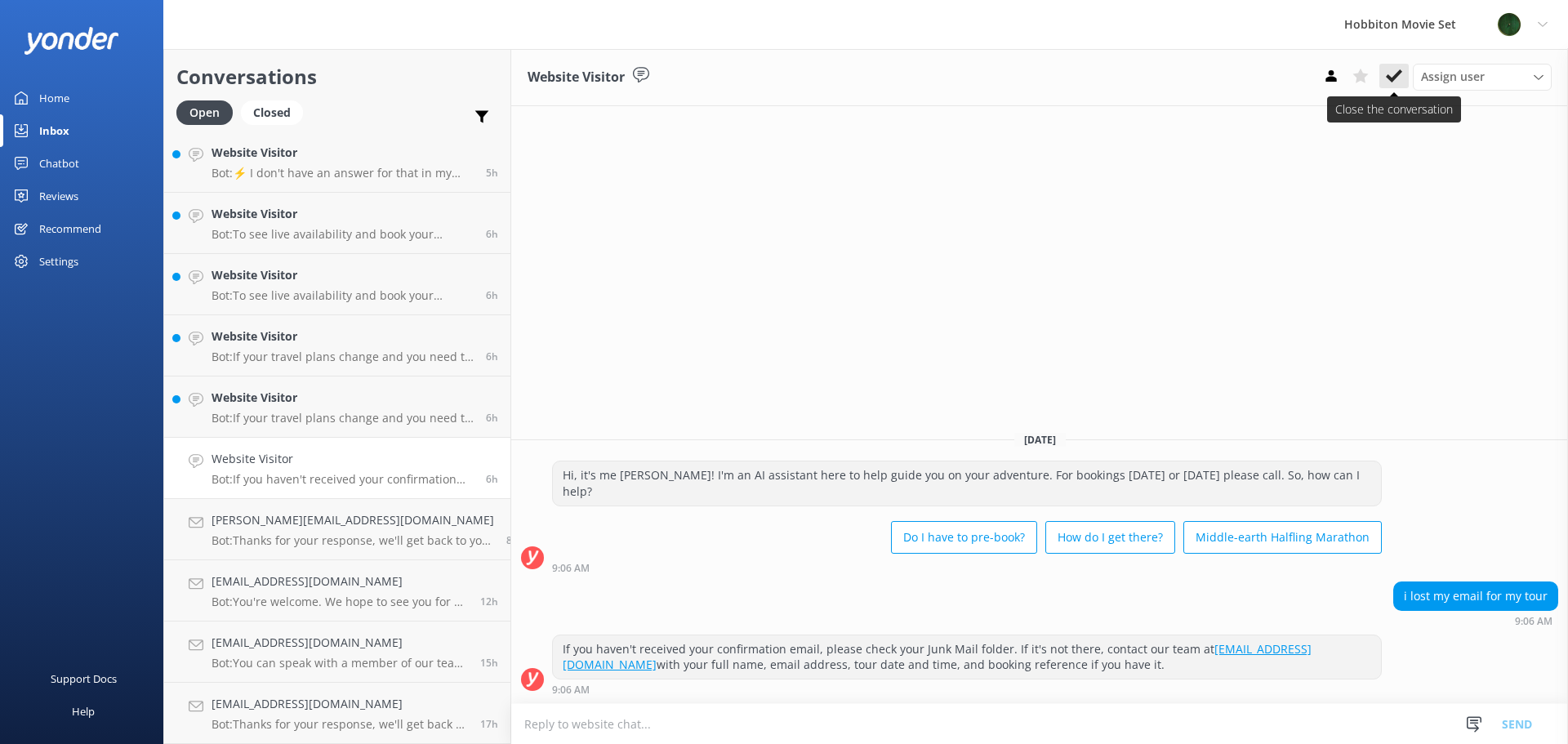
click at [1390, 75] on icon at bounding box center [1394, 76] width 16 height 16
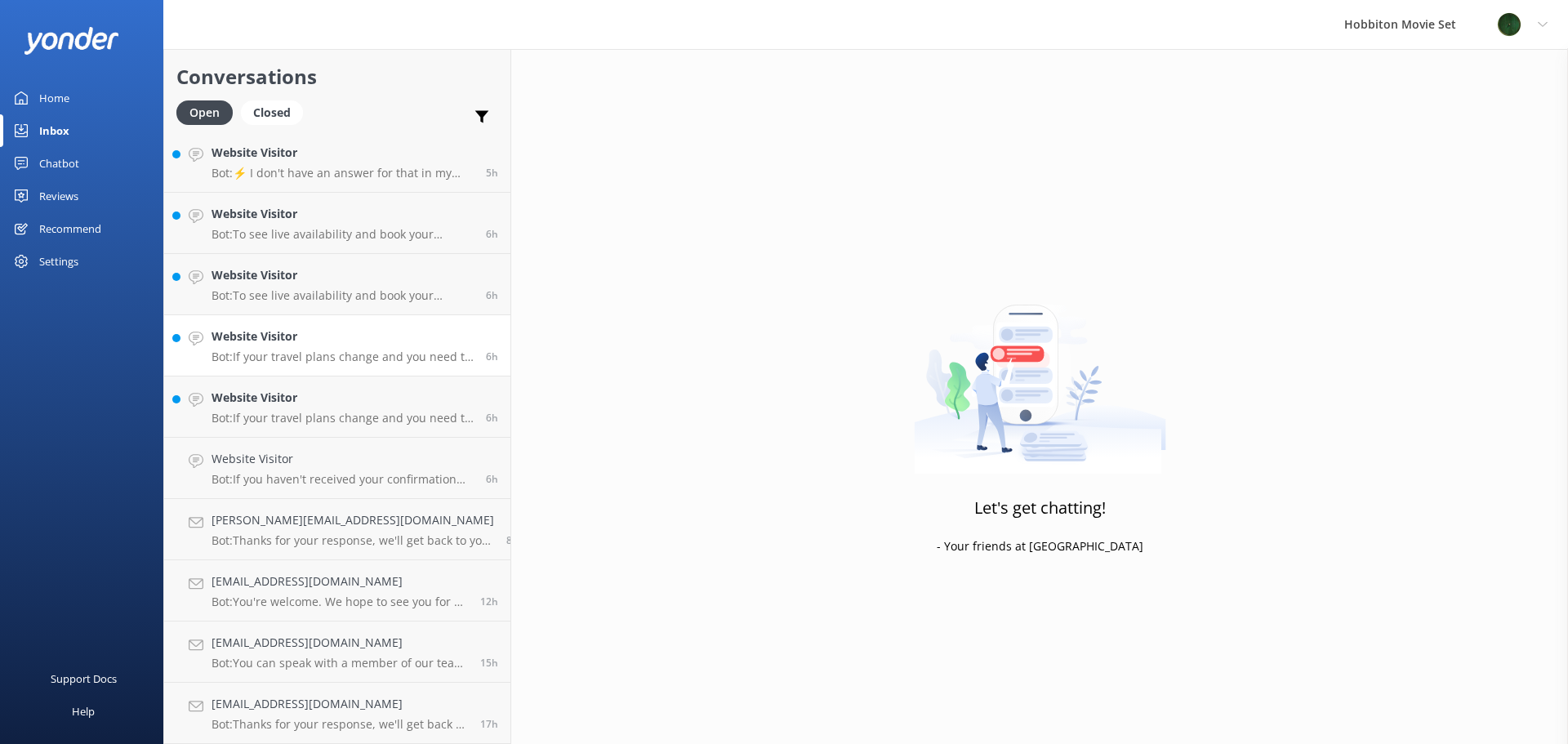
scroll to position [616, 0]
click at [318, 470] on div "Website Visitor Bot: If your travel plans change and you need to amend your boo…" at bounding box center [342, 468] width 262 height 36
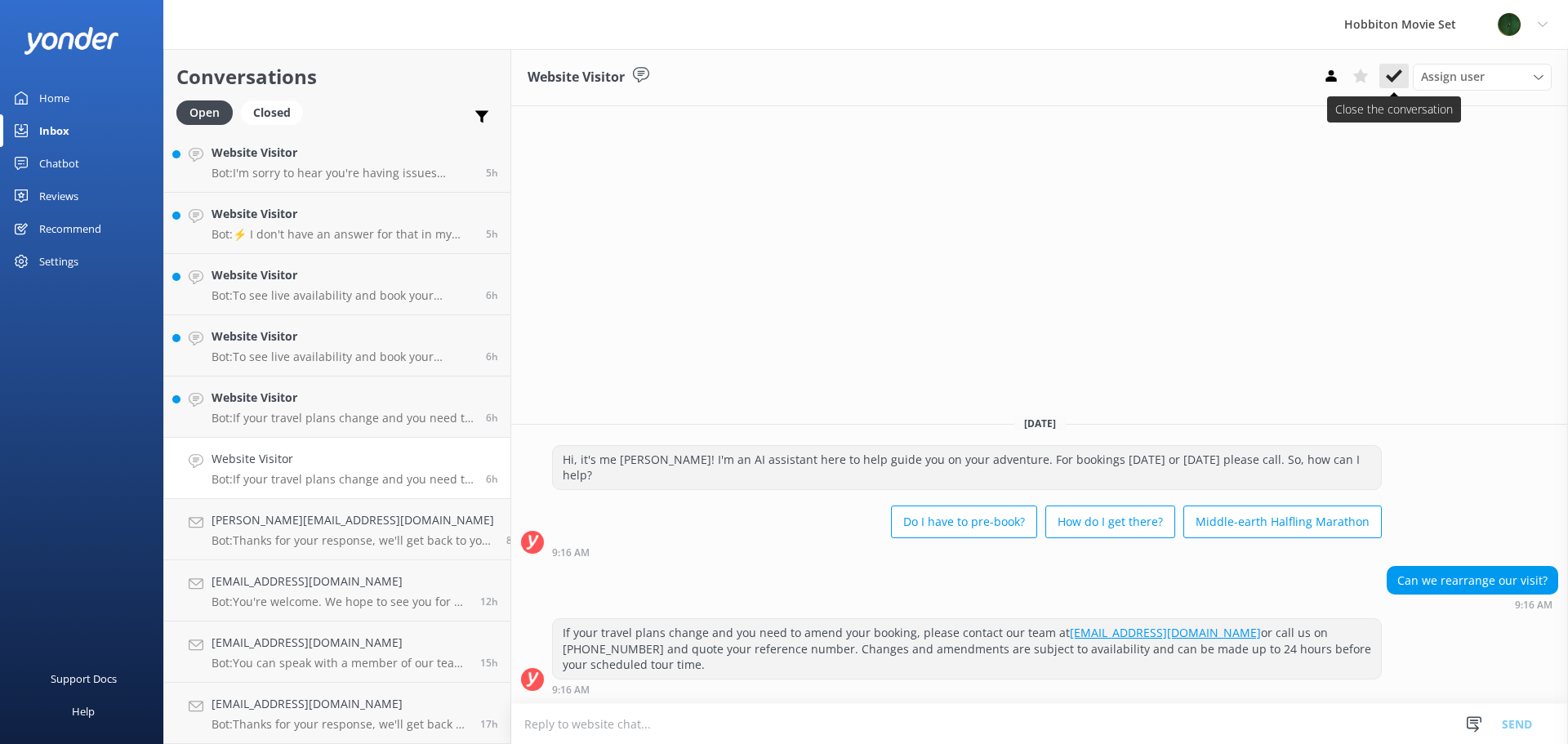
click at [1401, 80] on icon at bounding box center [1394, 76] width 16 height 16
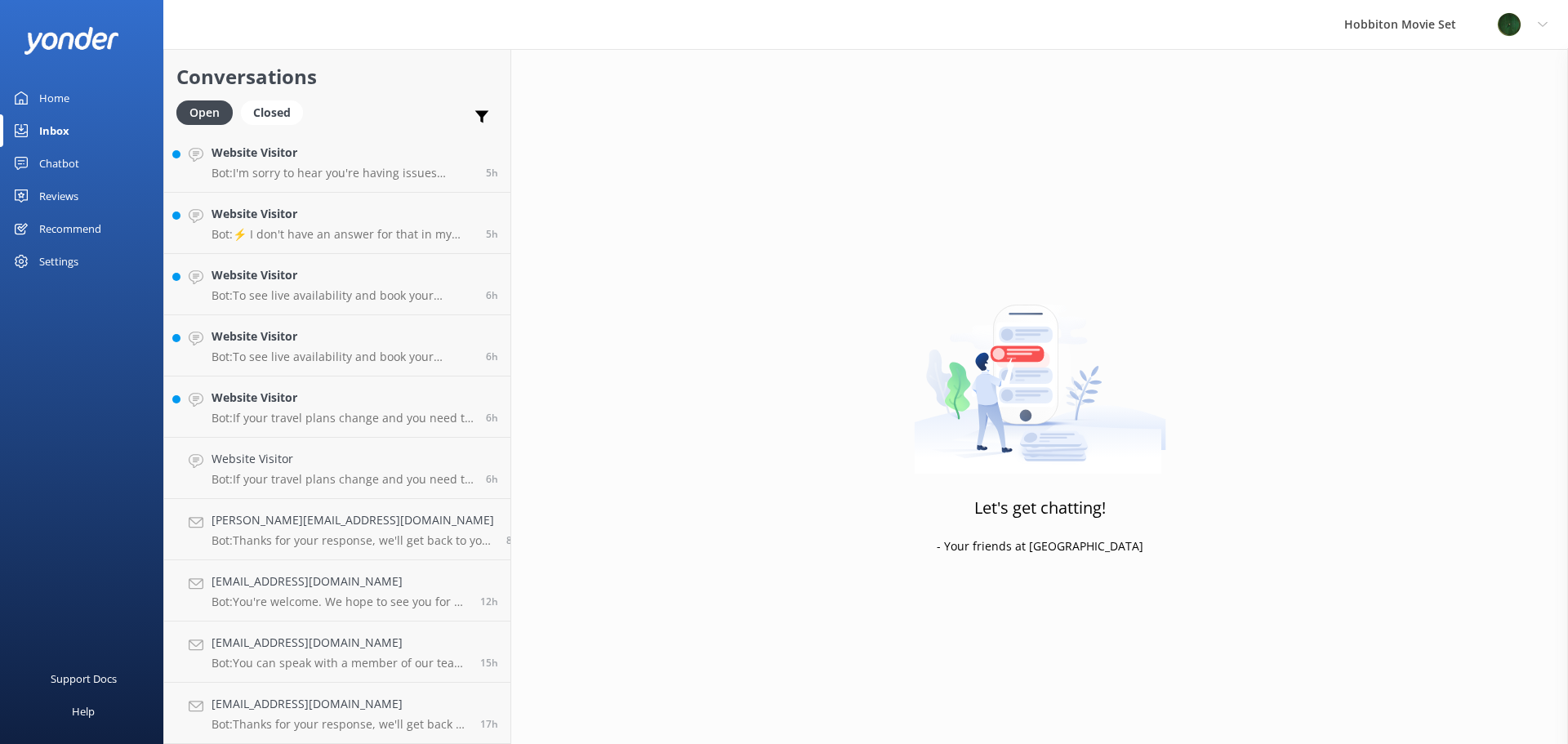
scroll to position [555, 0]
click at [303, 475] on p "Bot: If your travel plans change and you need to amend your booking, please con…" at bounding box center [342, 480] width 262 height 15
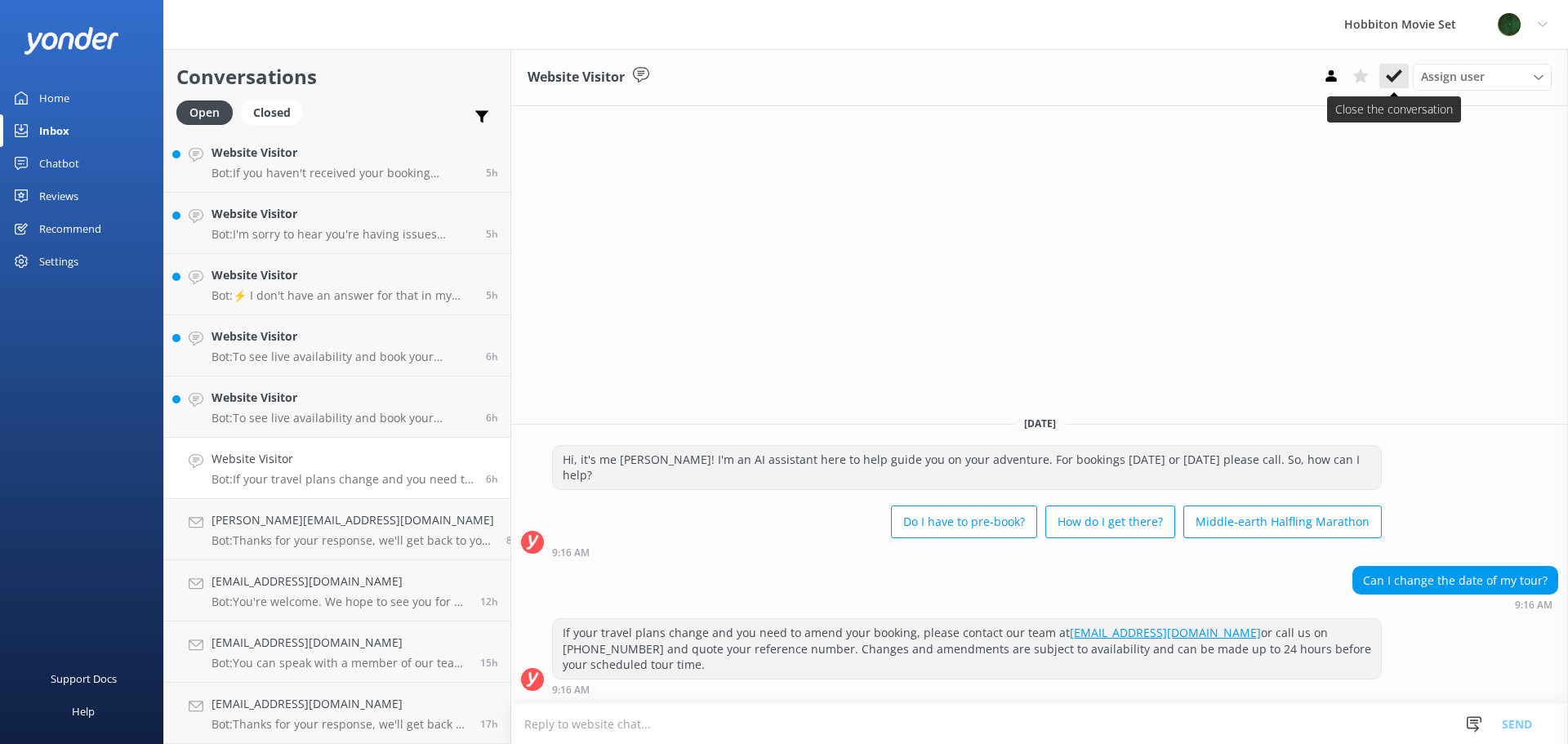
click at [1391, 77] on icon at bounding box center [1394, 76] width 16 height 16
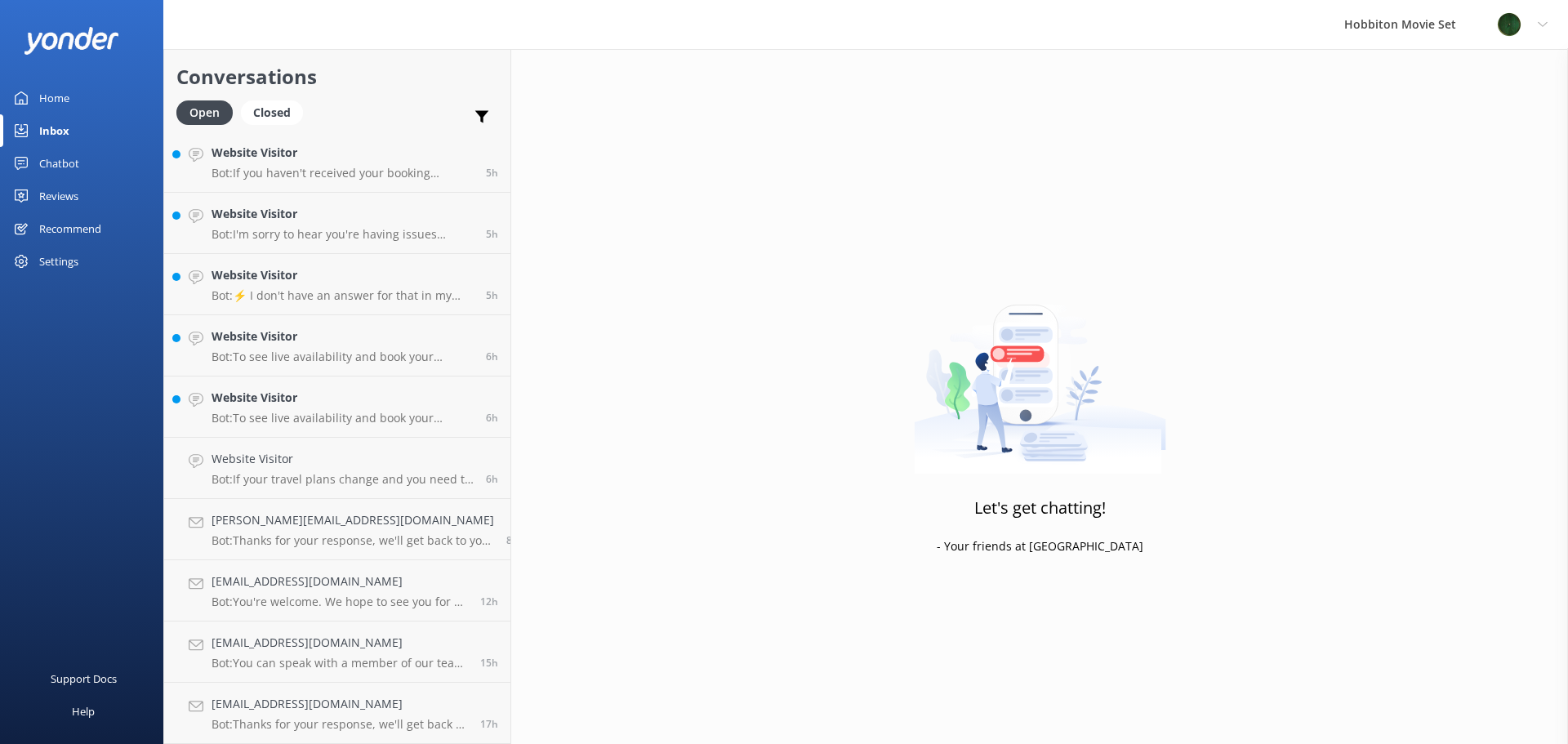
scroll to position [494, 0]
click at [321, 470] on div "Website Visitor Bot: To see live availability and book your Hobbiton tour, plea…" at bounding box center [342, 468] width 262 height 36
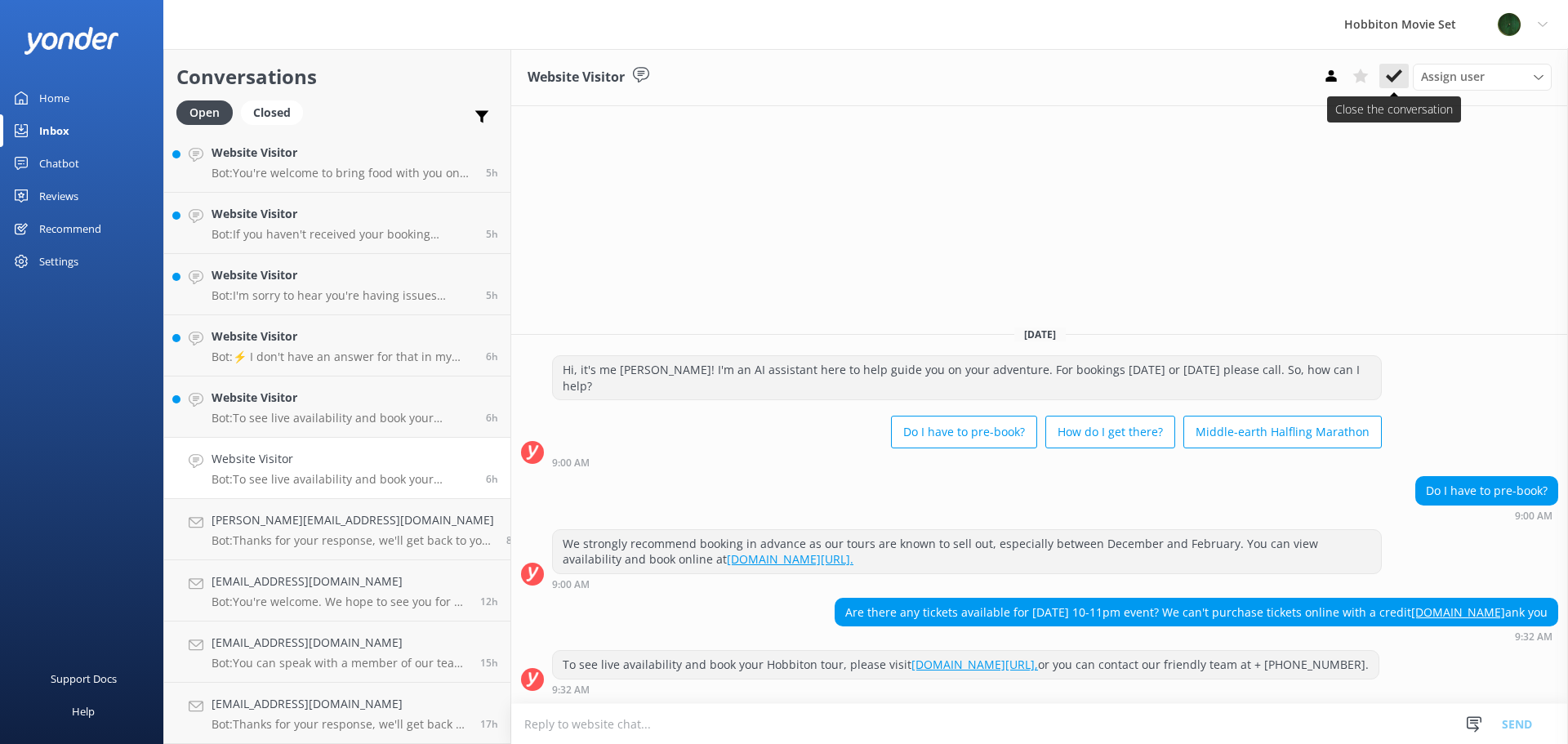
click at [1391, 76] on icon at bounding box center [1394, 76] width 16 height 16
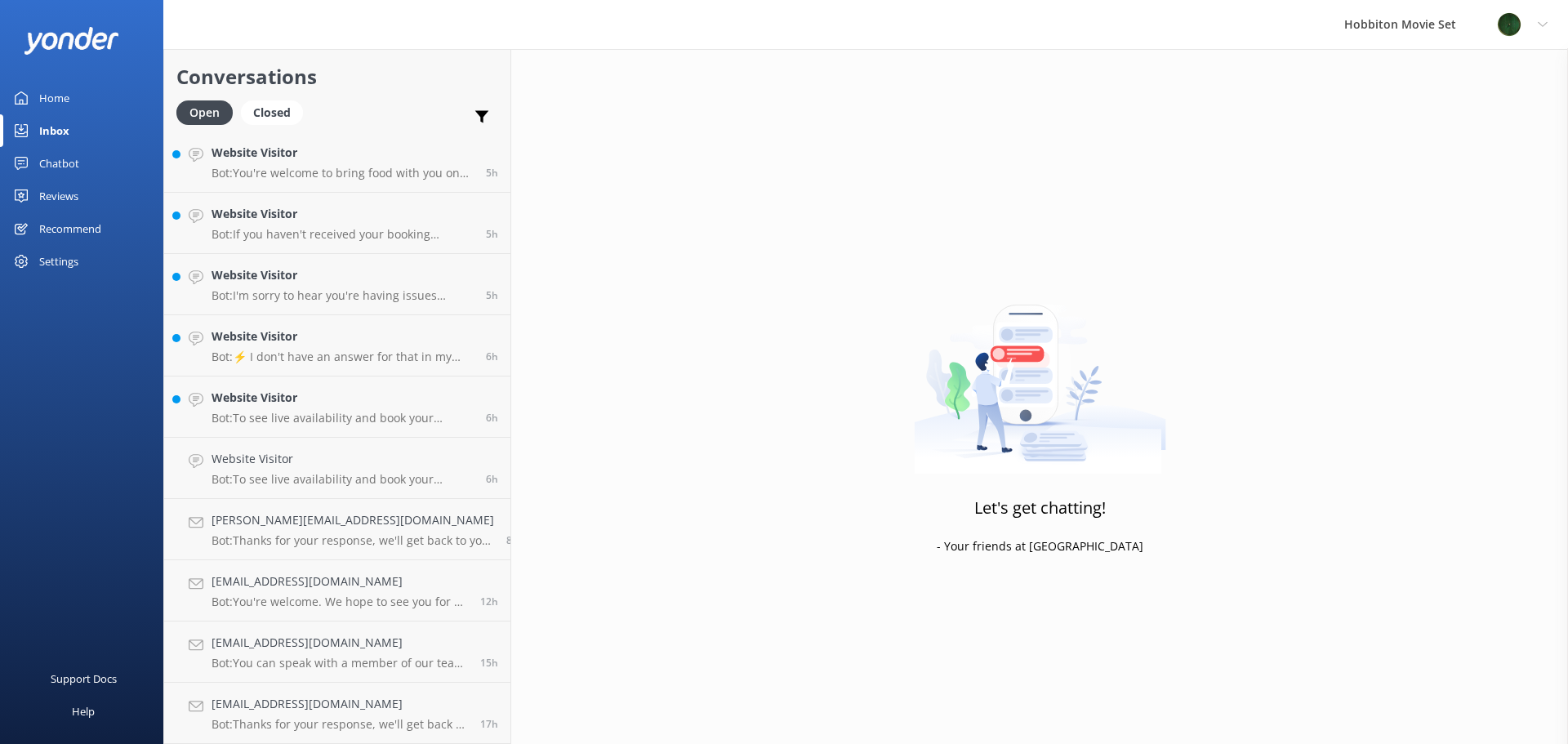
scroll to position [432, 0]
click at [380, 483] on p "Bot: To see live availability and book your Hobbiton tour, please visit [DOMAIN…" at bounding box center [342, 480] width 262 height 15
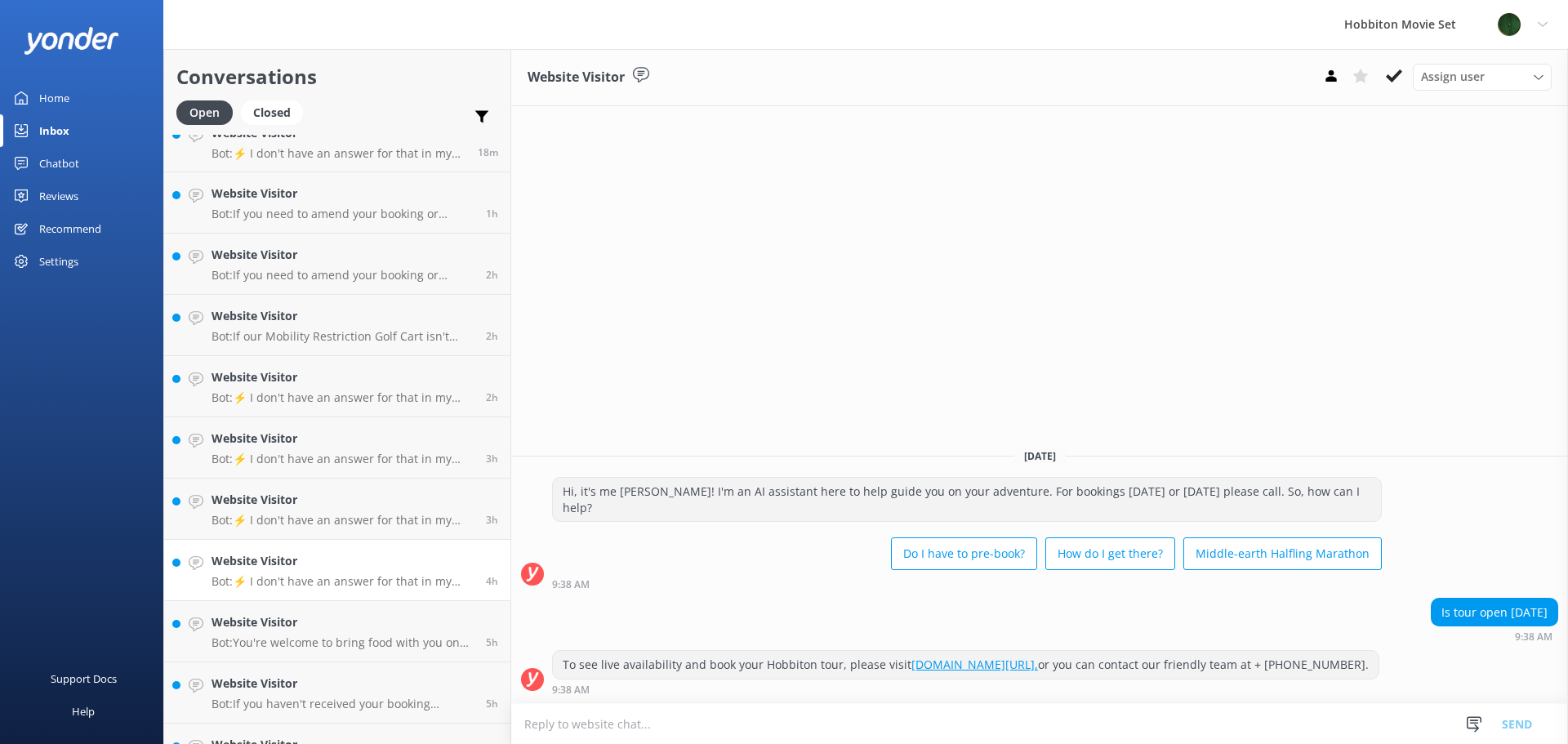
scroll to position [296, 0]
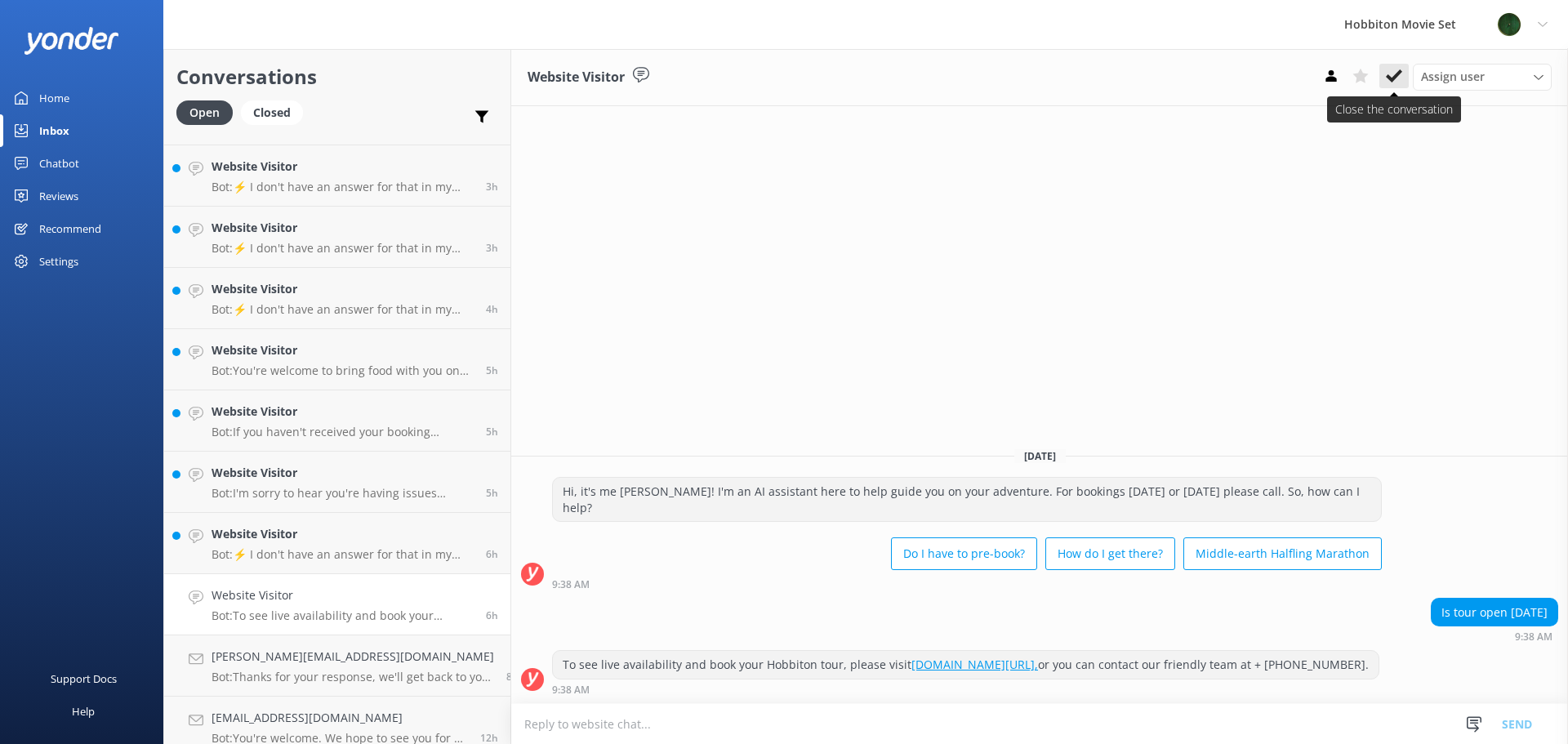
click at [1389, 73] on icon at bounding box center [1394, 76] width 16 height 16
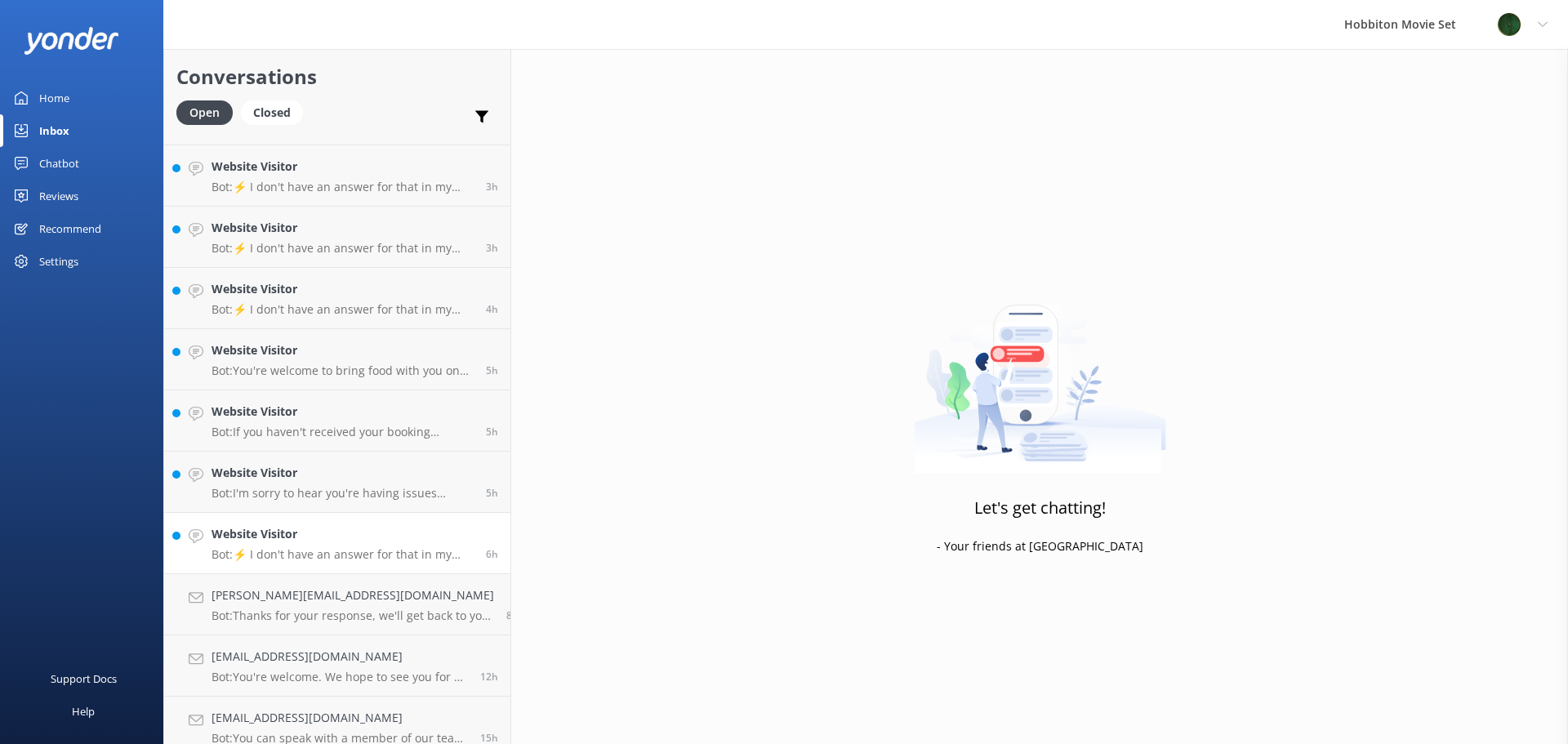
click at [302, 541] on h4 "Website Visitor" at bounding box center [342, 535] width 262 height 18
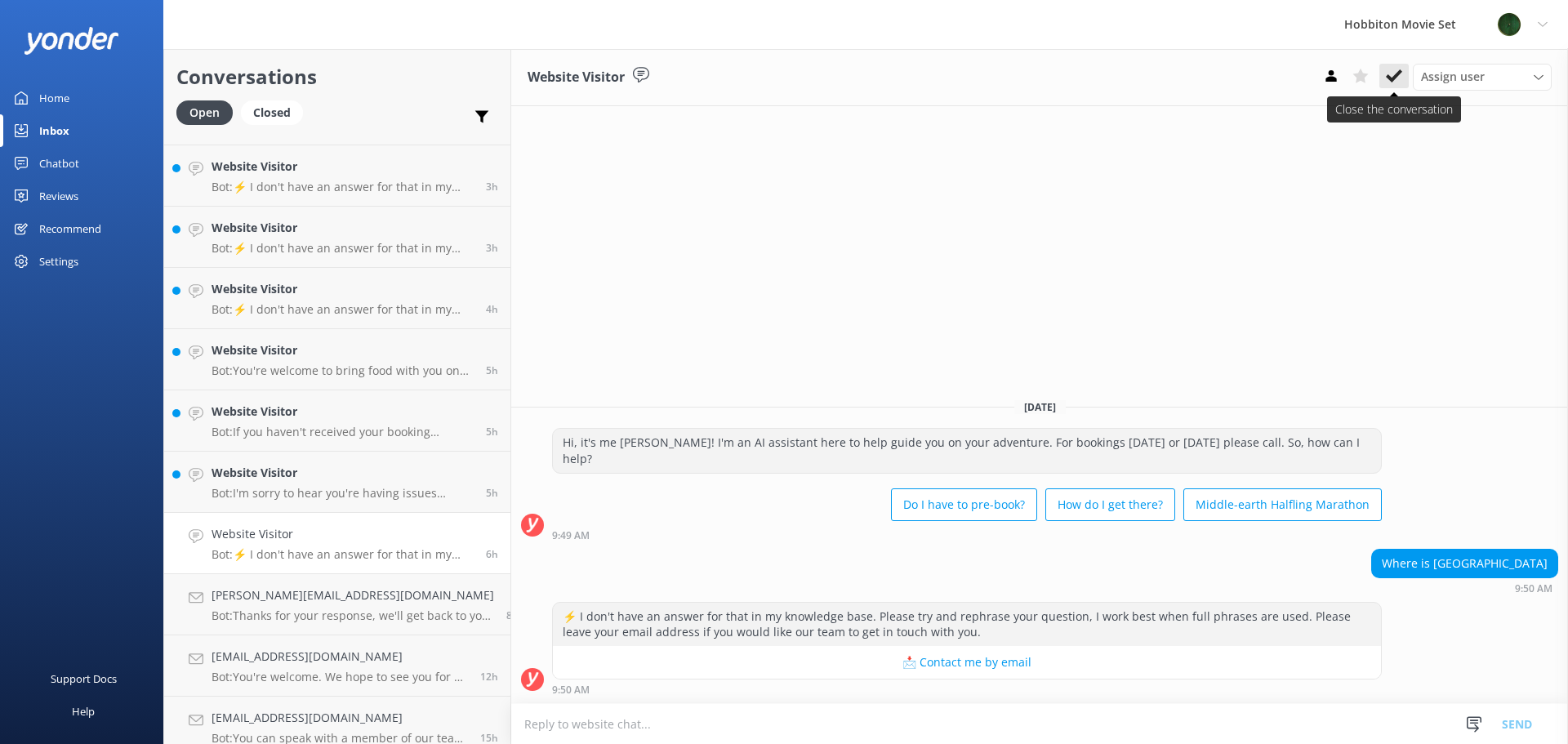
click at [1394, 71] on icon at bounding box center [1394, 76] width 16 height 16
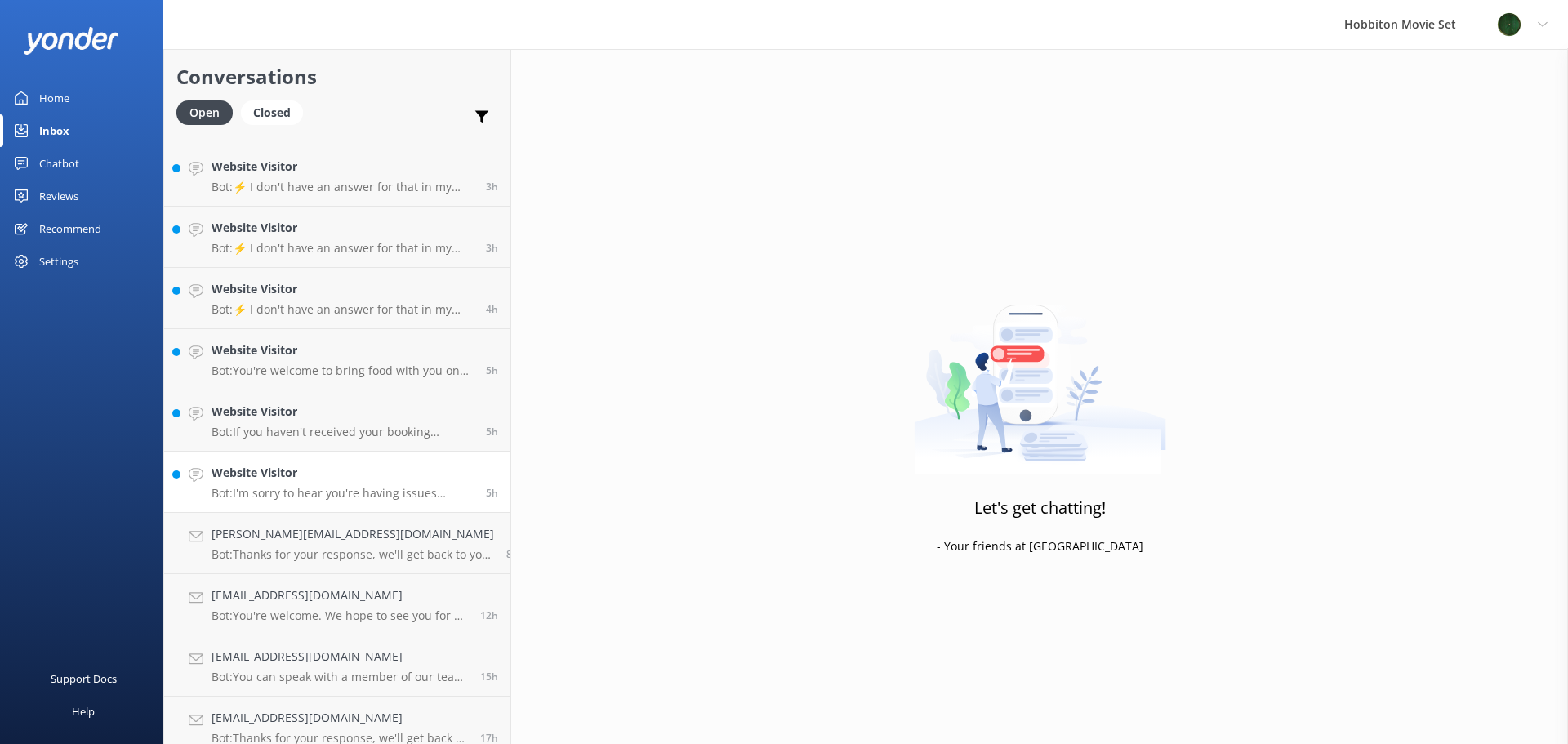
click at [341, 482] on h4 "Website Visitor" at bounding box center [342, 473] width 262 height 18
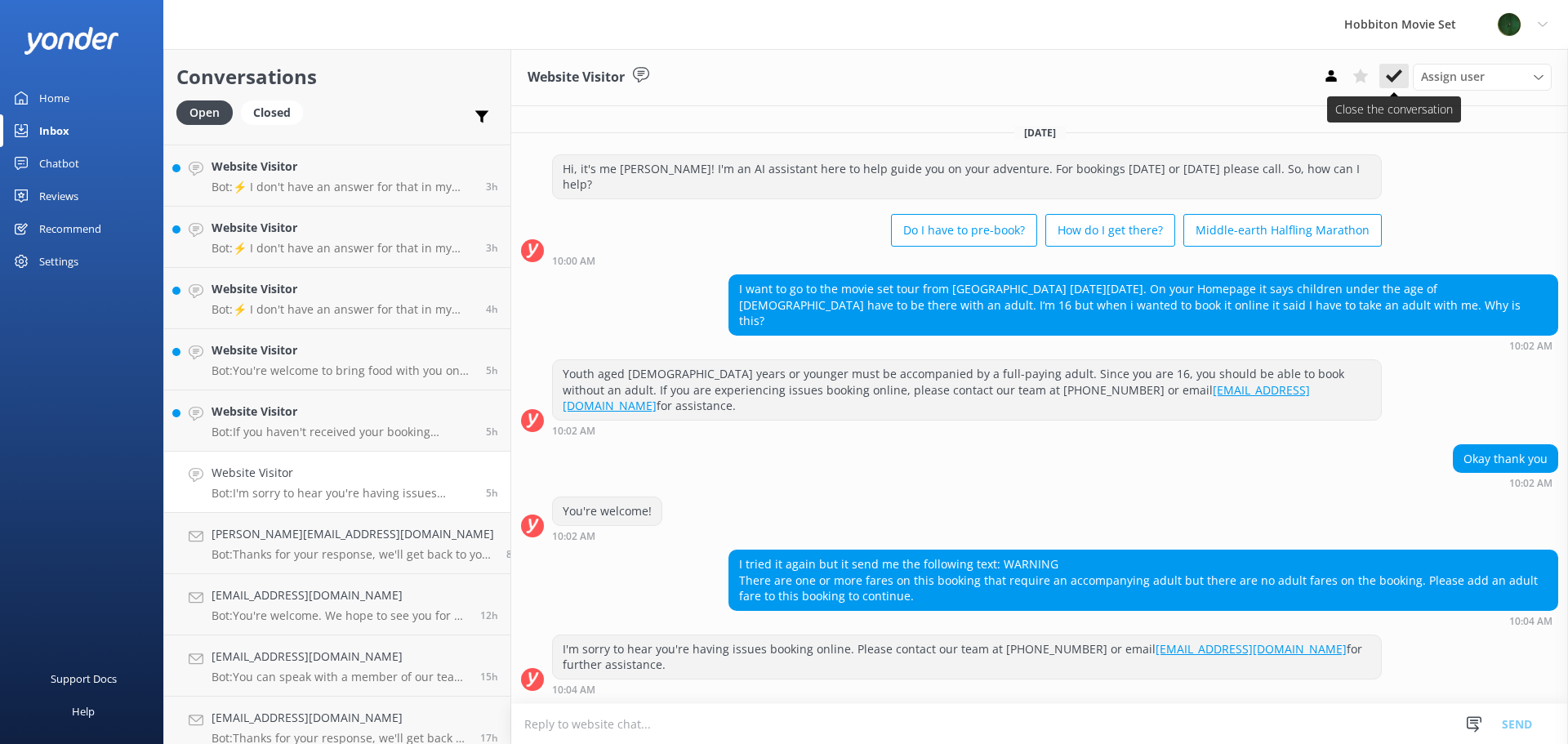
click at [1389, 87] on button at bounding box center [1395, 76] width 30 height 25
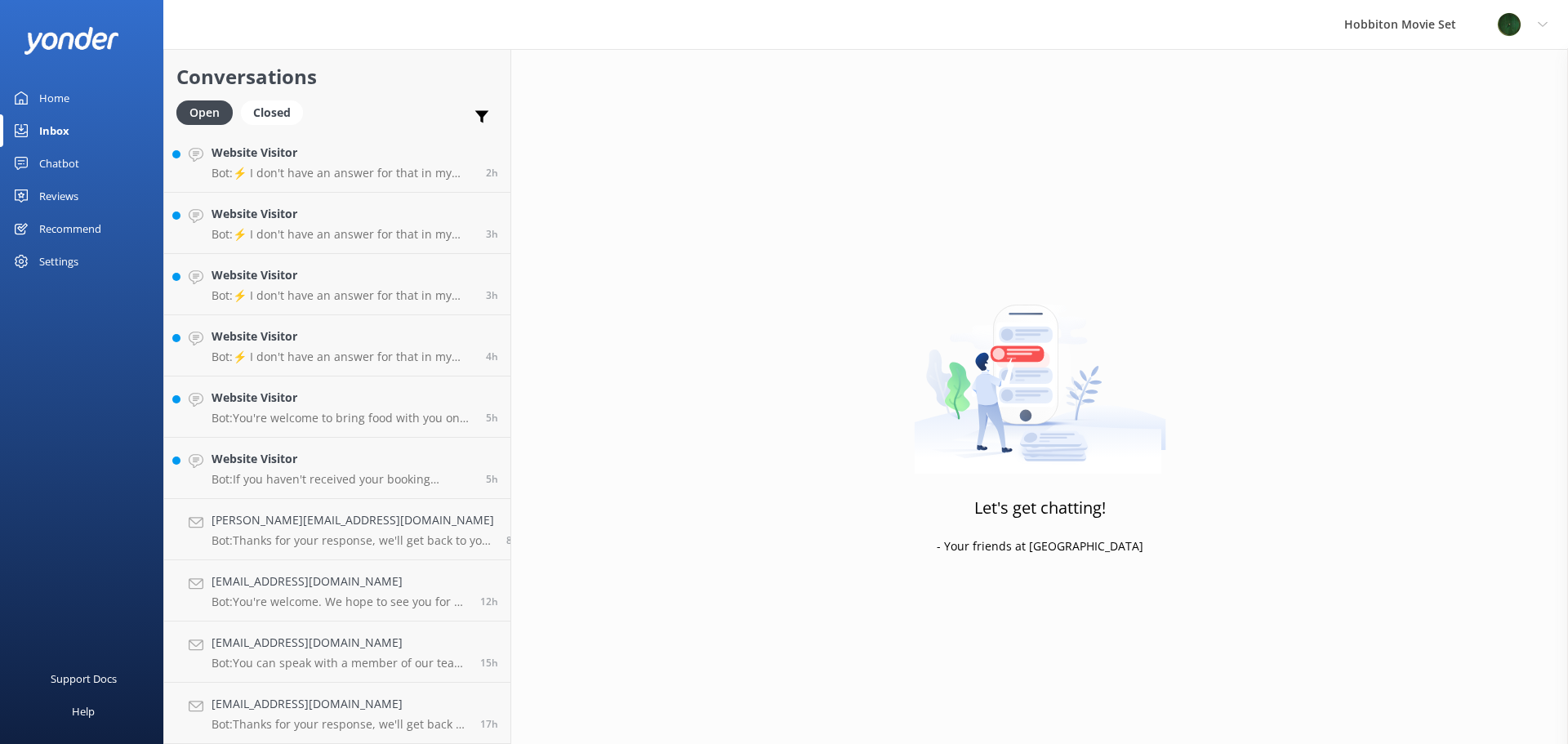
scroll to position [248, 0]
click at [313, 455] on h4 "Website Visitor" at bounding box center [342, 459] width 262 height 18
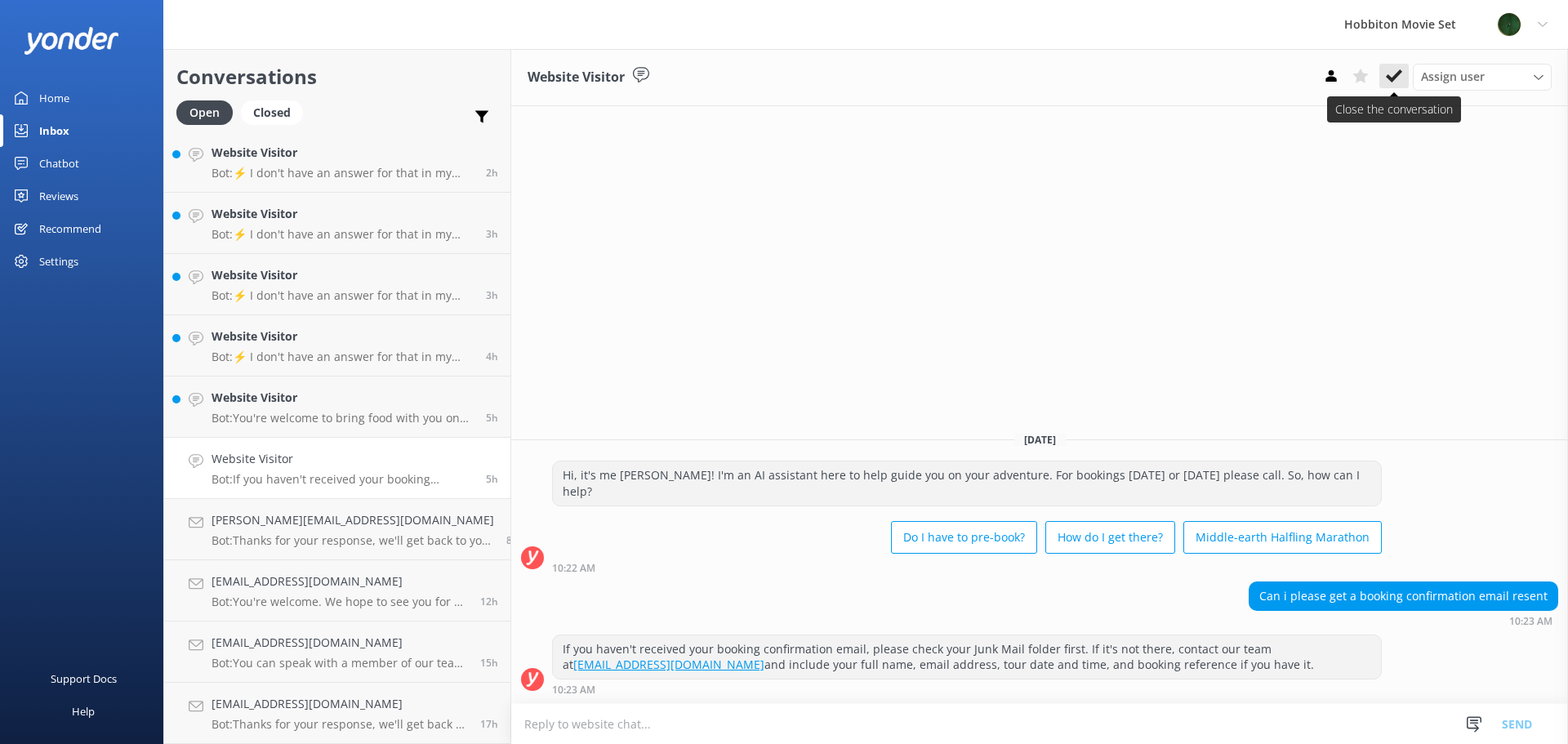
click at [1394, 76] on icon at bounding box center [1394, 76] width 16 height 16
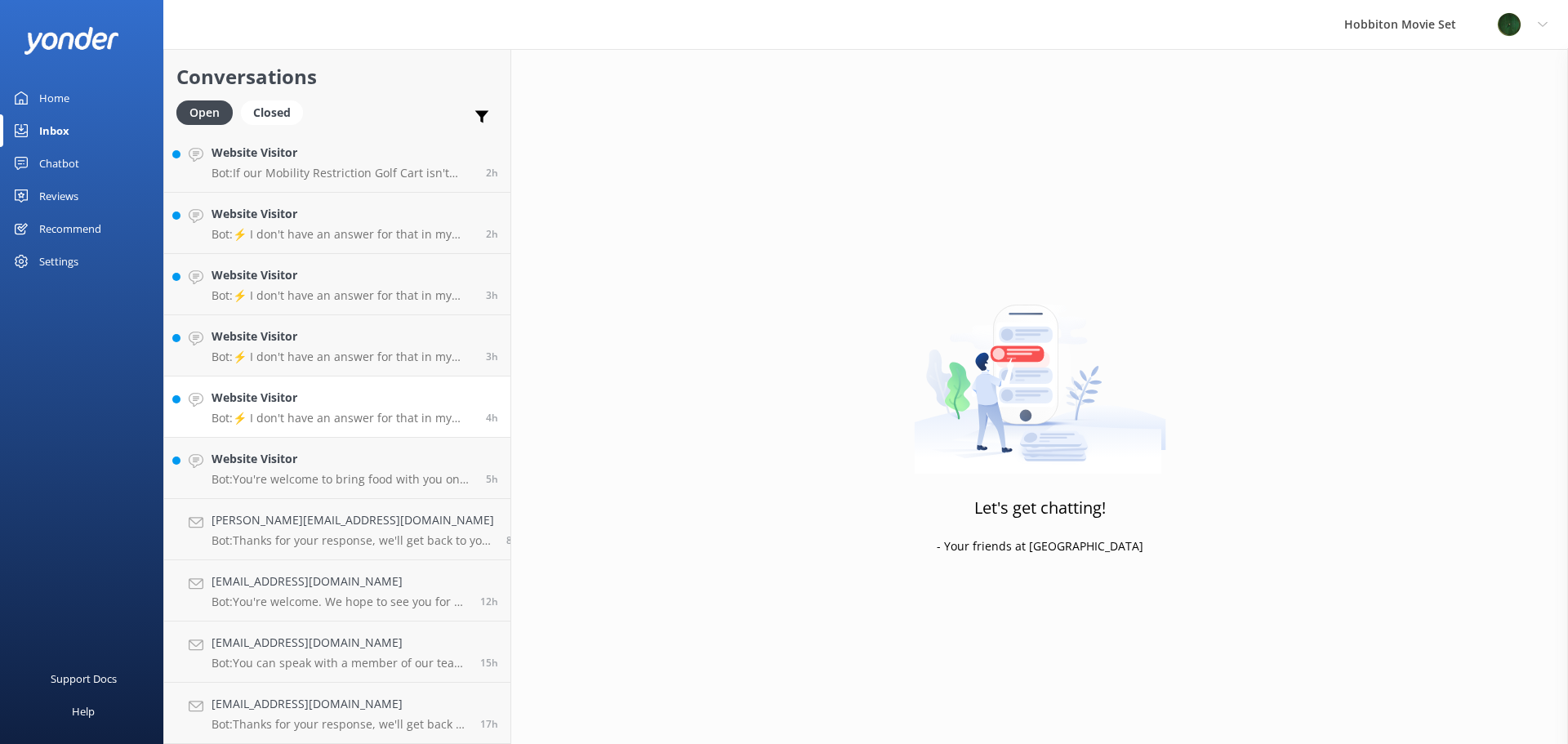
scroll to position [187, 0]
click at [315, 474] on p "Bot: You're welcome to bring food with you on the tour. However, please keep fo…" at bounding box center [342, 480] width 262 height 15
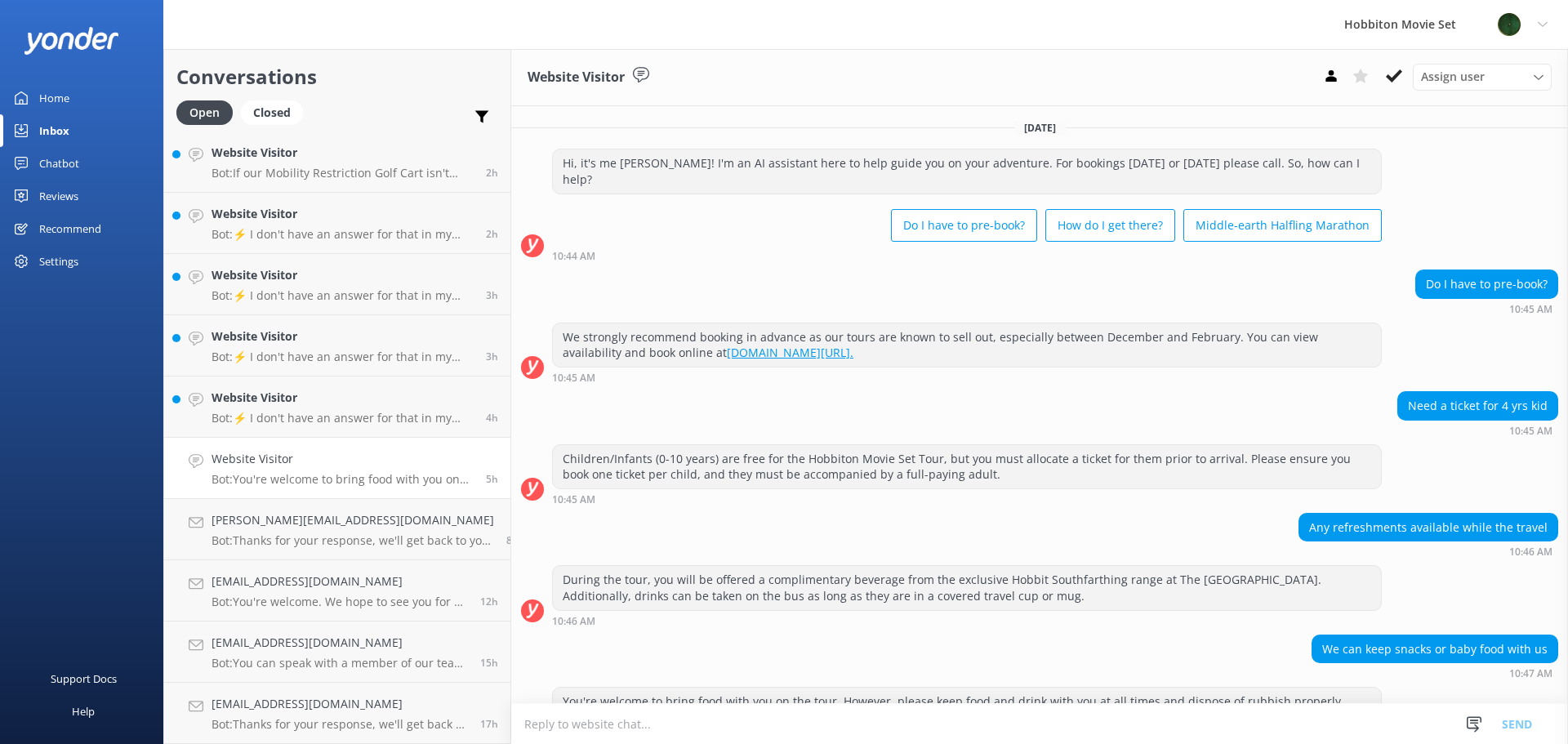
scroll to position [37, 0]
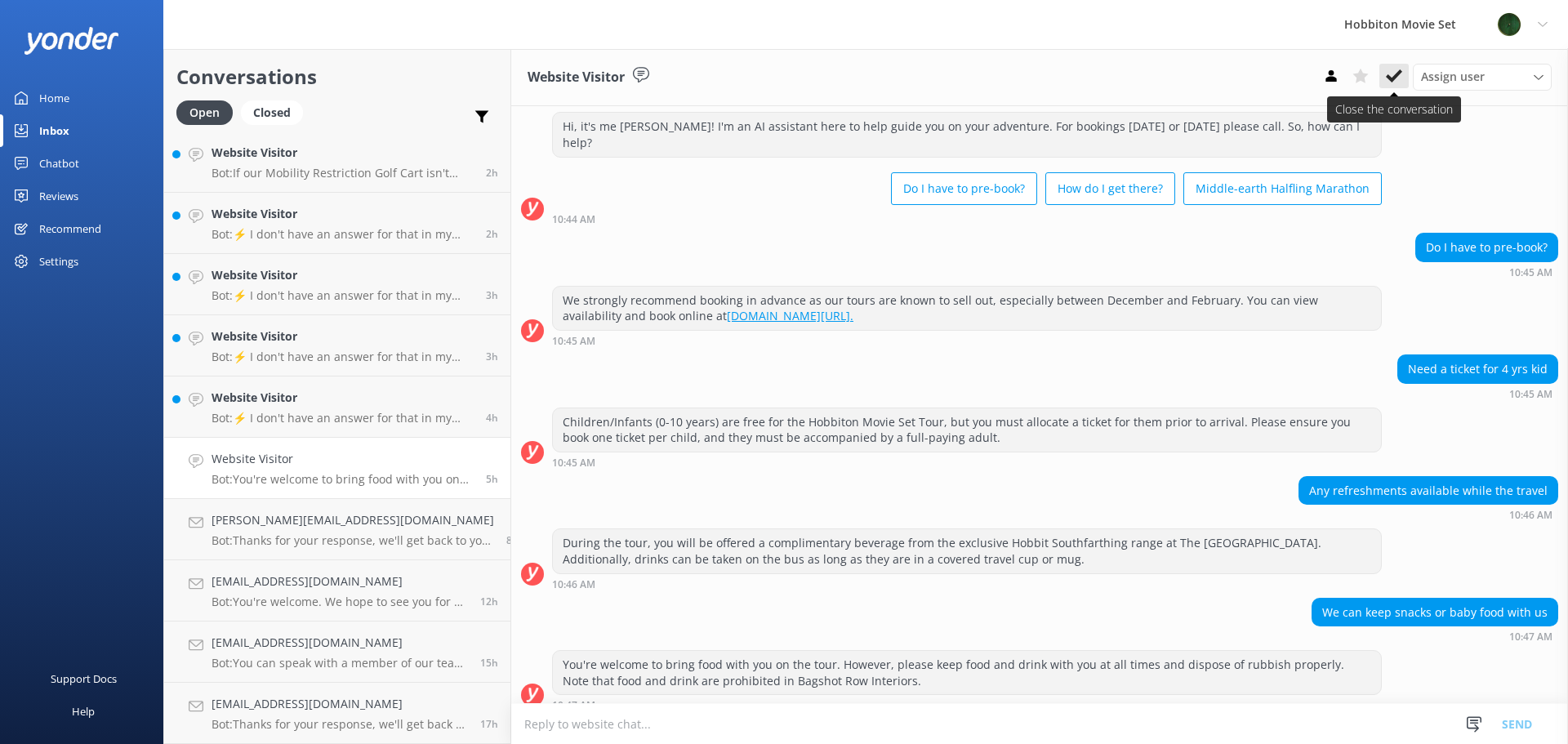
click at [1391, 81] on use at bounding box center [1394, 76] width 16 height 13
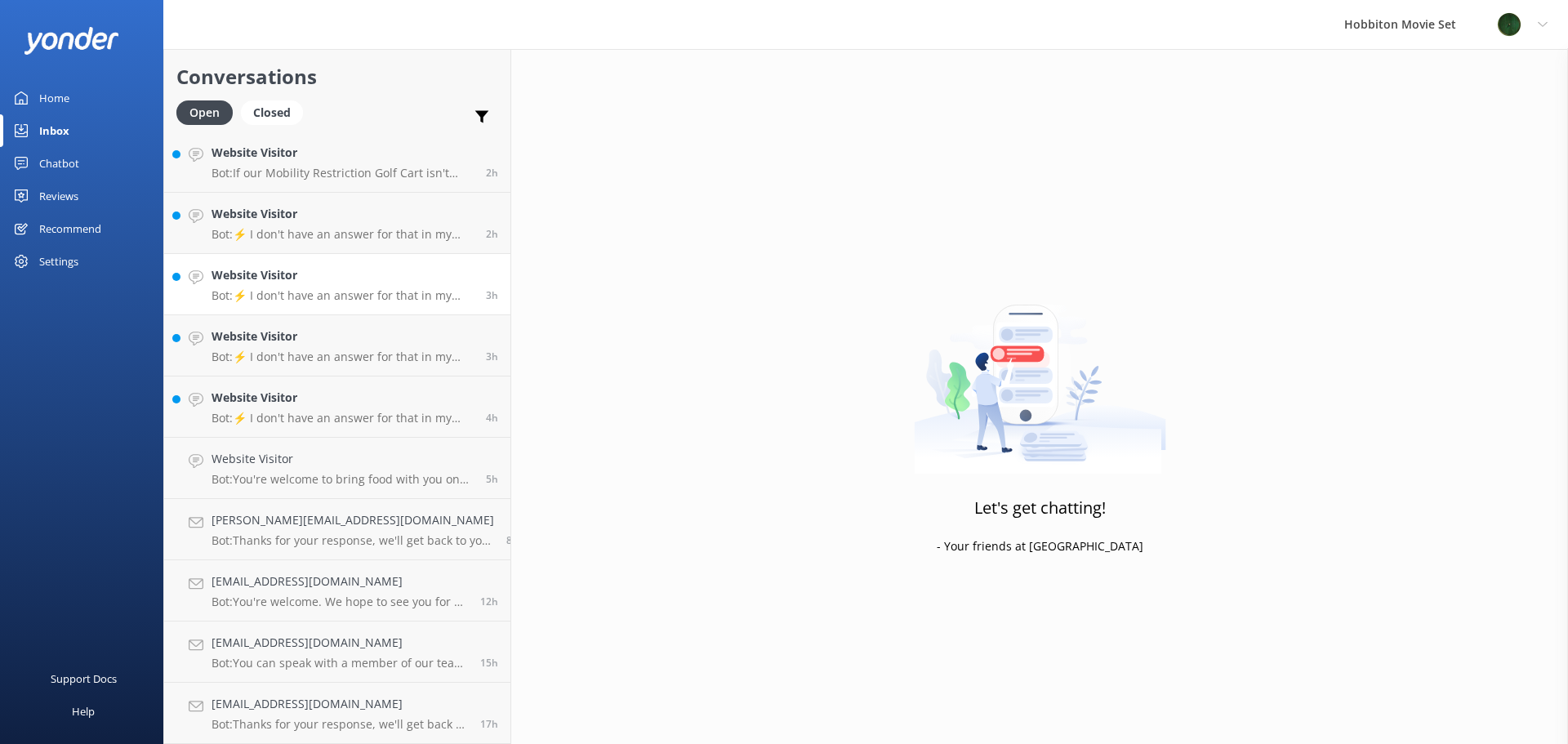
scroll to position [126, 0]
click at [332, 463] on h4 "Website Visitor" at bounding box center [342, 459] width 262 height 18
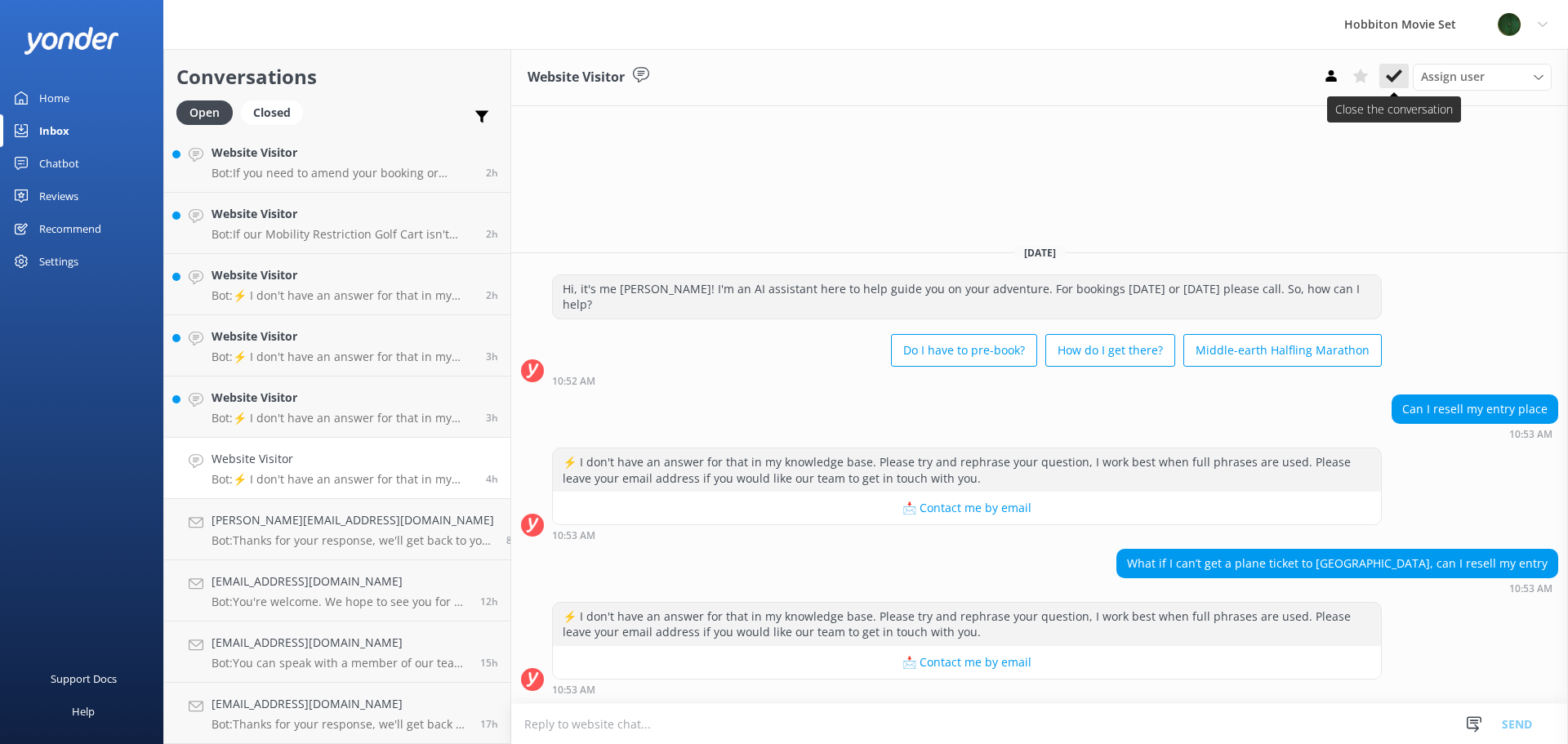
click at [1391, 81] on use at bounding box center [1394, 76] width 16 height 13
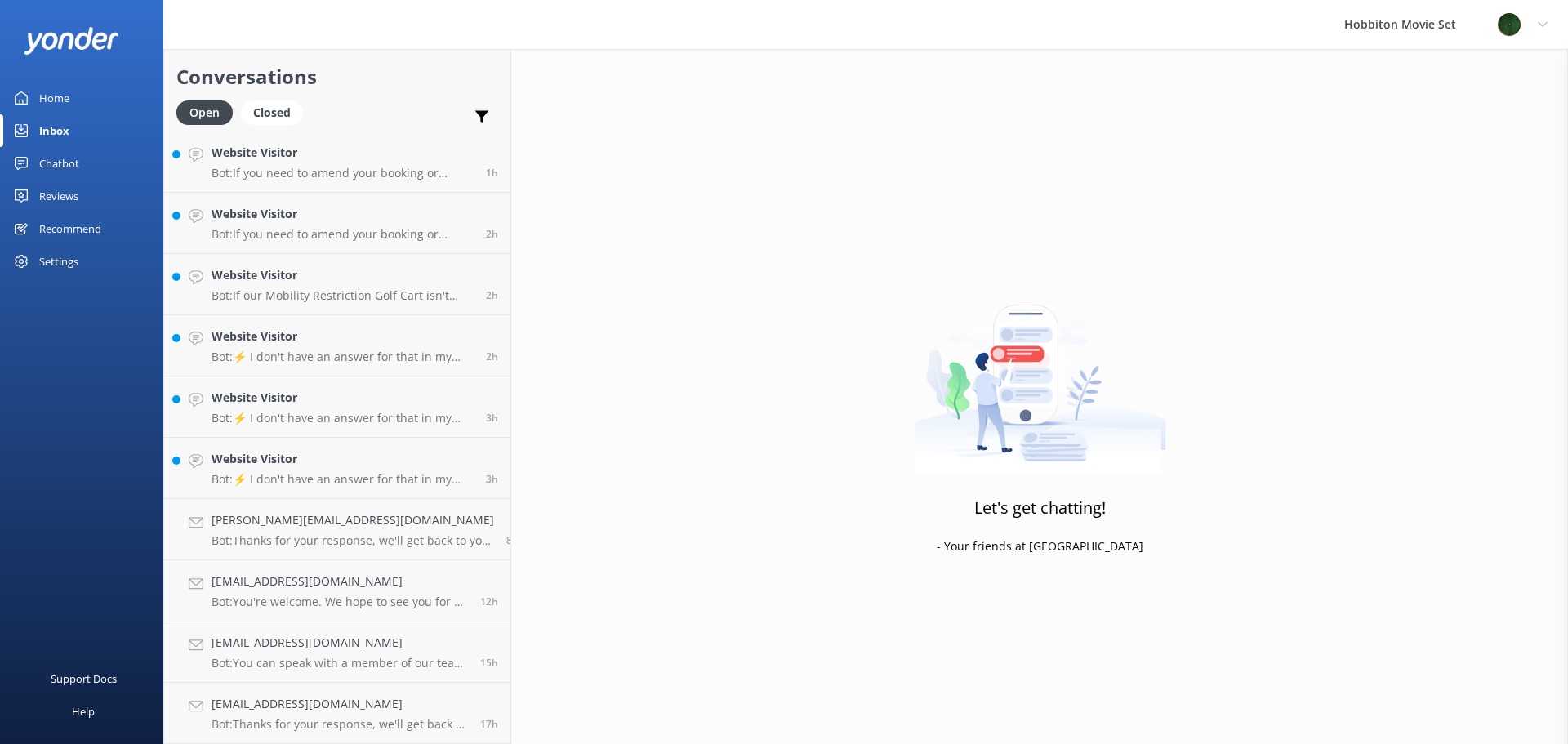
scroll to position [65, 0]
click at [294, 463] on h4 "Website Visitor" at bounding box center [342, 459] width 262 height 18
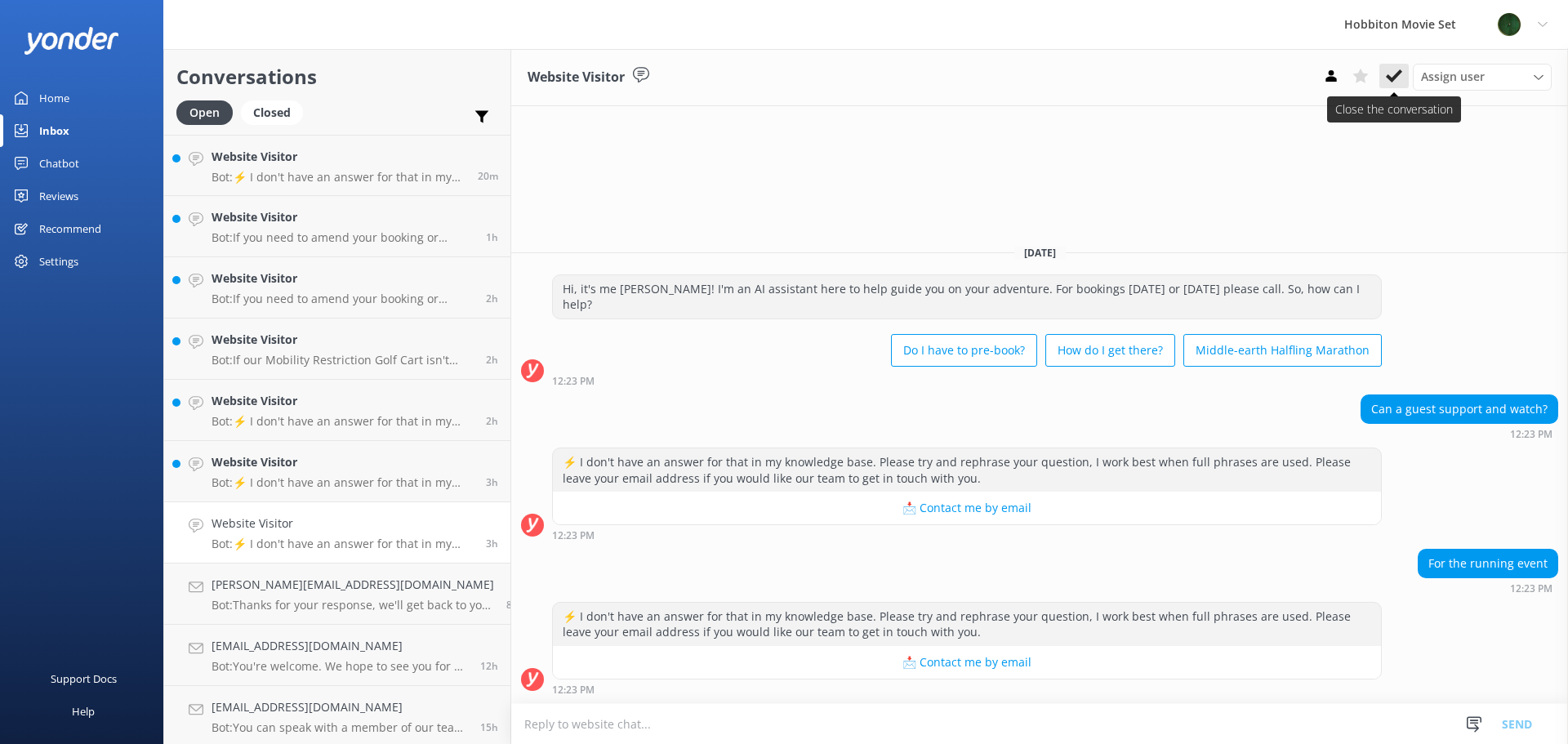
click at [1396, 75] on use at bounding box center [1394, 76] width 16 height 13
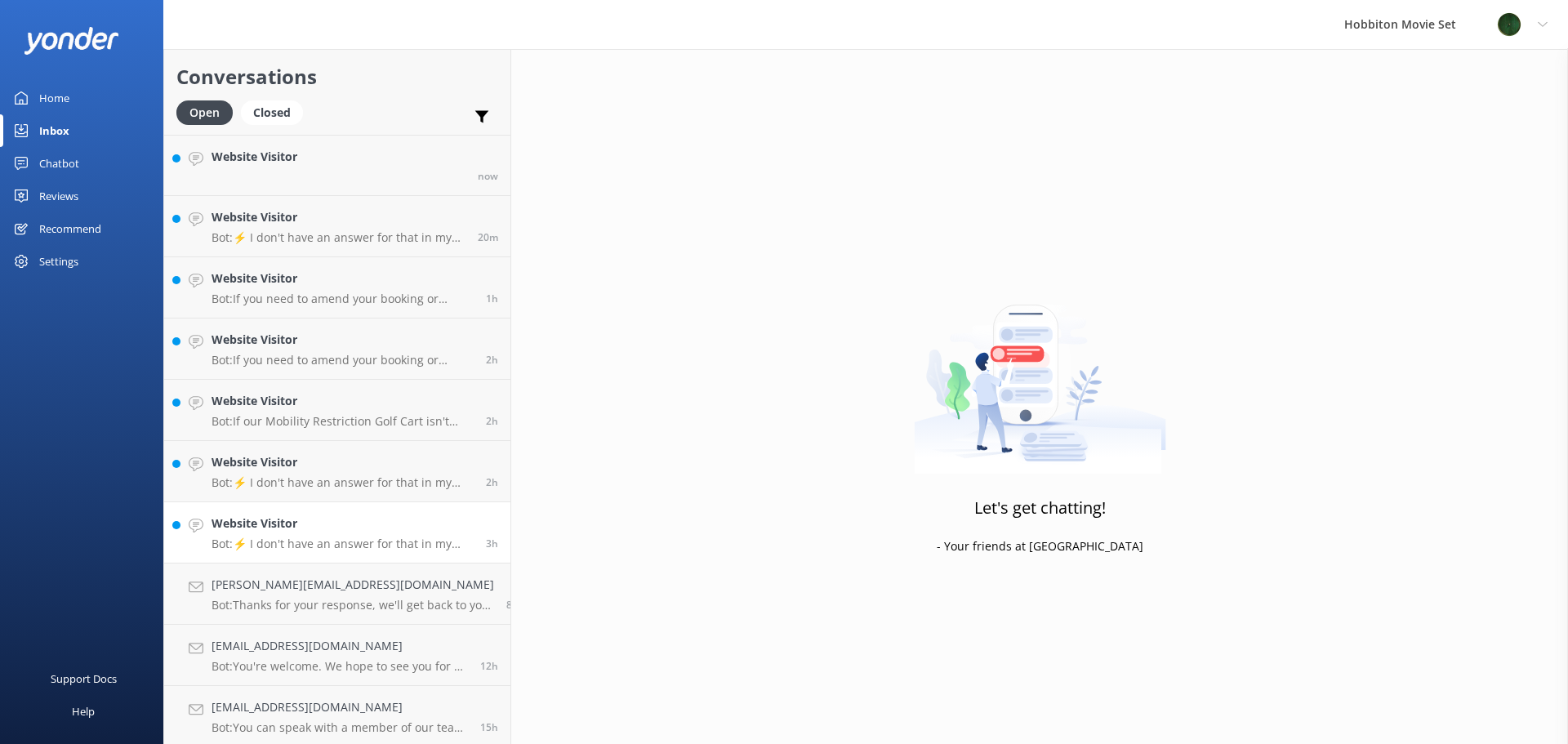
click at [346, 531] on h4 "Website Visitor" at bounding box center [342, 524] width 262 height 18
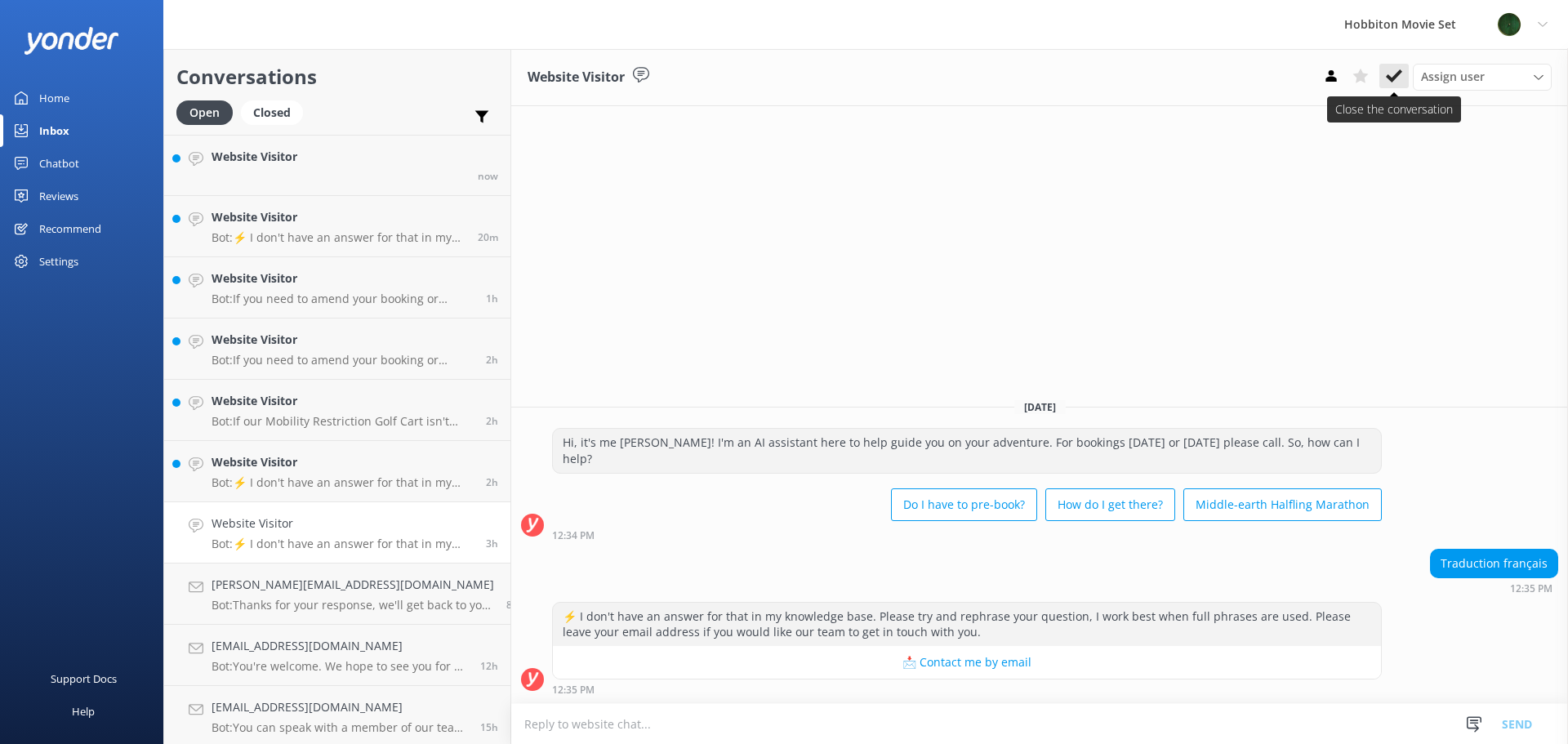
click at [1398, 72] on use at bounding box center [1394, 76] width 16 height 13
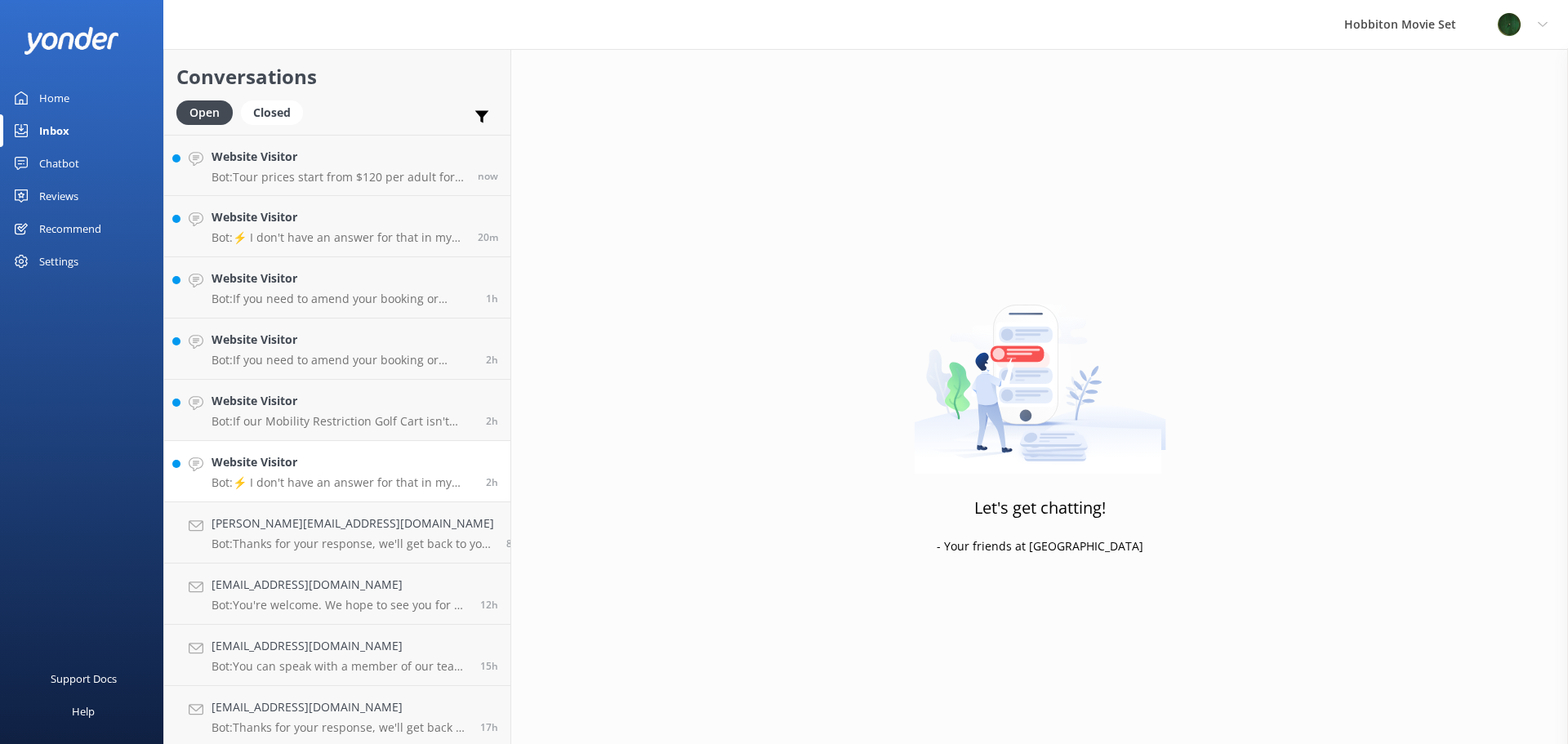
click at [317, 473] on div "Website Visitor Bot: ⚡ I don't have an answer for that in my knowledge base. Pl…" at bounding box center [342, 471] width 262 height 36
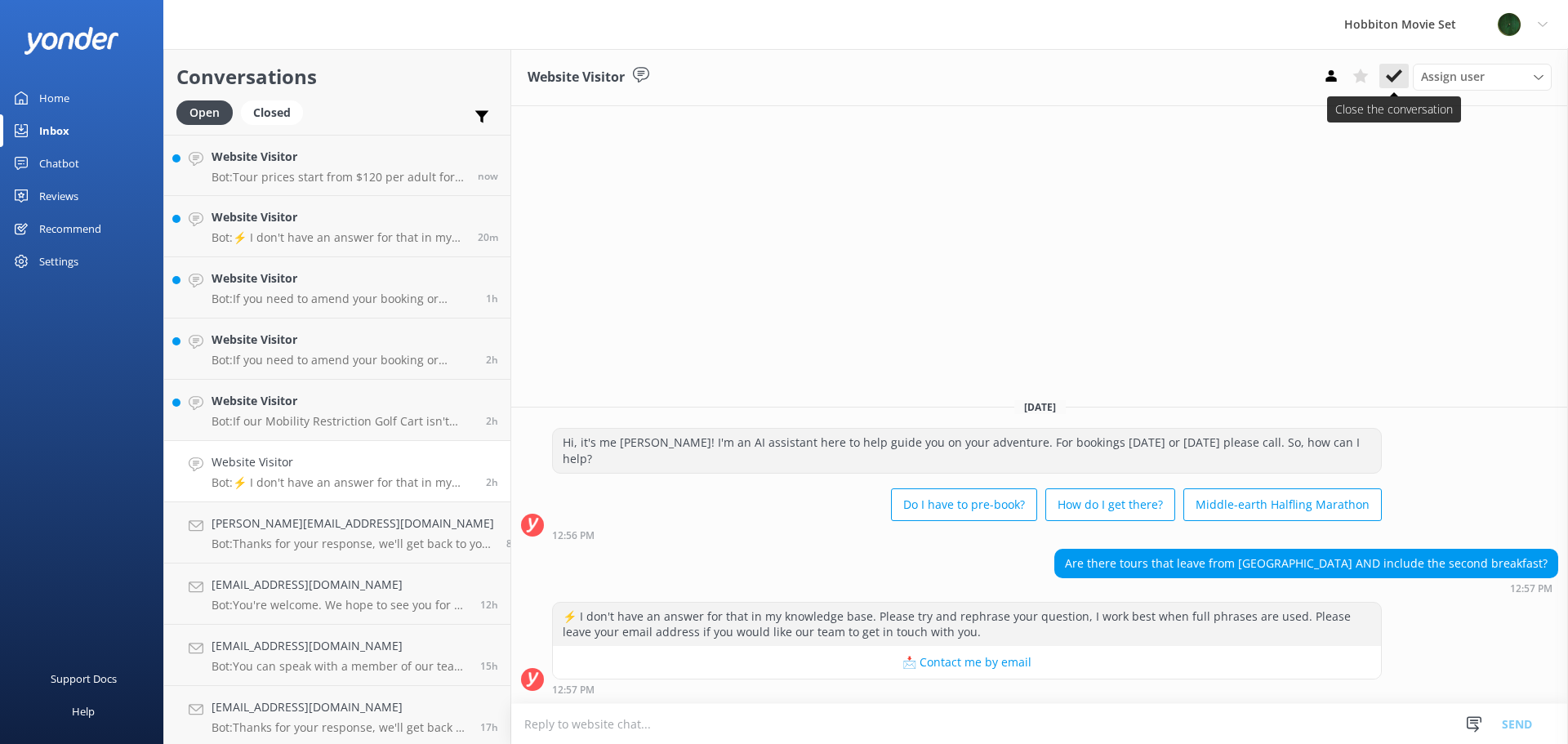
click at [1385, 76] on button at bounding box center [1395, 76] width 30 height 25
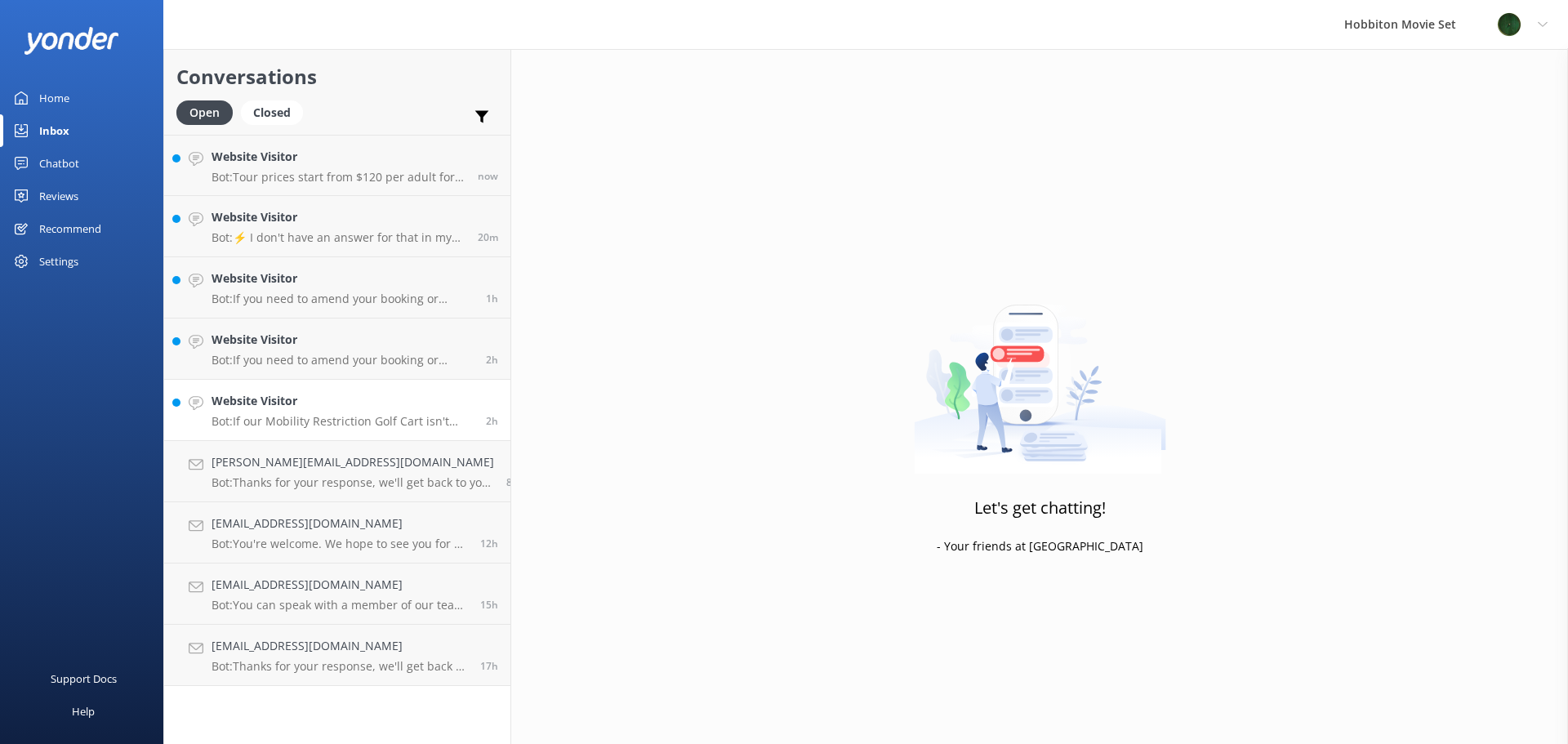
click at [321, 423] on p "Bot: If our Mobility Restriction Golf Cart isn't suitable, we can arrange an al…" at bounding box center [342, 421] width 262 height 15
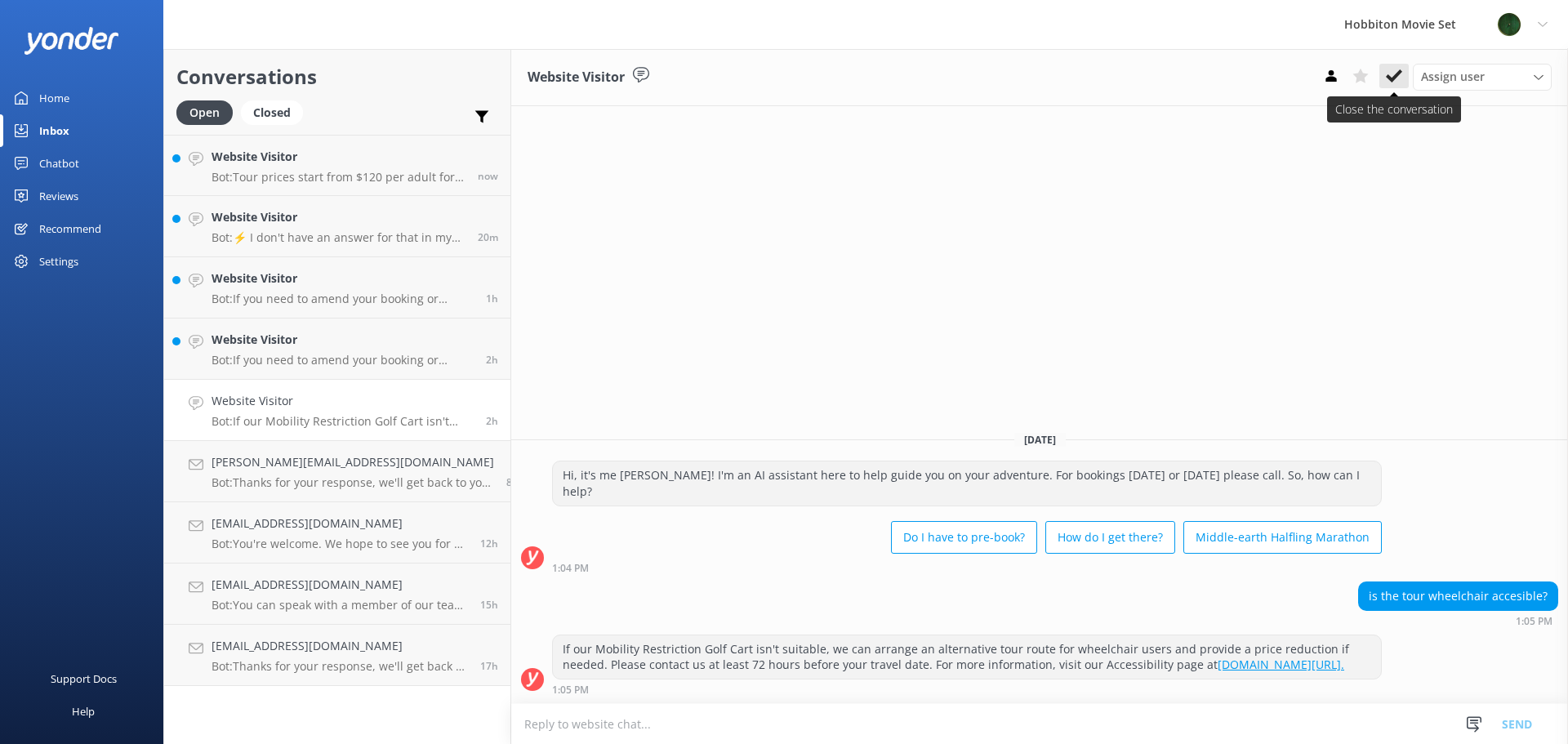
click at [1387, 71] on icon at bounding box center [1394, 76] width 16 height 16
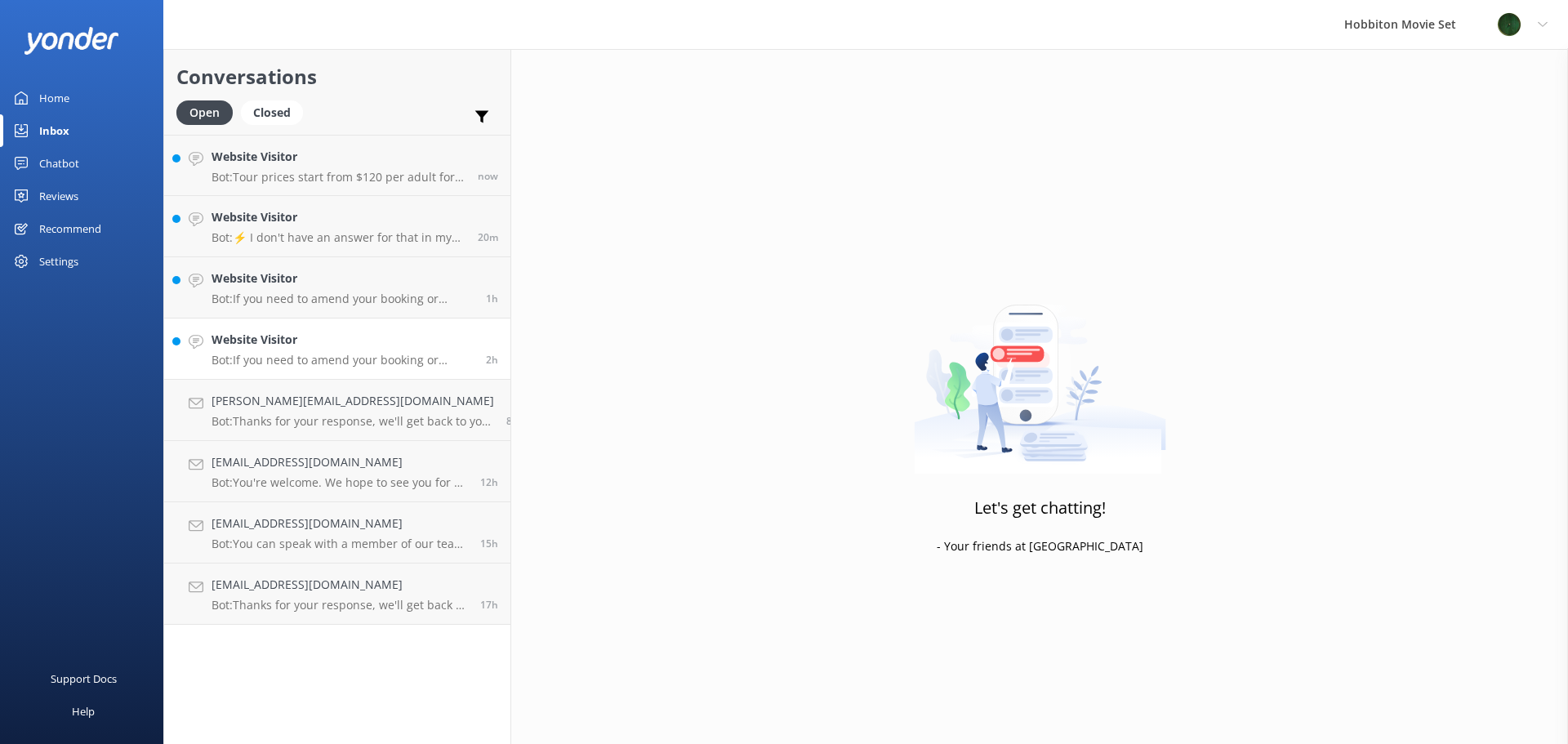
click at [339, 344] on h4 "Website Visitor" at bounding box center [342, 340] width 262 height 18
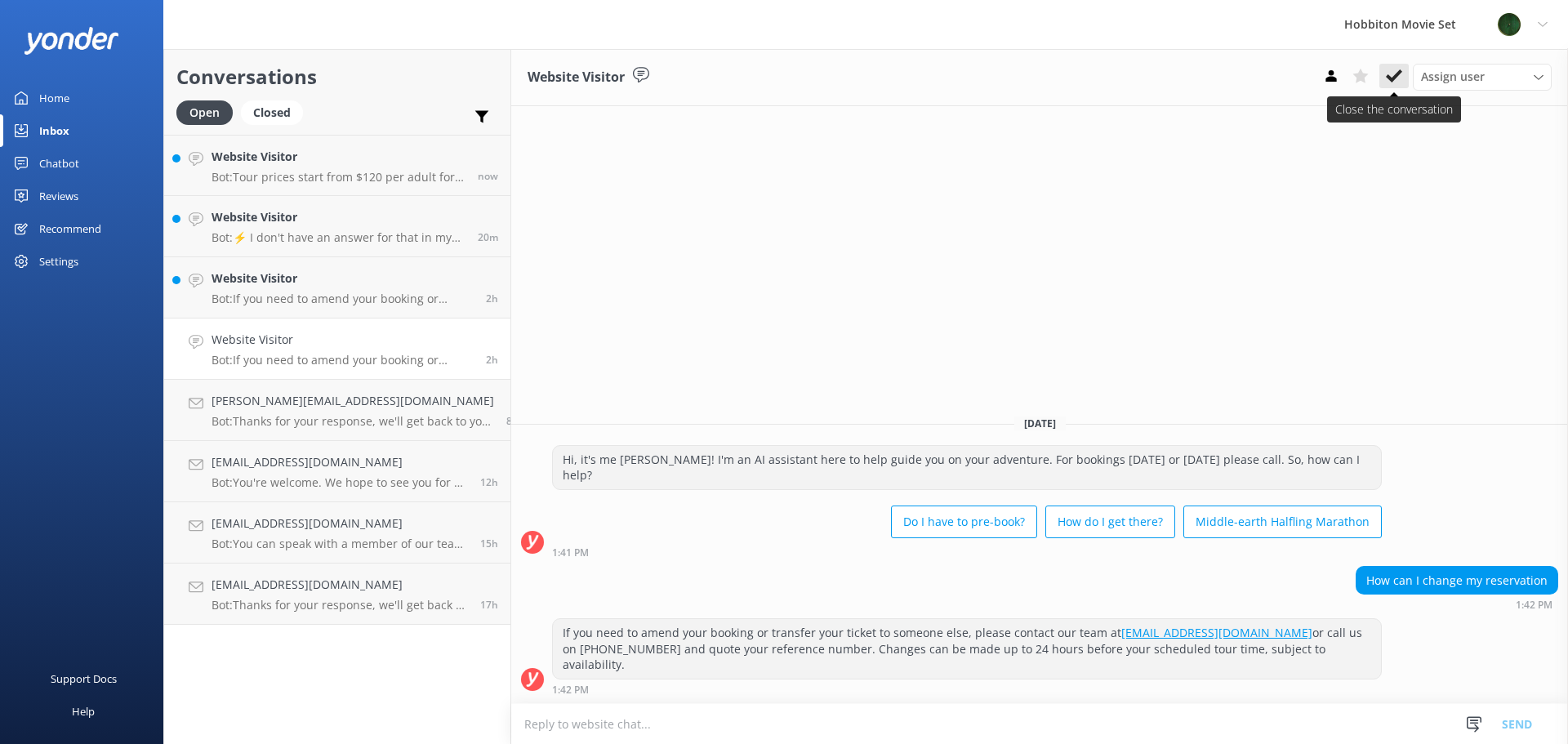
click at [1395, 74] on icon at bounding box center [1394, 76] width 16 height 16
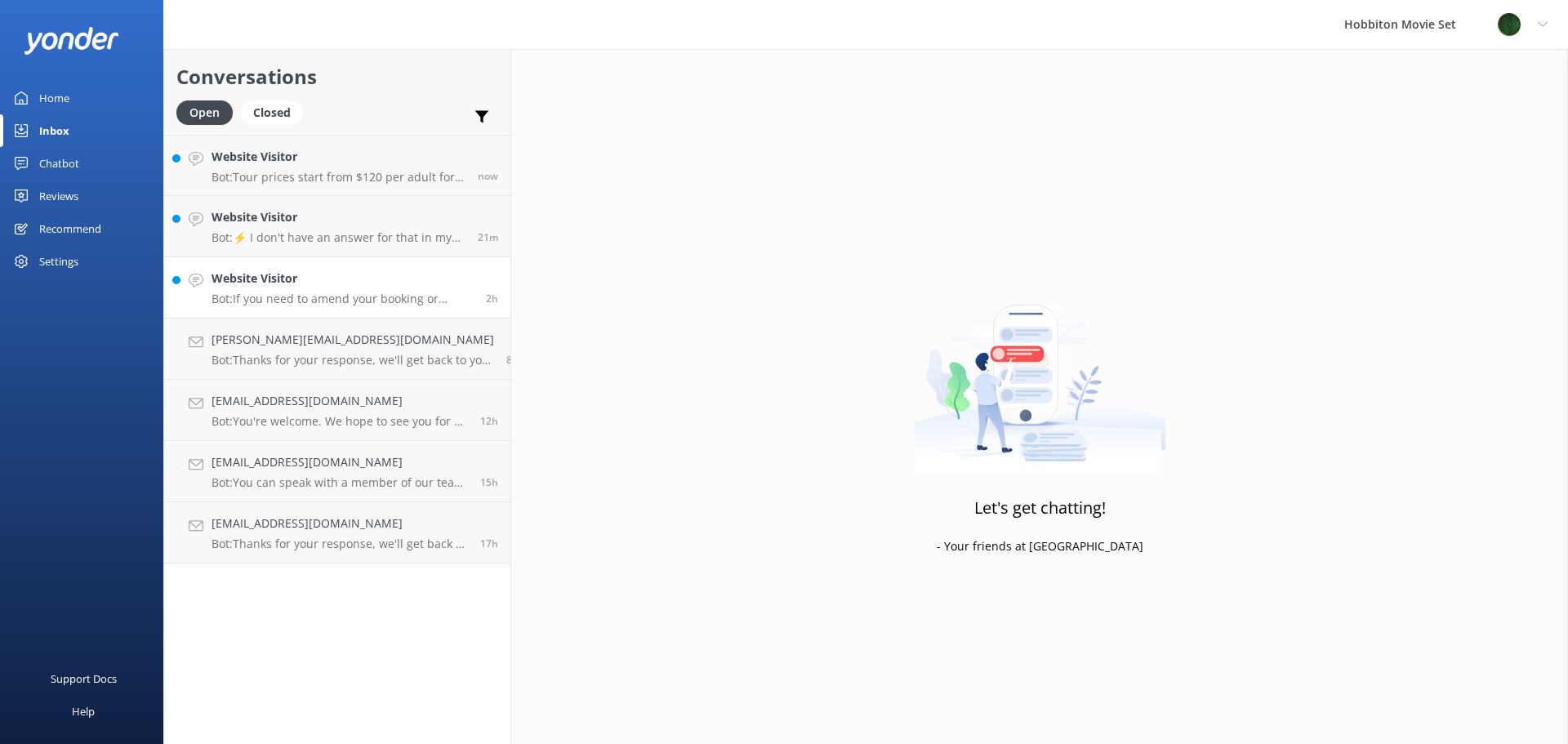
click at [265, 275] on h4 "Website Visitor" at bounding box center [342, 278] width 262 height 18
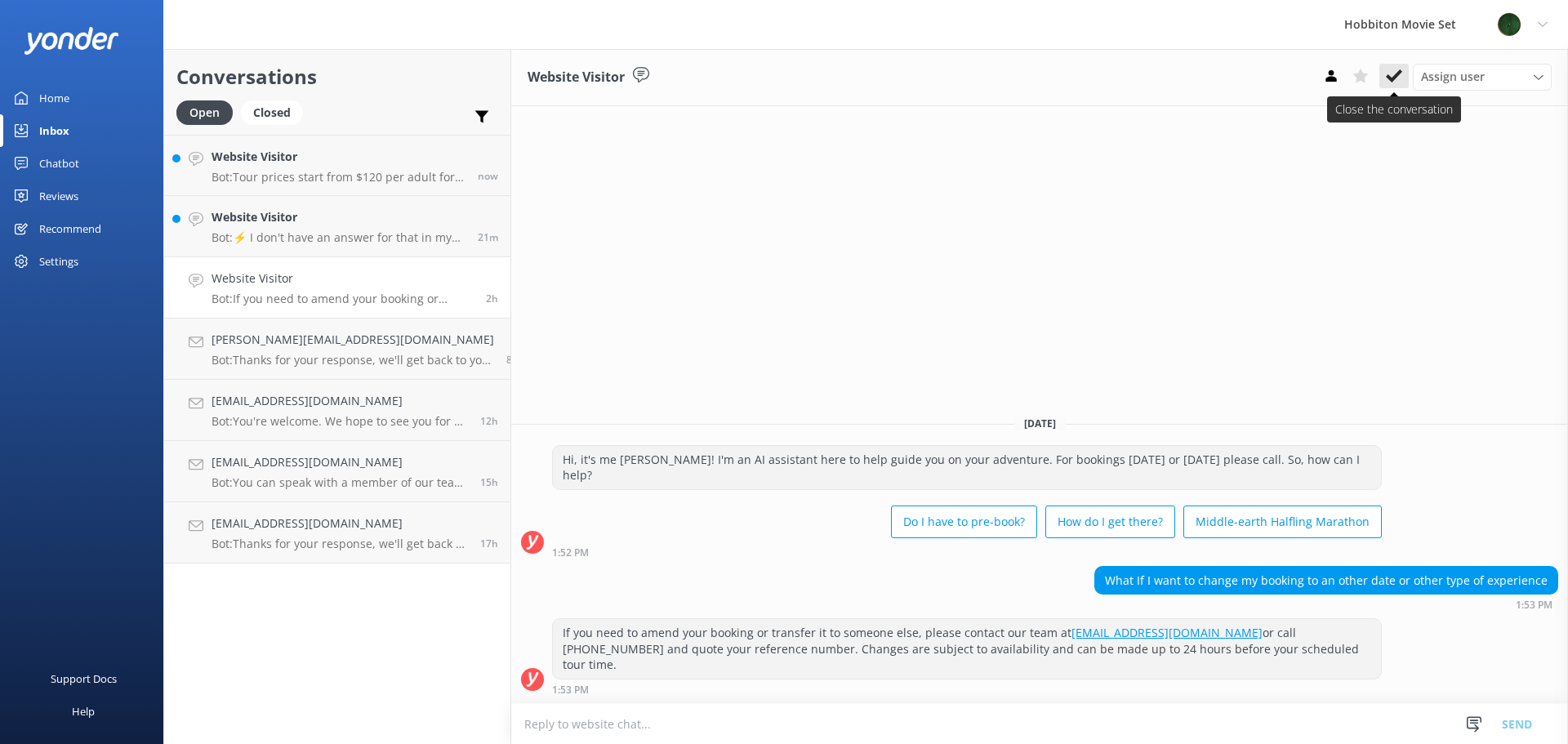
click at [1395, 76] on use at bounding box center [1394, 76] width 16 height 13
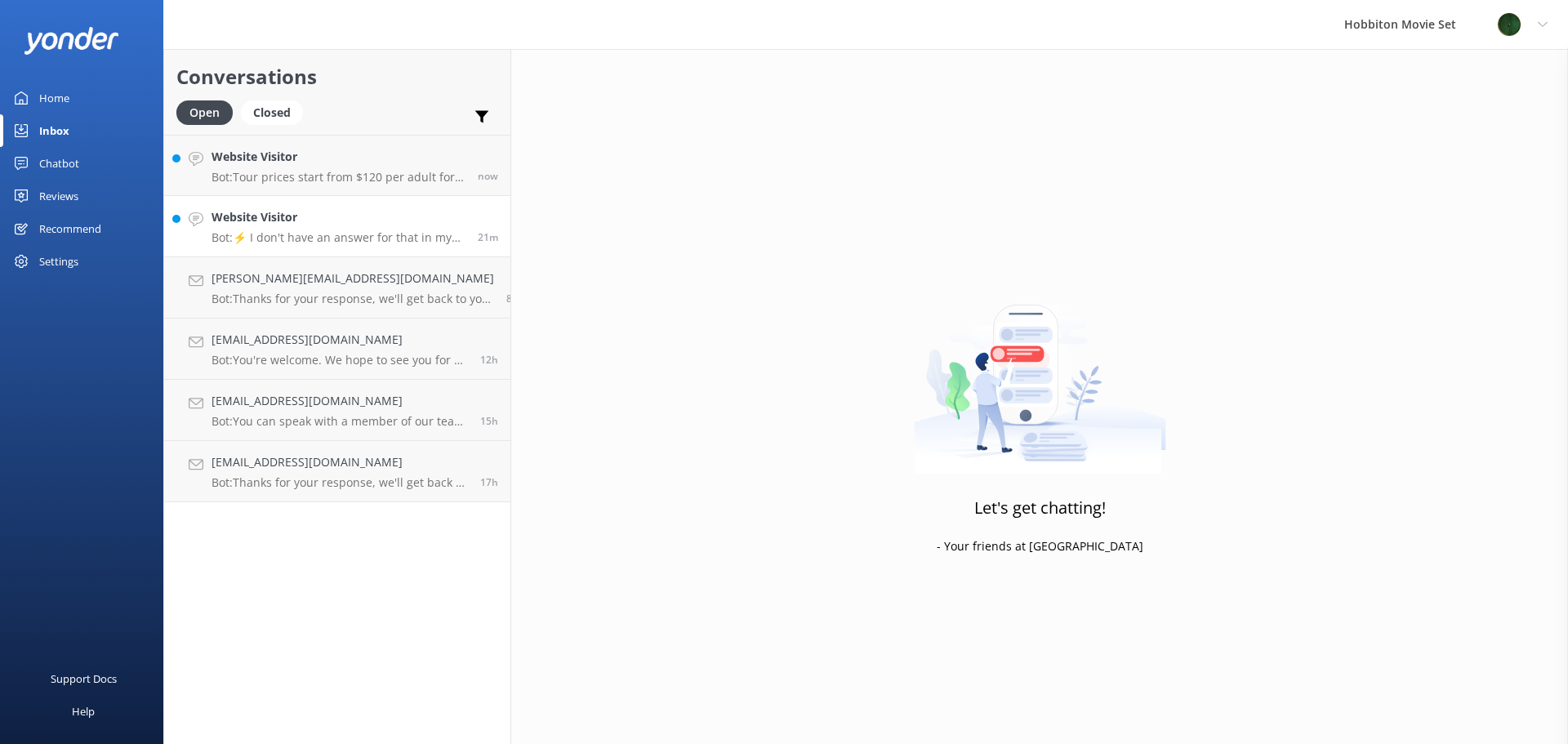
click at [308, 235] on p "Bot: ⚡ I don't have an answer for that in my knowledge base. Please try and rep…" at bounding box center [338, 238] width 254 height 15
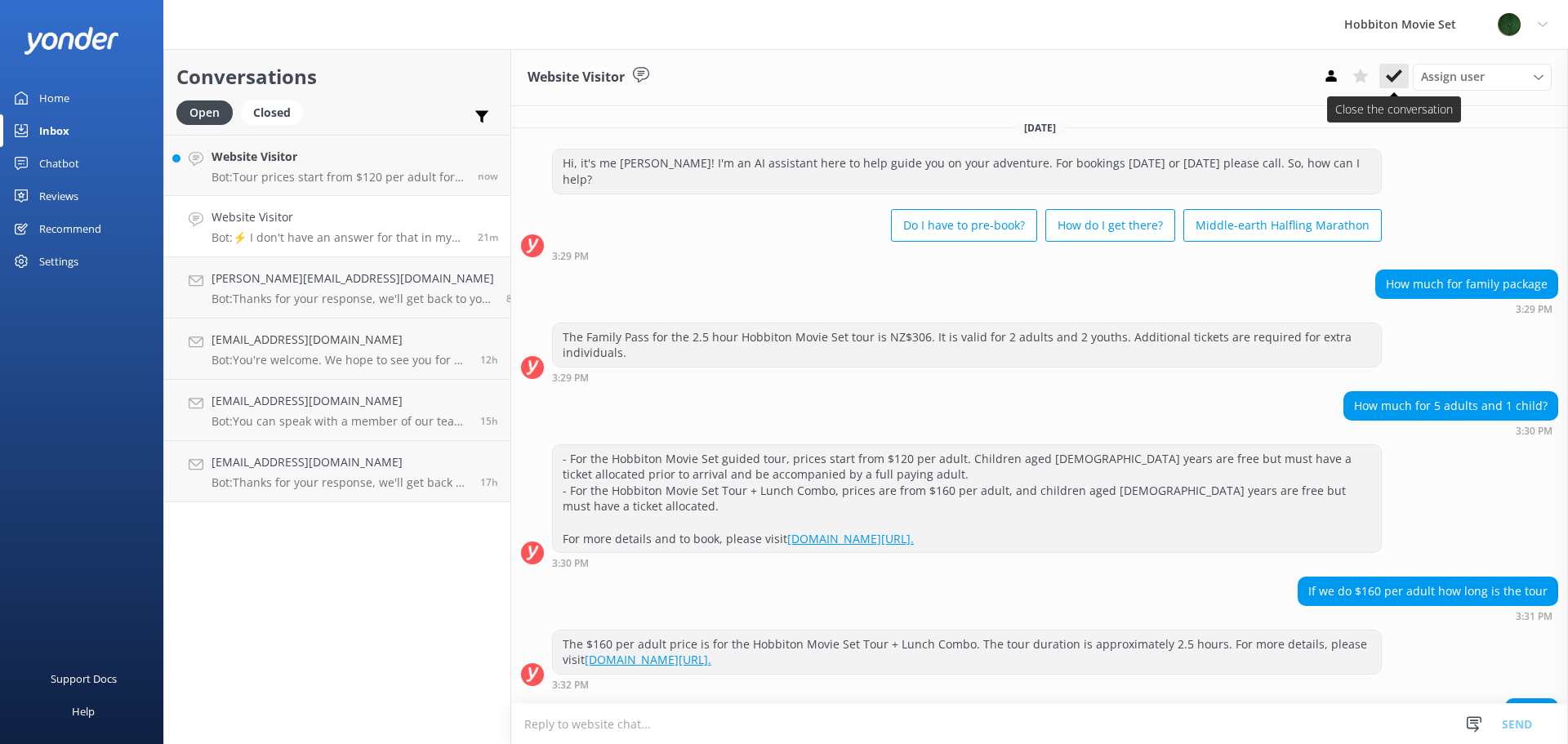
click at [1391, 78] on icon at bounding box center [1394, 76] width 16 height 16
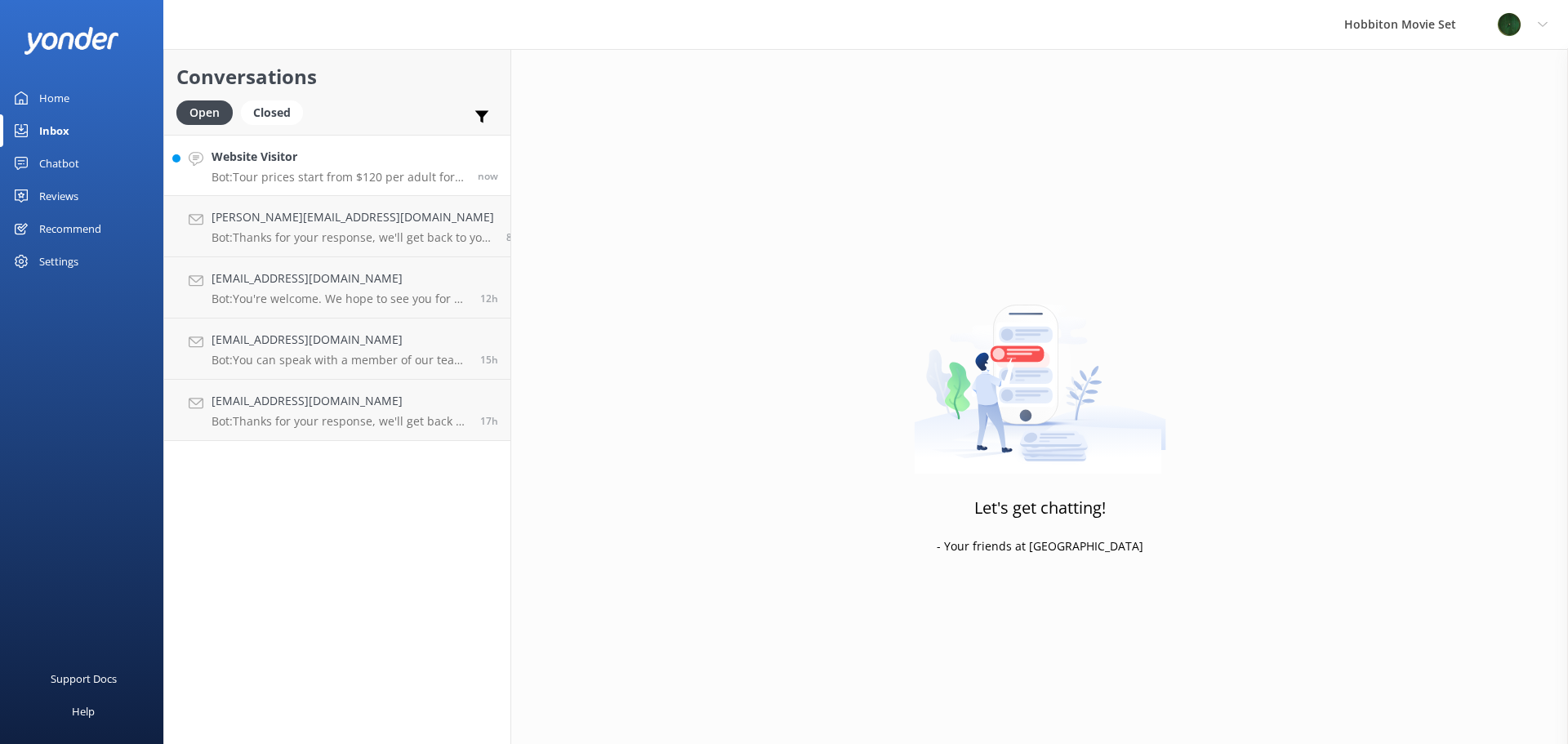
click at [382, 177] on p "Bot: Tour prices start from $120 per adult for the Hobbiton Movie Set guided to…" at bounding box center [338, 177] width 254 height 15
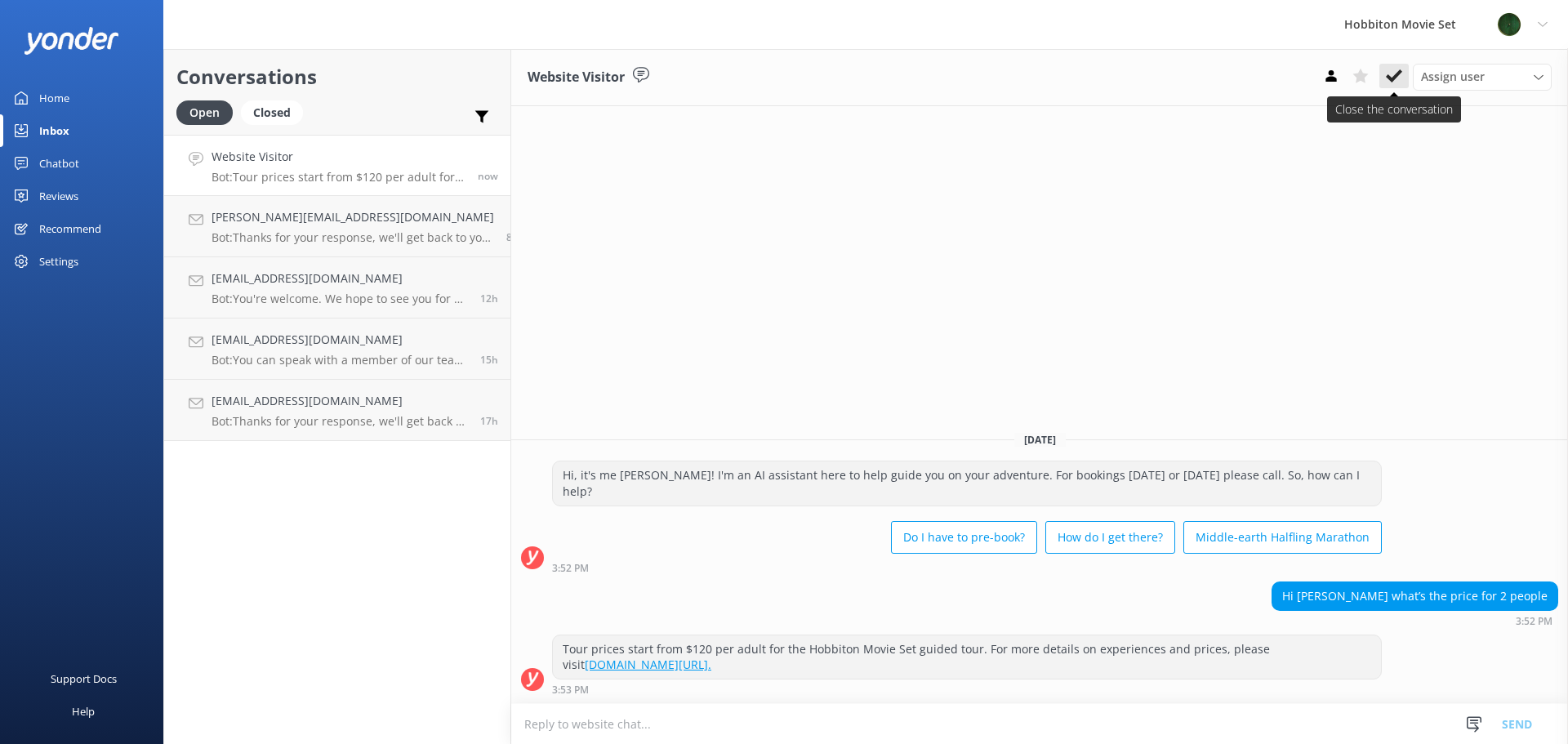
click at [1397, 73] on use at bounding box center [1394, 76] width 16 height 13
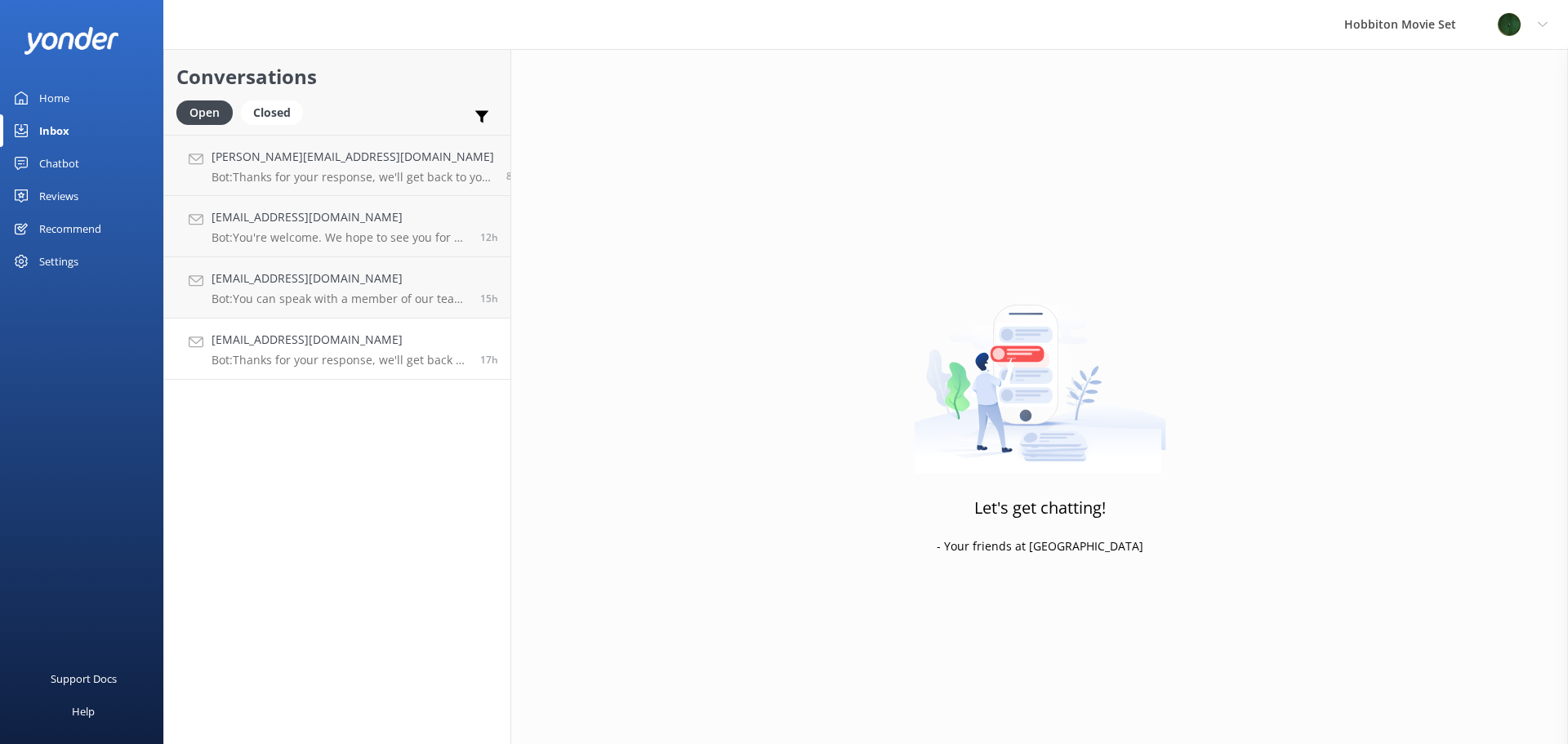
click at [333, 364] on p "Bot: Thanks for your response, we'll get back to you as soon as we can during o…" at bounding box center [340, 361] width 256 height 15
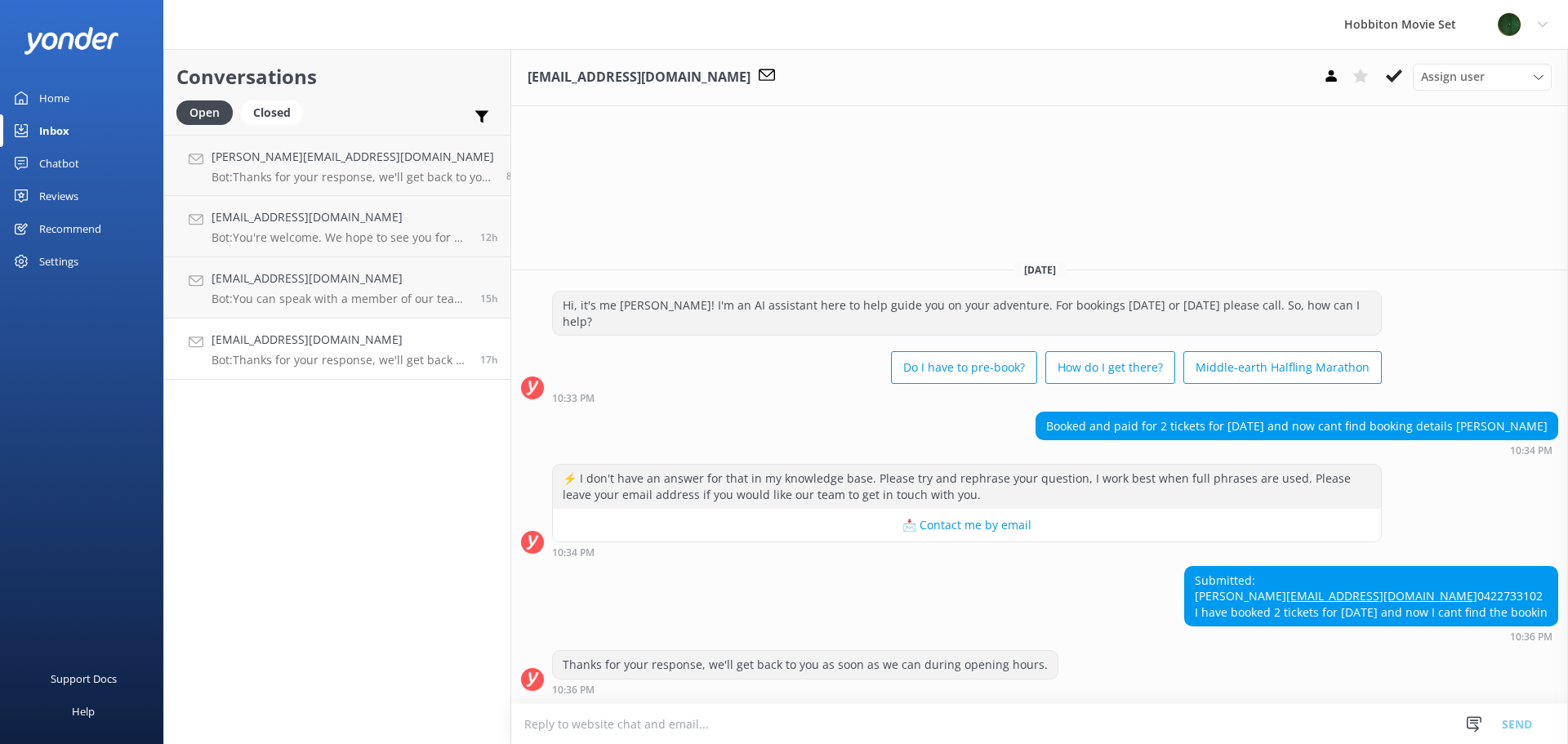
type textarea "3"
drag, startPoint x: 1183, startPoint y: 565, endPoint x: 1148, endPoint y: 562, distance: 35.1
click at [1185, 567] on div "Submitted: [PERSON_NAME] [EMAIL_ADDRESS][DOMAIN_NAME] 0422733102 I have booked …" at bounding box center [1372, 597] width 373 height 60
drag, startPoint x: 1283, startPoint y: 580, endPoint x: 1116, endPoint y: 582, distance: 167.0
click at [1185, 582] on div "Submitted: [PERSON_NAME] [EMAIL_ADDRESS][DOMAIN_NAME] 0422733102 I have booked …" at bounding box center [1372, 597] width 373 height 60
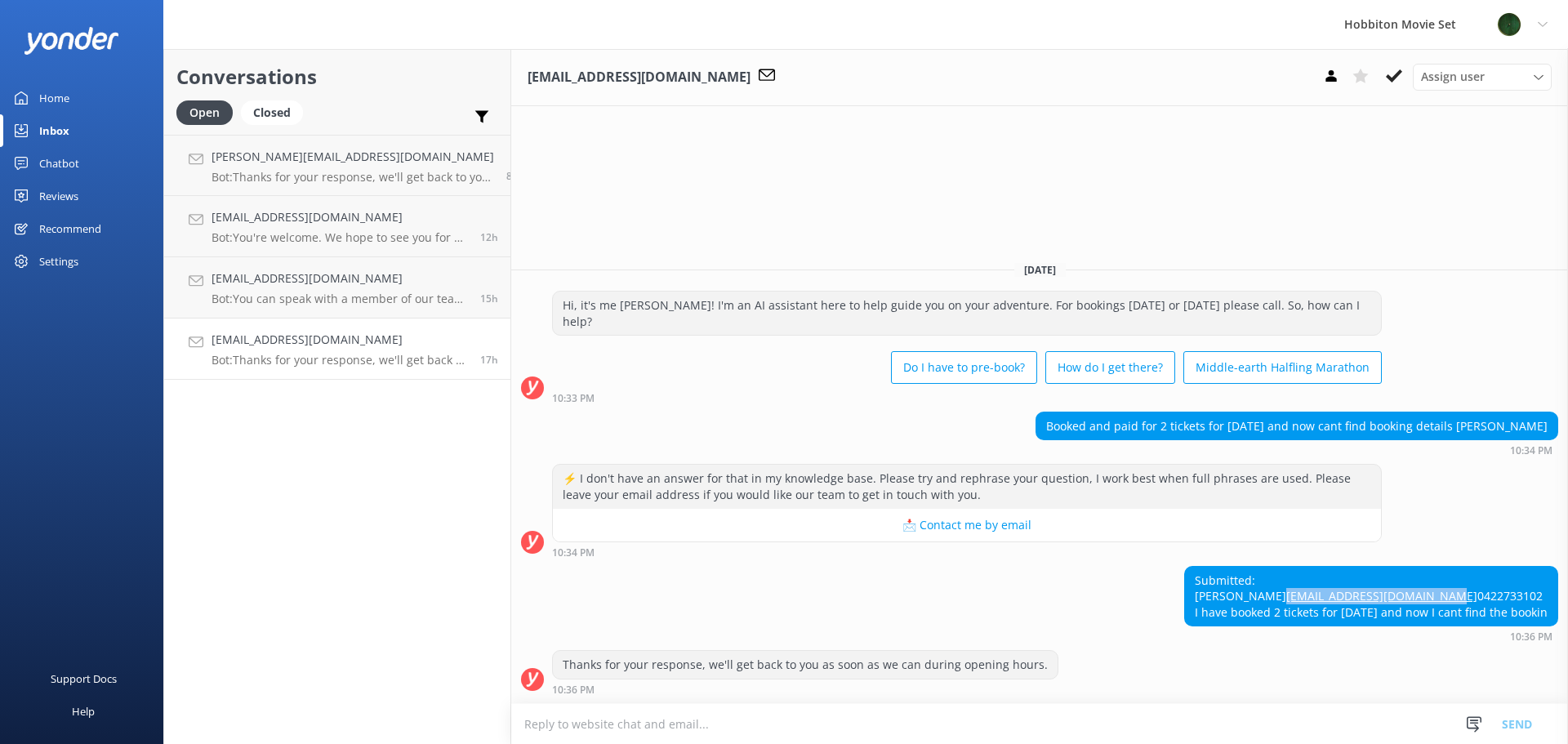
copy link "[EMAIL_ADDRESS][DOMAIN_NAME]"
click at [1389, 76] on use at bounding box center [1394, 76] width 16 height 13
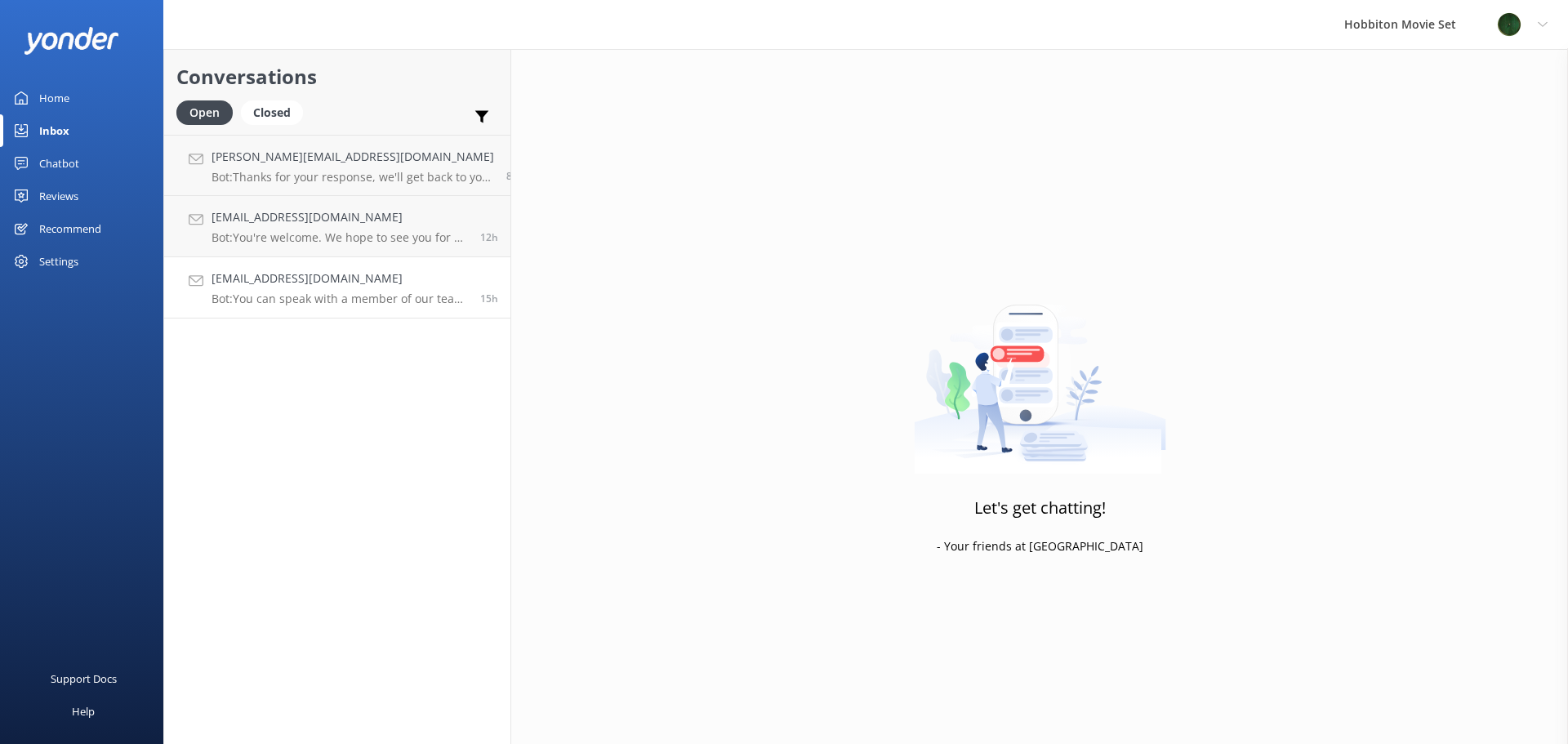
click at [340, 285] on h4 "[EMAIL_ADDRESS][DOMAIN_NAME]" at bounding box center [340, 278] width 256 height 18
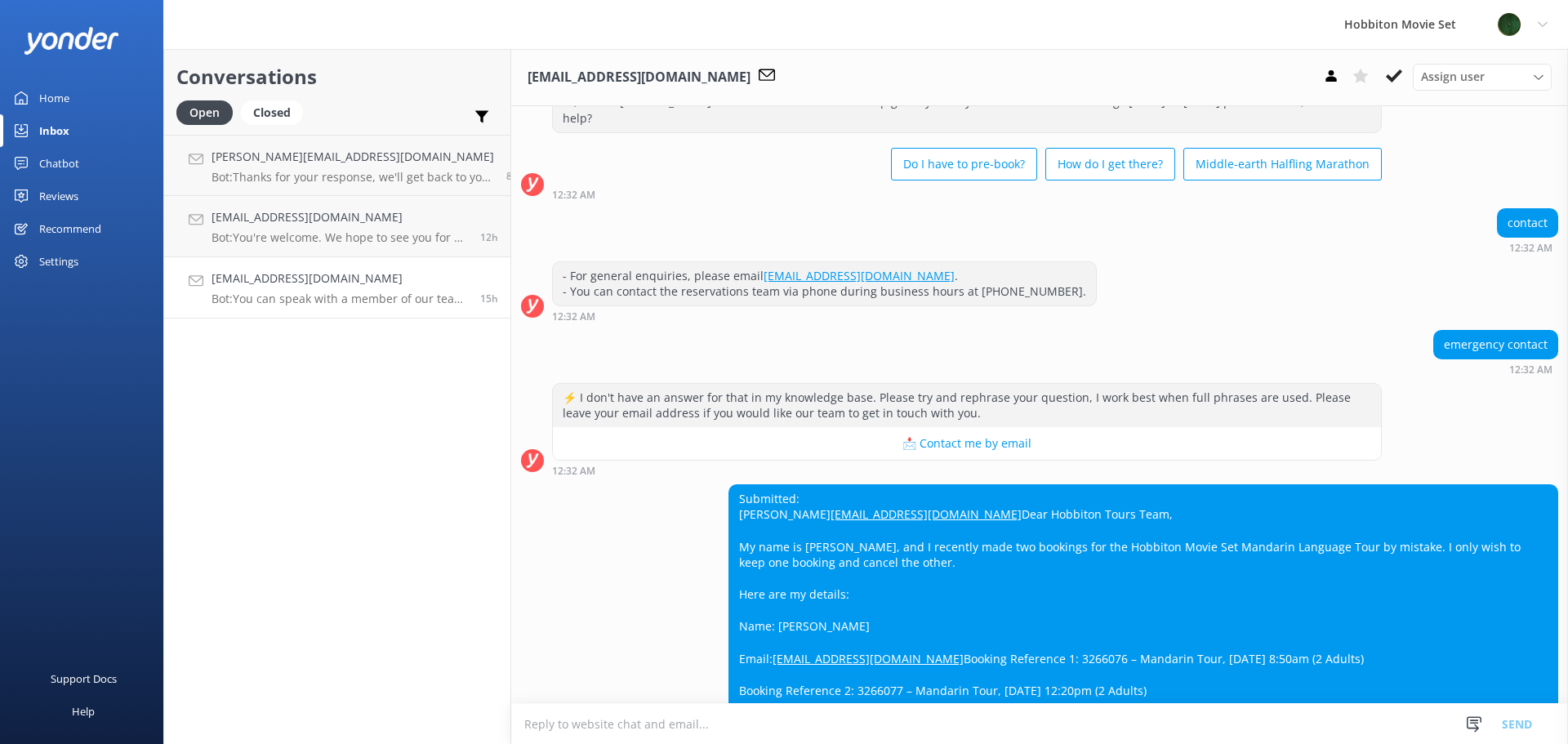
scroll to position [272, 0]
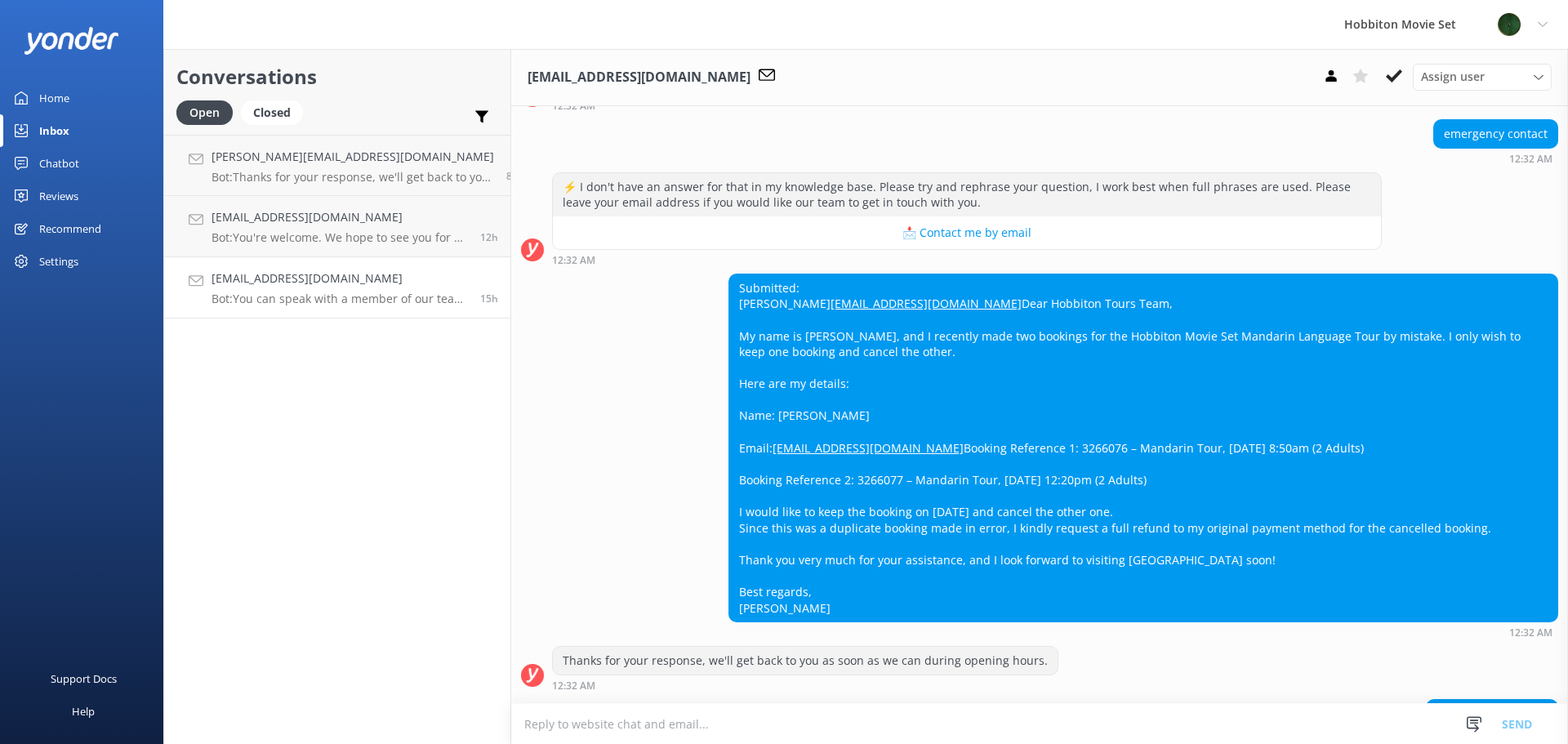
click at [861, 524] on div "Submitted: [PERSON_NAME] [PERSON_NAME][EMAIL_ADDRESS][DOMAIN_NAME] Dear Hobbito…" at bounding box center [1144, 448] width 828 height 347
copy div "3266077"
click at [1397, 71] on icon at bounding box center [1394, 76] width 16 height 16
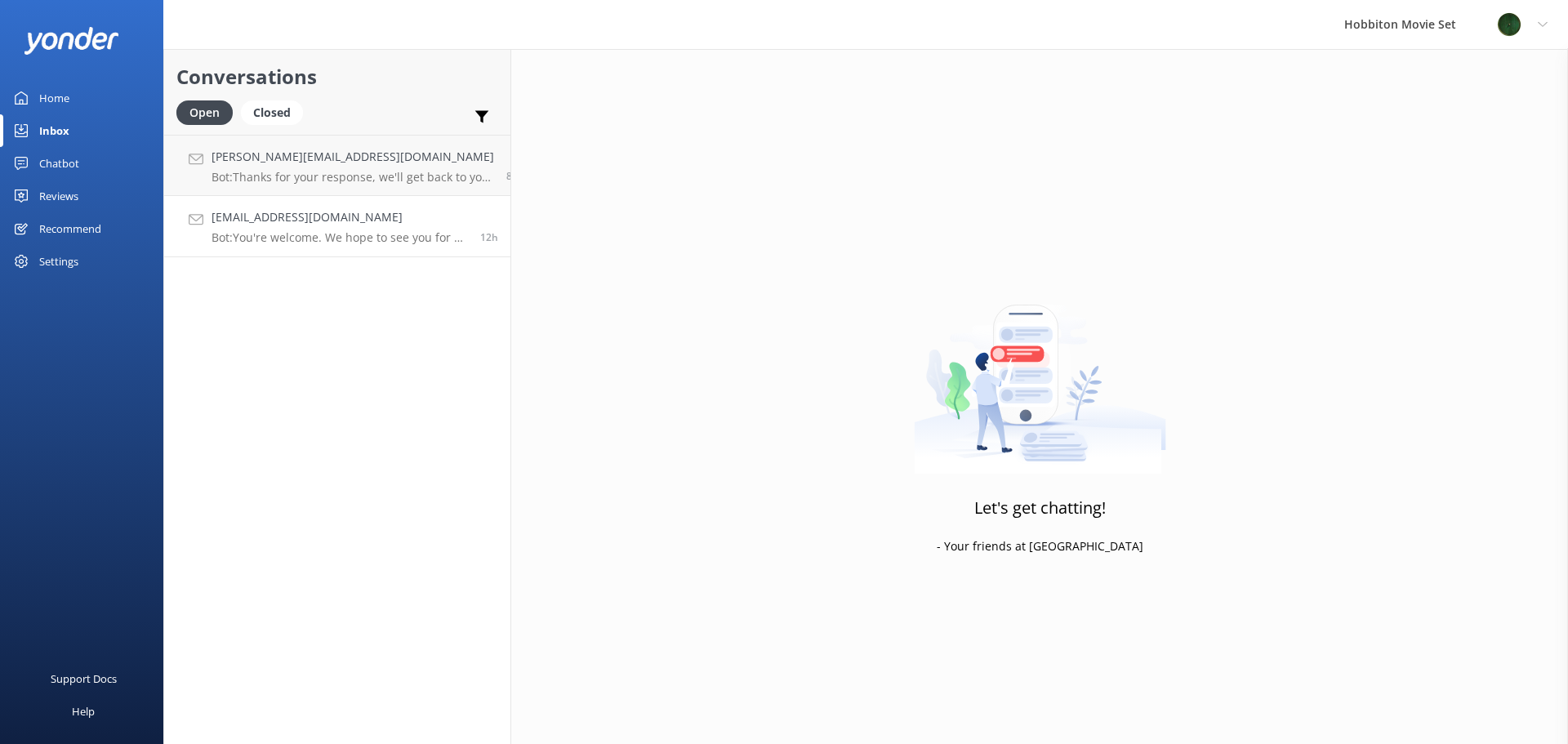
click at [356, 244] on p "Bot: You're welcome. We hope to see you for an adventure soon!" at bounding box center [340, 238] width 256 height 15
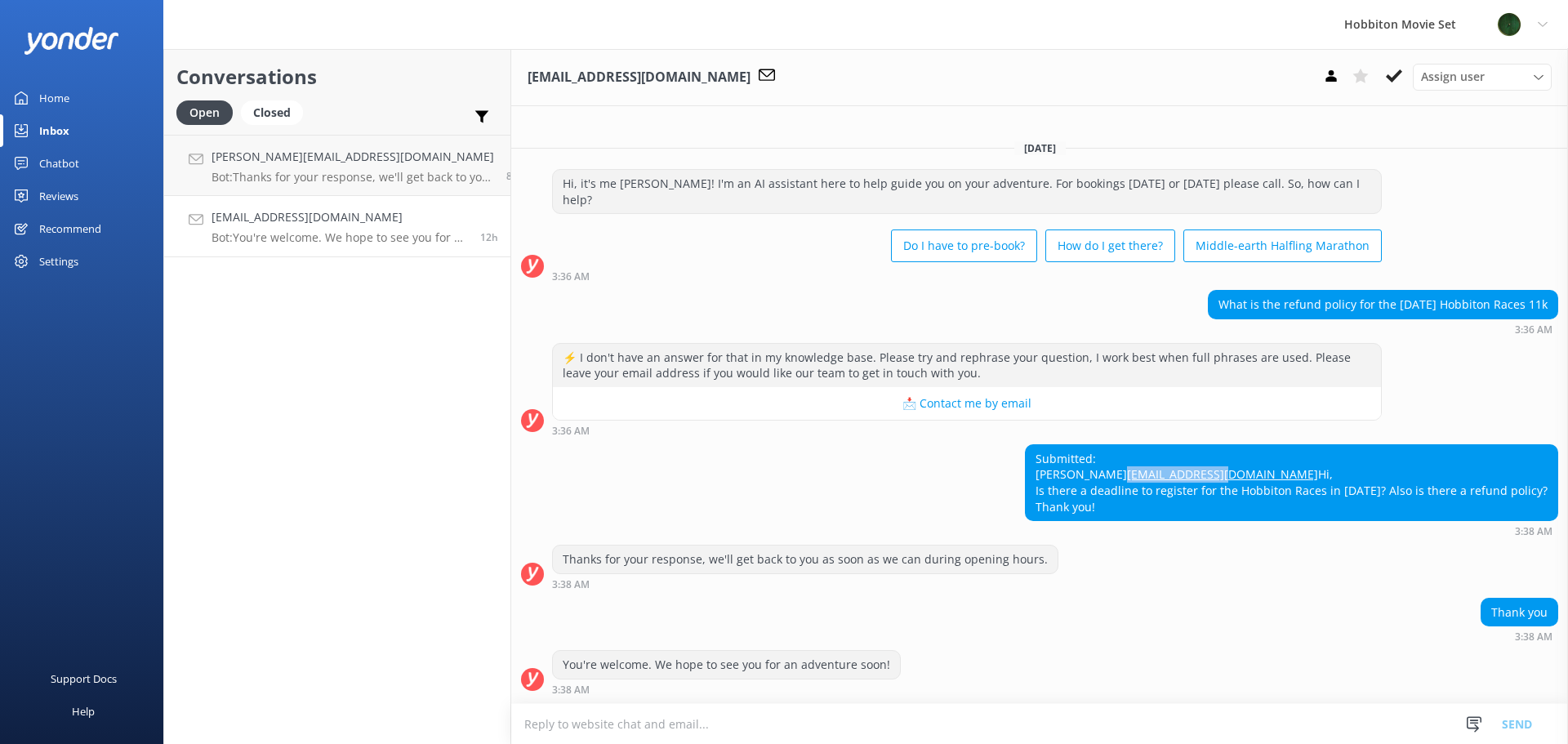
drag, startPoint x: 1121, startPoint y: 462, endPoint x: 1013, endPoint y: 463, distance: 108.0
click at [1026, 463] on div "Submitted: [PERSON_NAME] [EMAIL_ADDRESS][DOMAIN_NAME] Hi, Is there a deadline t…" at bounding box center [1292, 483] width 532 height 76
copy link "[EMAIL_ADDRESS][DOMAIN_NAME]"
click at [1397, 80] on icon at bounding box center [1394, 76] width 16 height 16
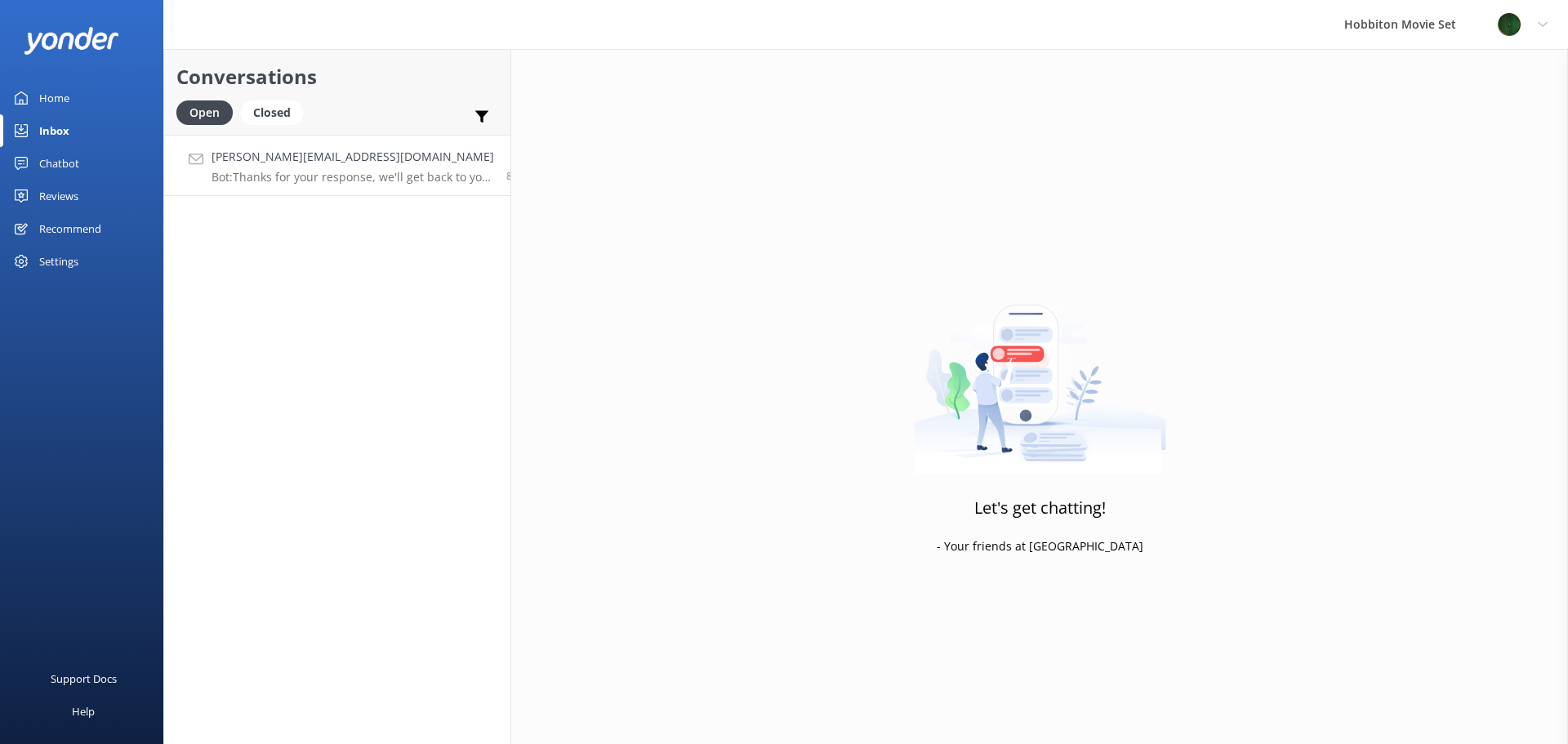
click at [337, 169] on div "[PERSON_NAME][EMAIL_ADDRESS][DOMAIN_NAME] Bot: Thanks for your response, we'll …" at bounding box center [353, 165] width 282 height 35
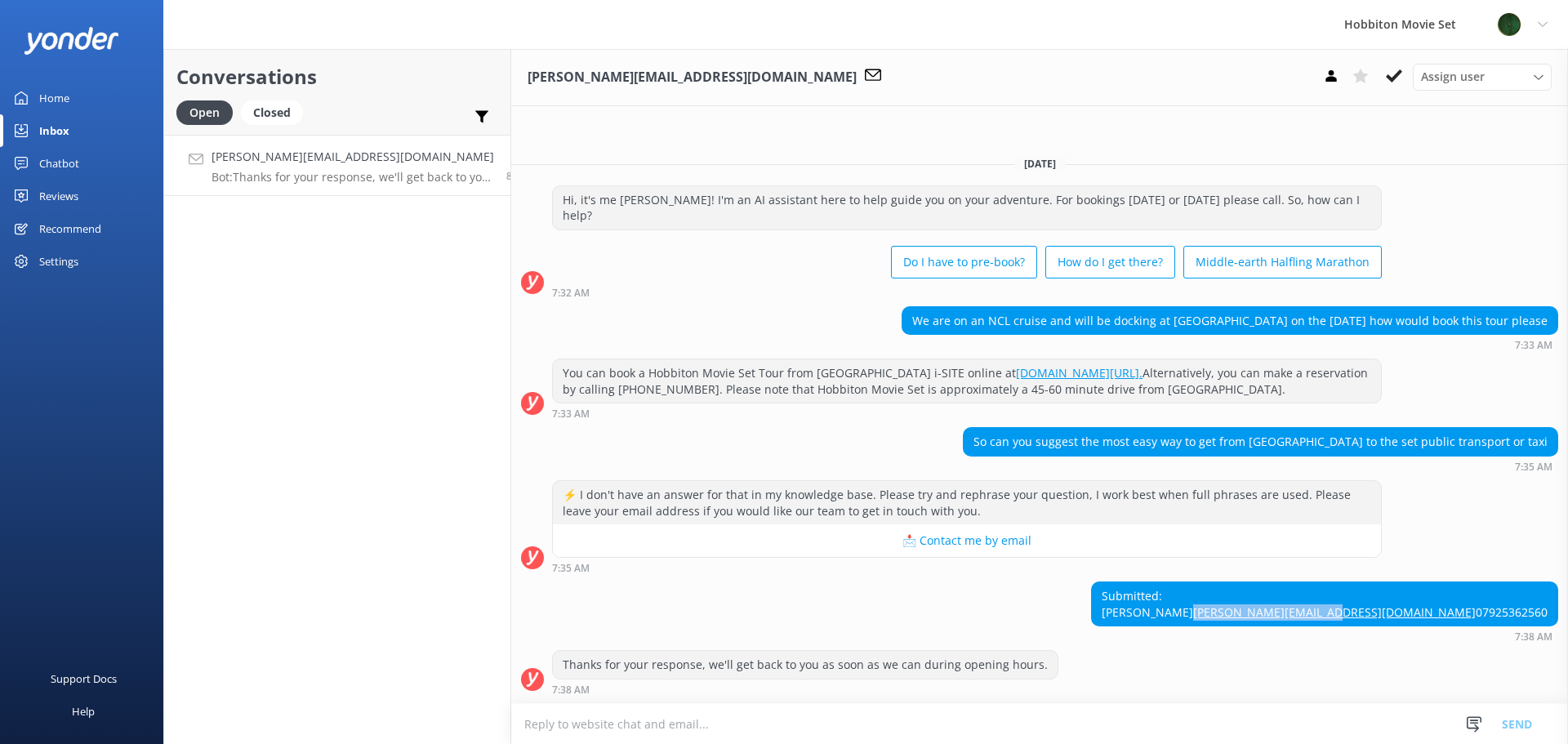
drag, startPoint x: 1406, startPoint y: 595, endPoint x: 1546, endPoint y: 596, distance: 140.0
click at [1546, 596] on div "Submitted: [PERSON_NAME] [PERSON_NAME][EMAIL_ADDRESS][DOMAIN_NAME] 07925362560" at bounding box center [1324, 604] width 465 height 44
copy link "[PERSON_NAME][EMAIL_ADDRESS][DOMAIN_NAME]"
click at [1427, 230] on div "Hi, it's me [PERSON_NAME]! I'm an AI assistant here to help guide you on your a…" at bounding box center [1040, 241] width 1057 height 113
click at [1391, 83] on icon at bounding box center [1394, 76] width 16 height 16
